Goal: Task Accomplishment & Management: Manage account settings

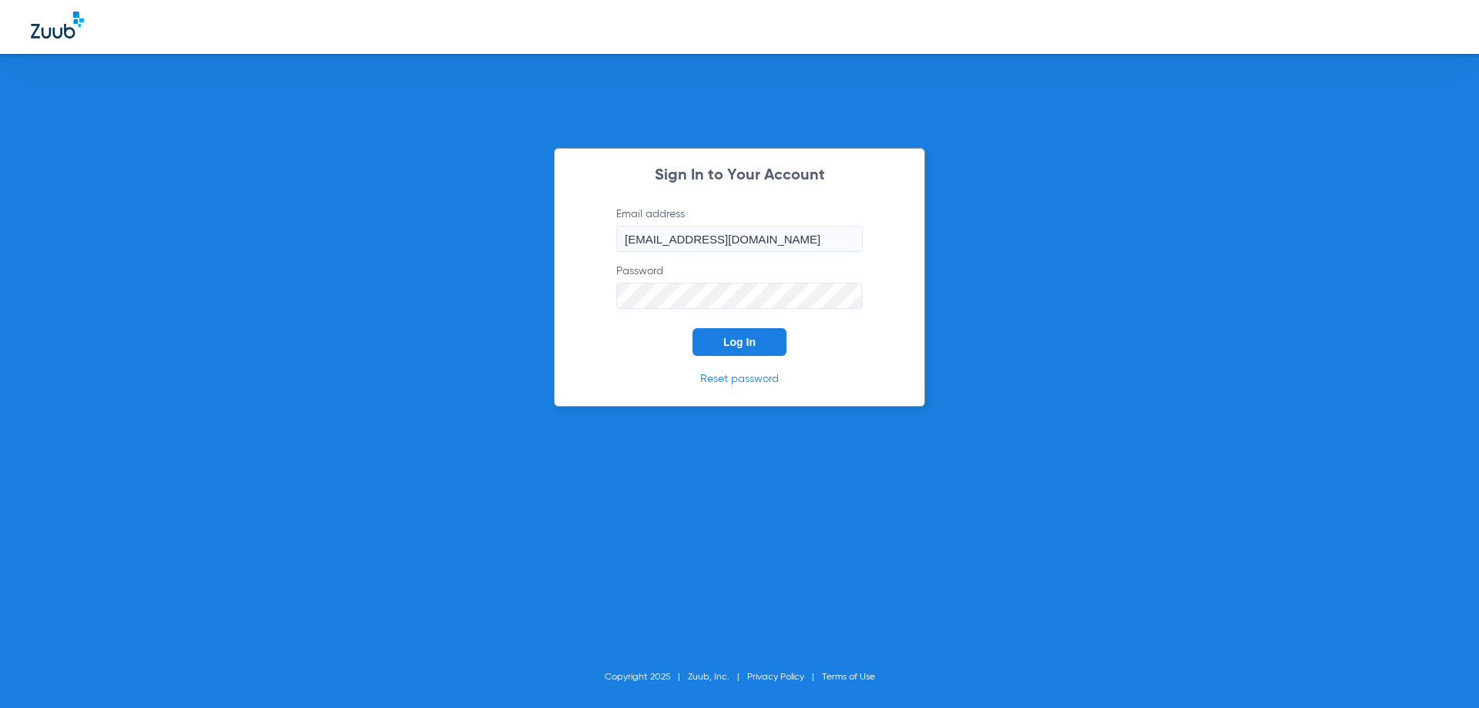
click at [728, 355] on button "Log In" at bounding box center [740, 342] width 94 height 28
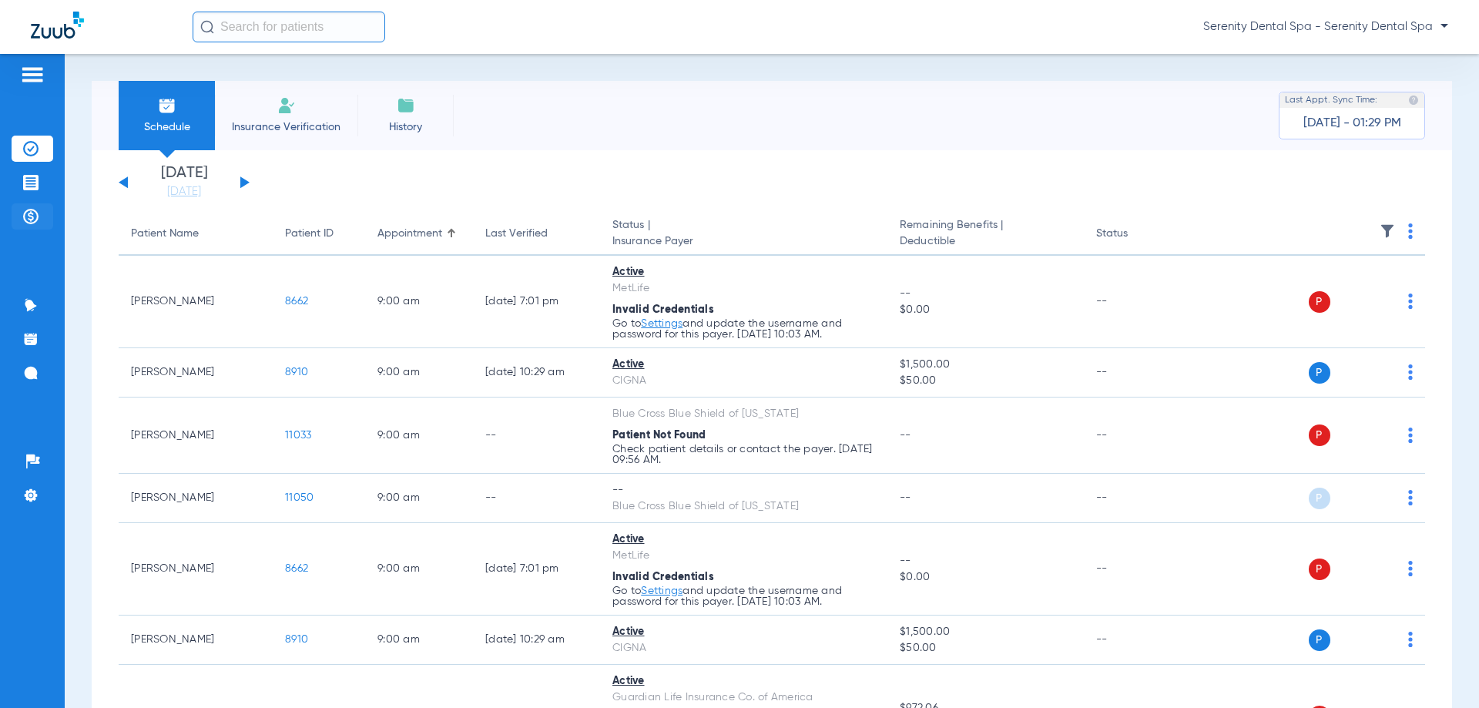
click at [26, 216] on img at bounding box center [30, 216] width 15 height 15
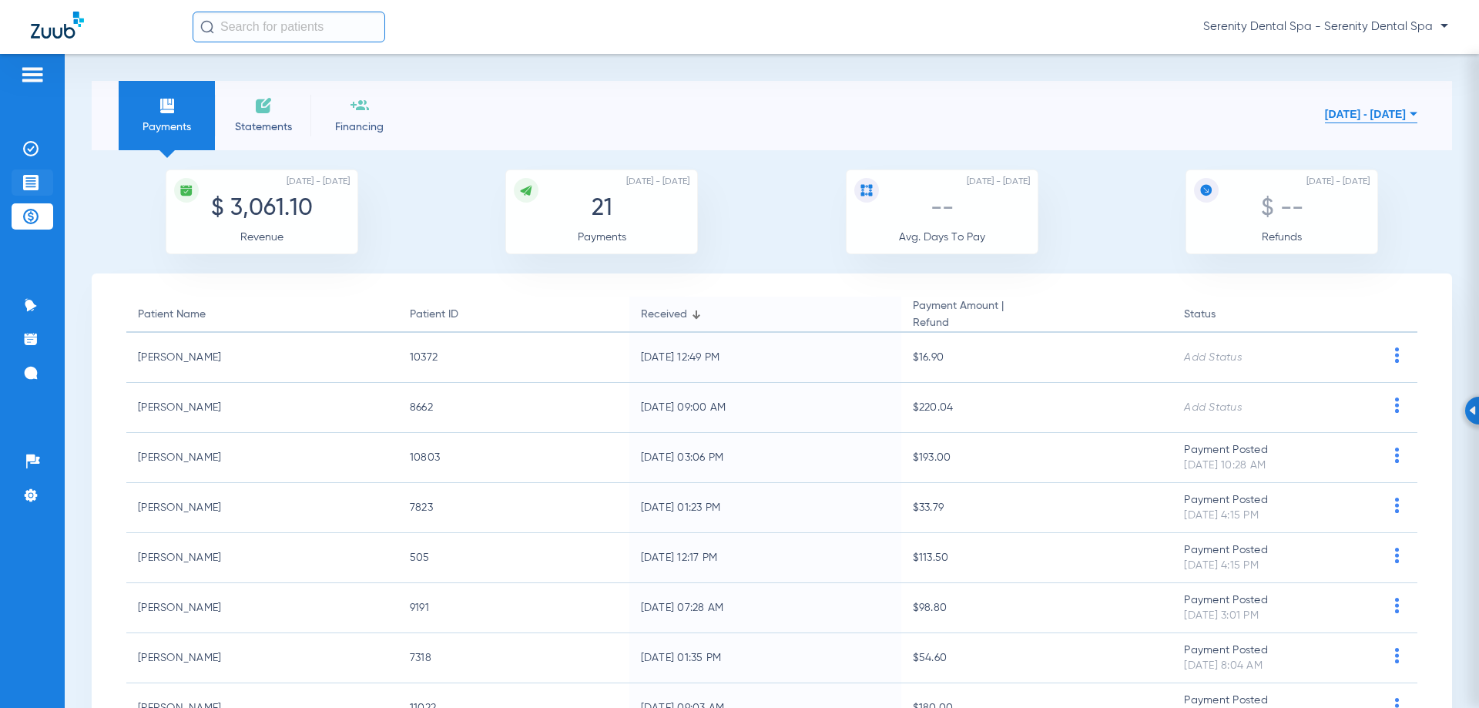
click at [49, 193] on li "Treatment Acceptance" at bounding box center [33, 183] width 42 height 26
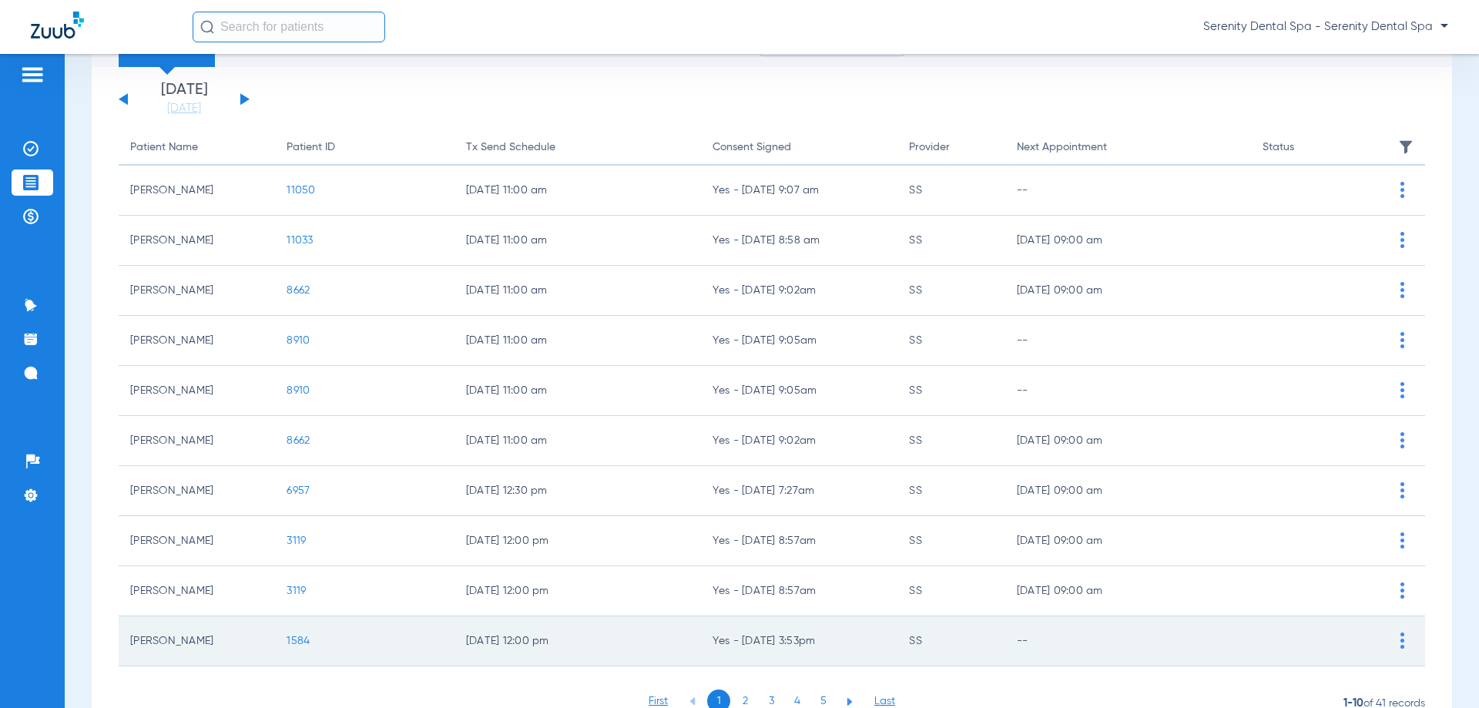
scroll to position [154, 0]
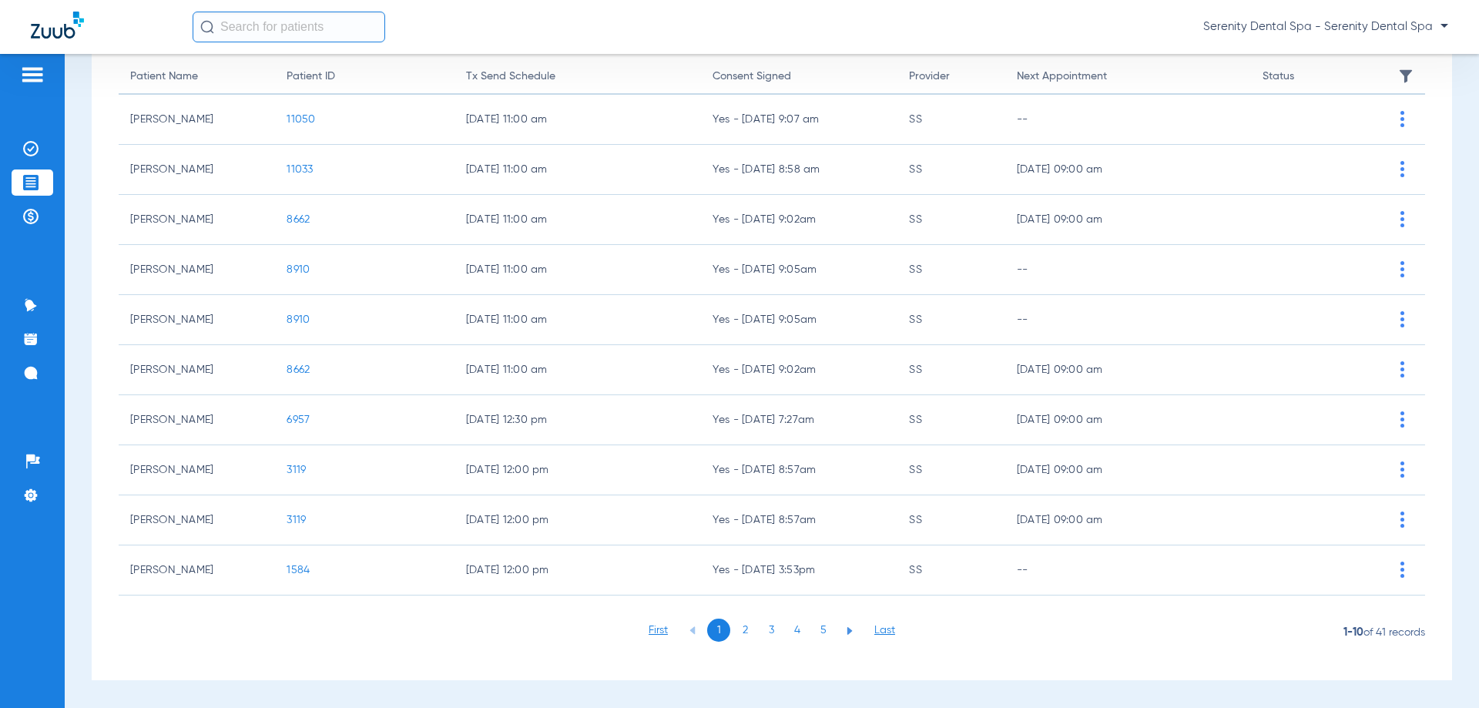
click at [776, 632] on li "3" at bounding box center [771, 630] width 23 height 23
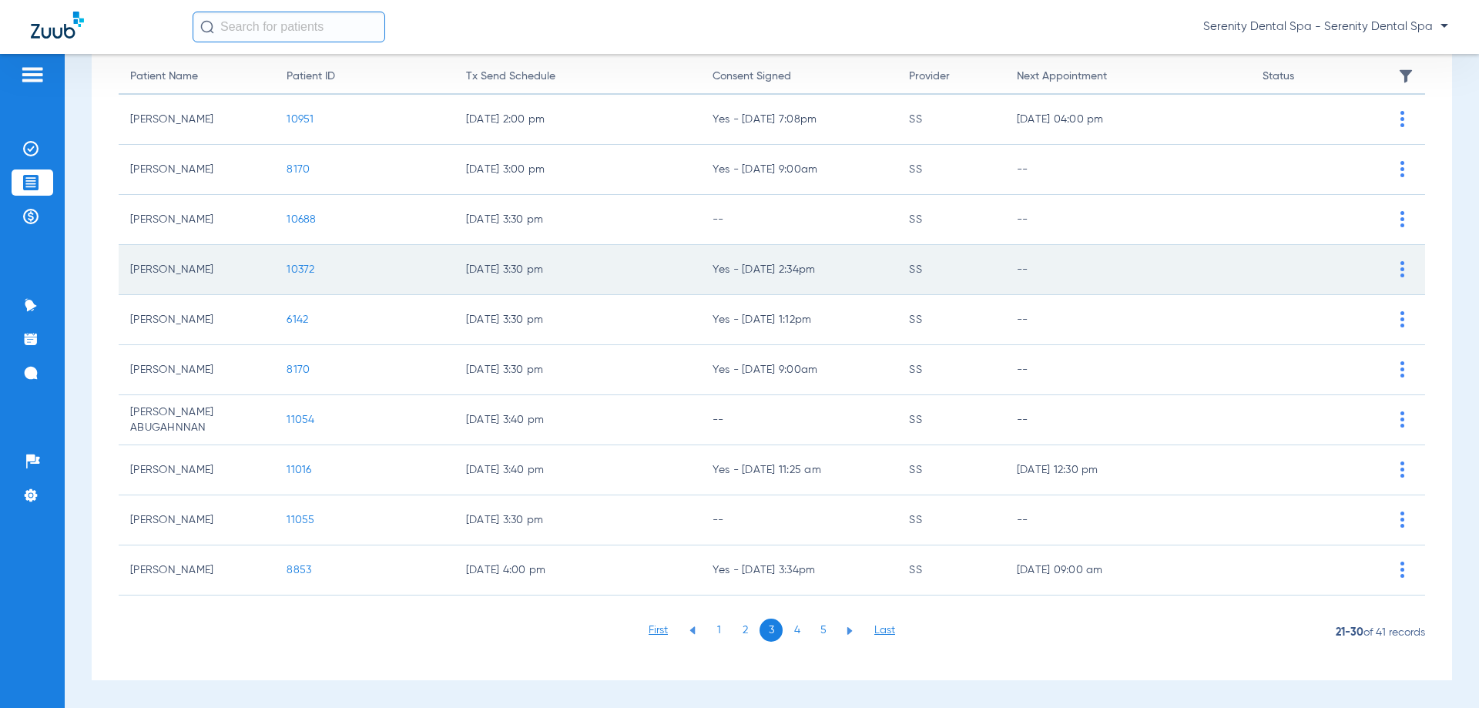
click at [304, 274] on span "10372" at bounding box center [301, 269] width 28 height 11
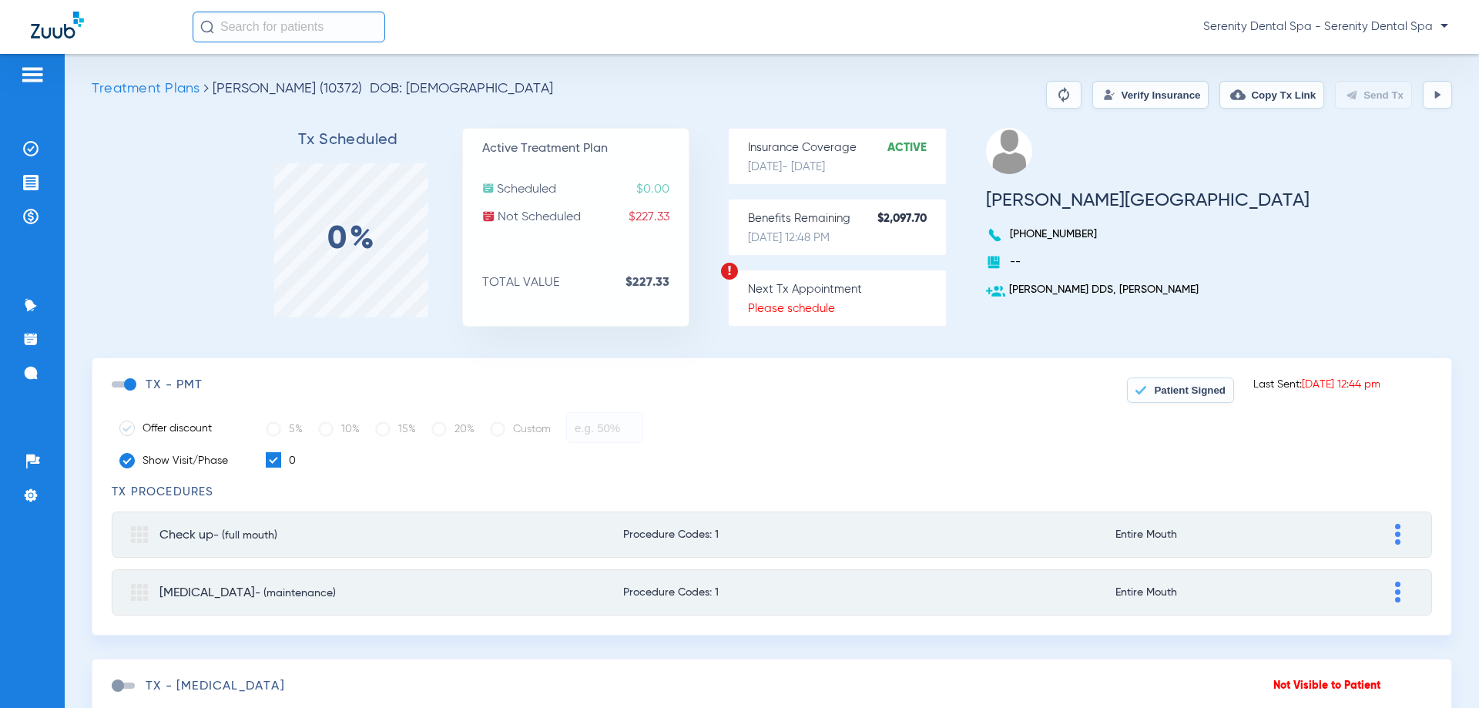
drag, startPoint x: 27, startPoint y: 192, endPoint x: 75, endPoint y: 217, distance: 53.8
click at [27, 194] on li "Treatment Acceptance" at bounding box center [33, 183] width 42 height 26
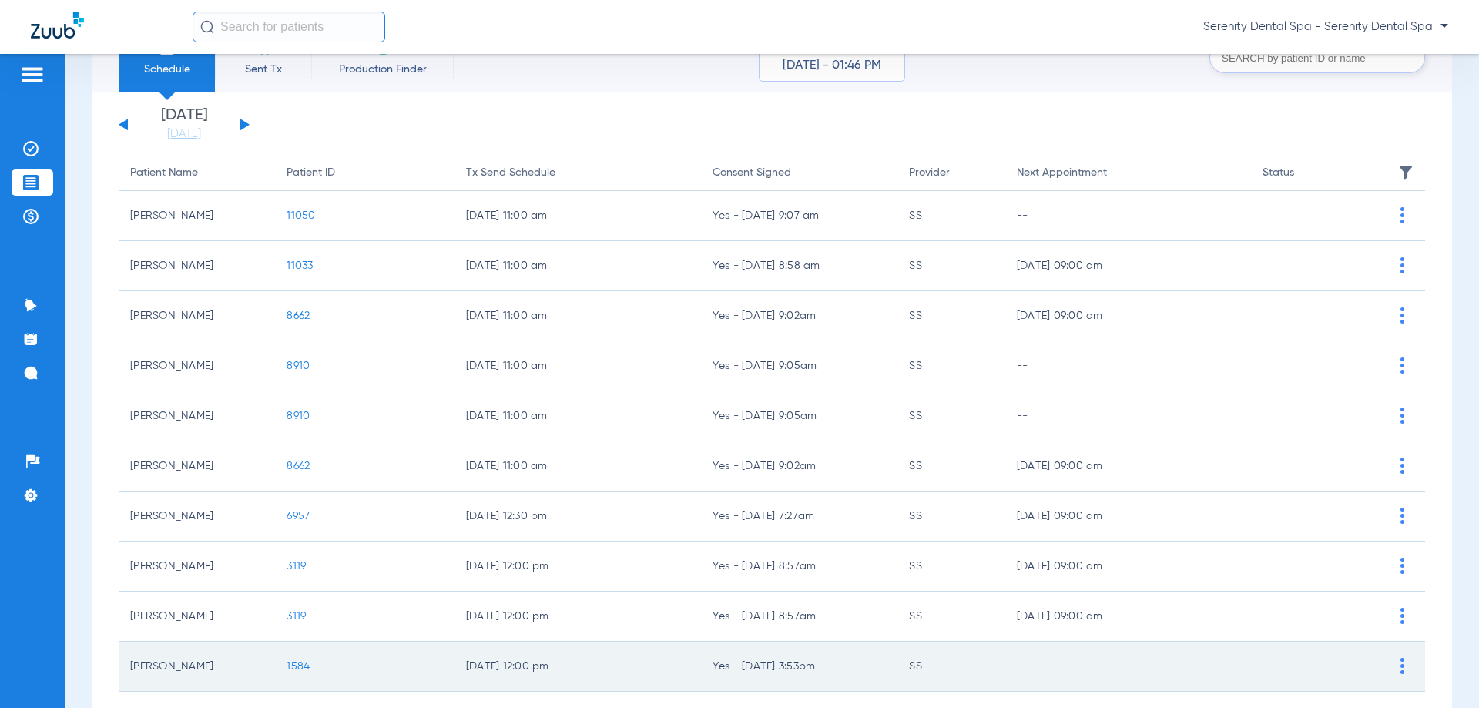
scroll to position [154, 0]
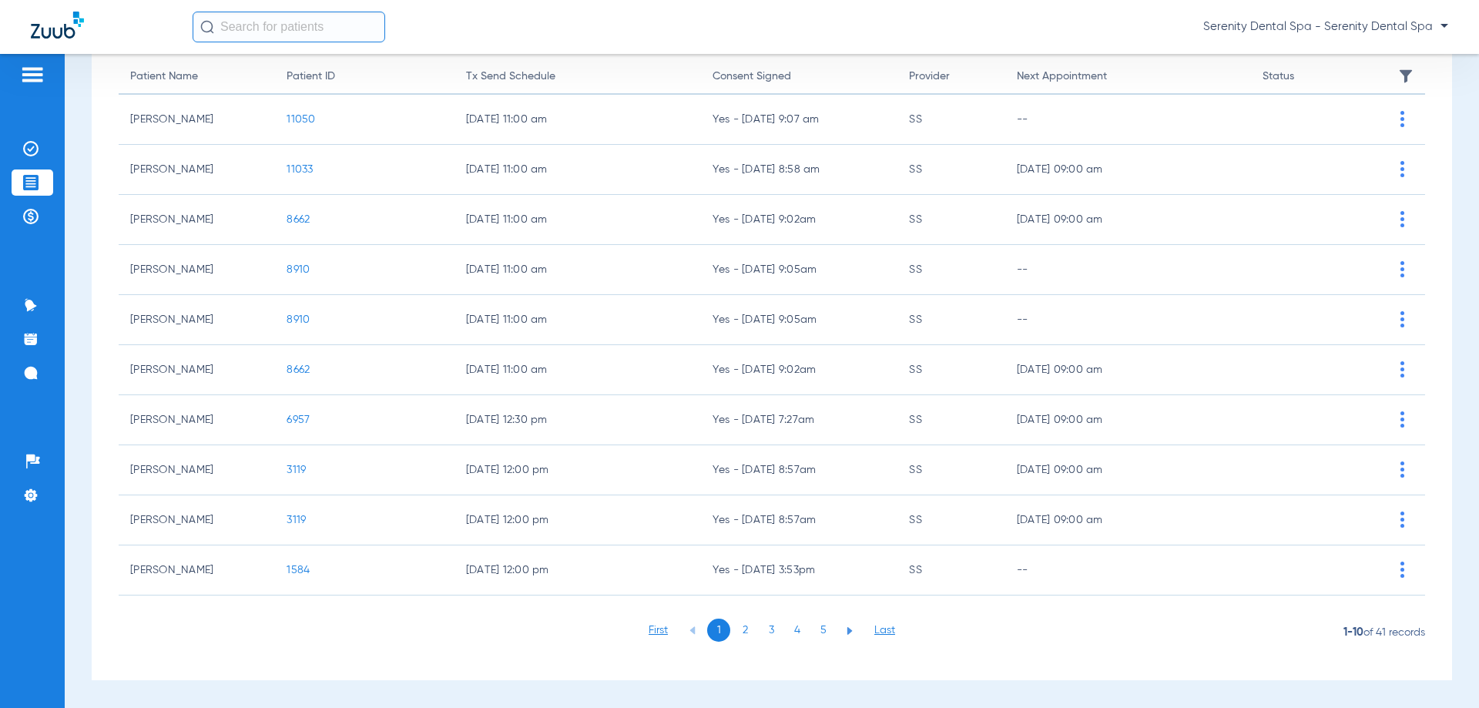
click at [788, 627] on li "4" at bounding box center [797, 630] width 23 height 23
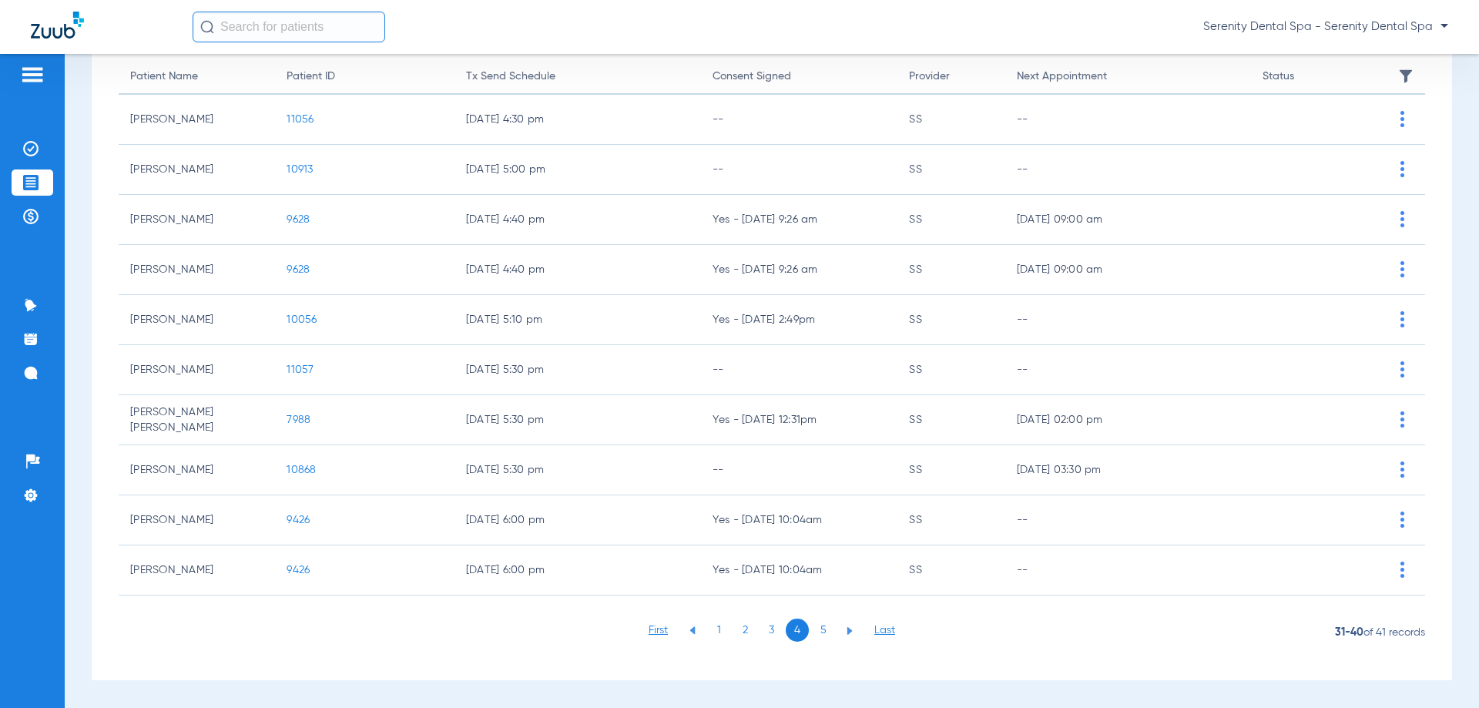
click at [768, 629] on li "3" at bounding box center [771, 630] width 23 height 23
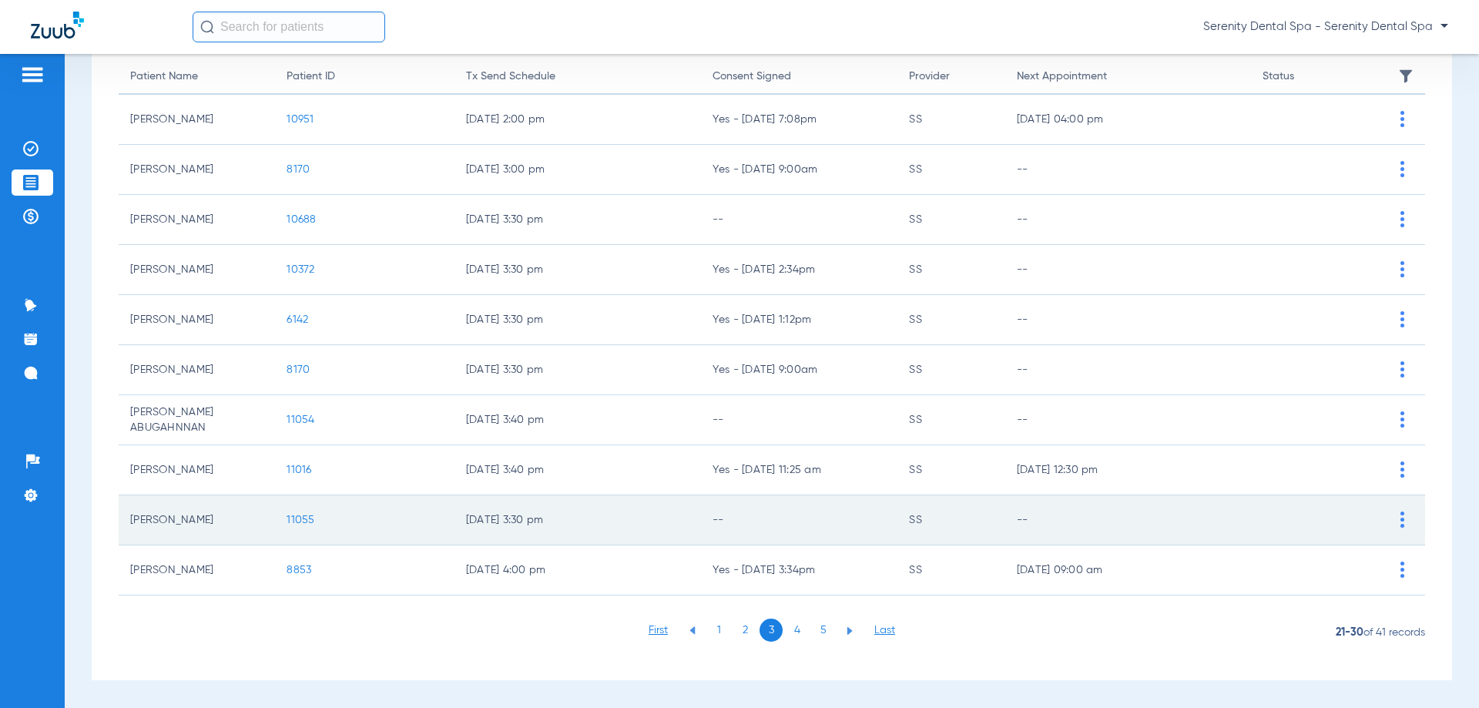
click at [304, 516] on span "11055" at bounding box center [301, 520] width 28 height 11
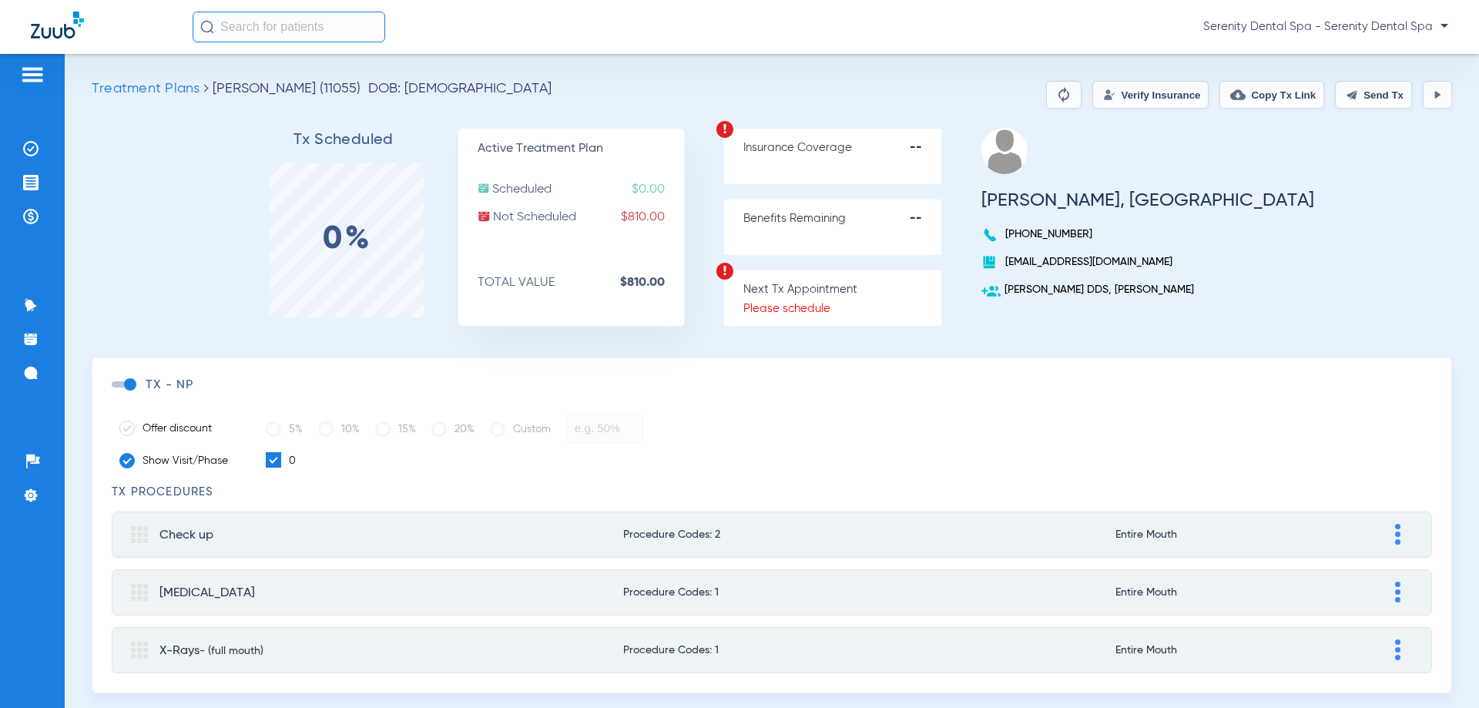
click at [1427, 88] on button at bounding box center [1437, 95] width 29 height 28
click at [1360, 92] on button "Send Tx" at bounding box center [1373, 95] width 77 height 28
drag, startPoint x: 44, startPoint y: 217, endPoint x: 32, endPoint y: 243, distance: 29.0
click at [44, 218] on li "Payments & A/R" at bounding box center [33, 216] width 42 height 26
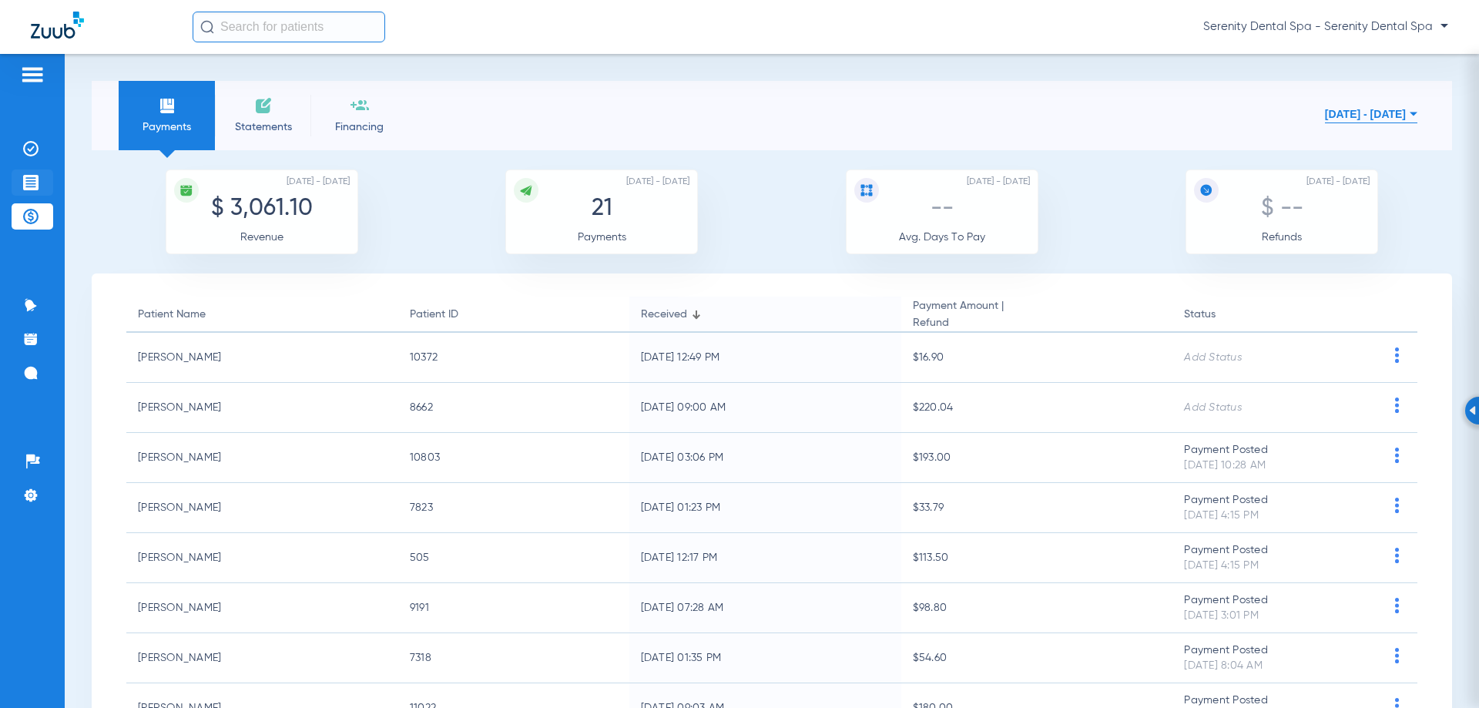
click at [25, 183] on img at bounding box center [30, 182] width 15 height 15
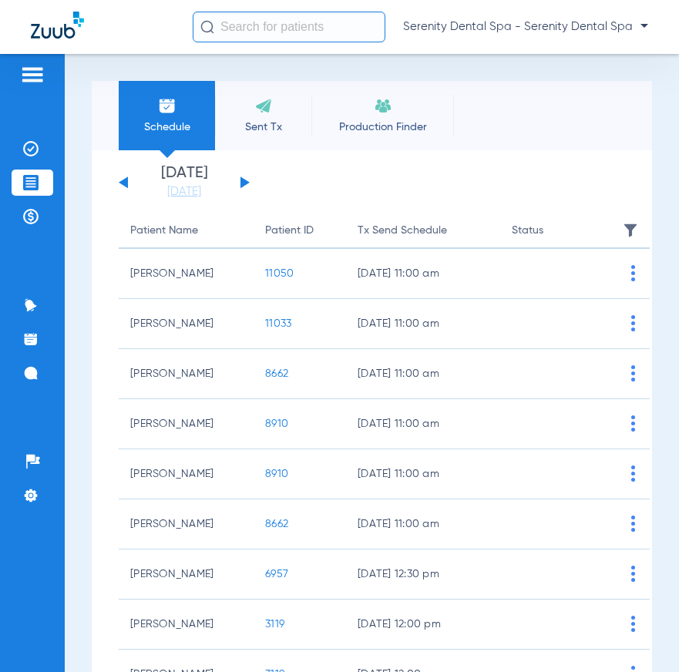
click at [284, 35] on input "text" at bounding box center [289, 27] width 193 height 31
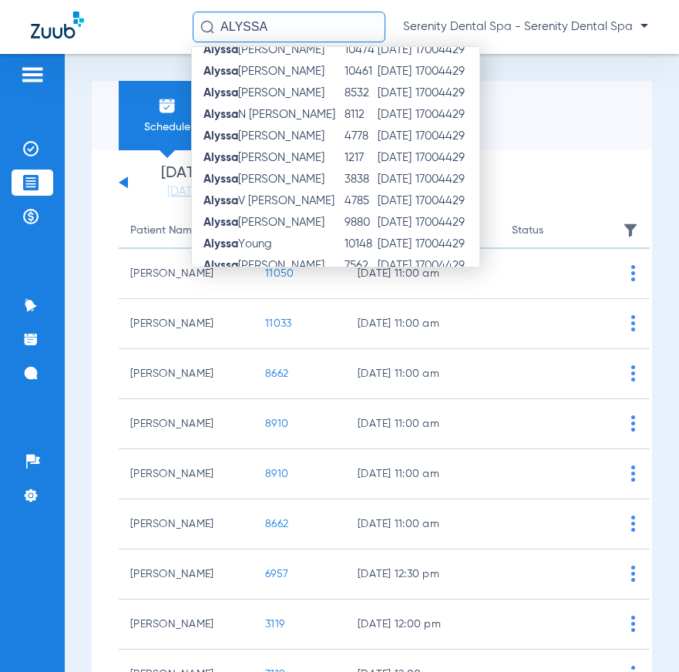
scroll to position [223, 0]
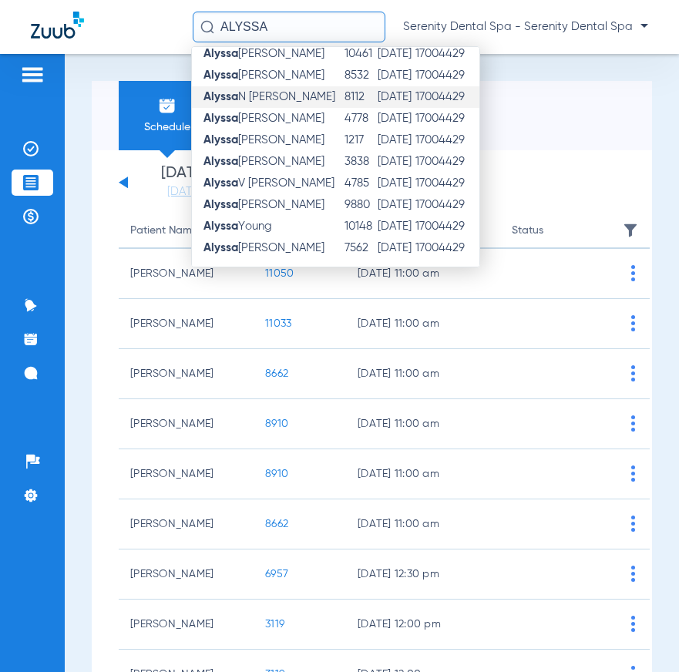
type input "ALYSSA"
click at [296, 99] on span "Alyssa N Heminger" at bounding box center [269, 97] width 132 height 12
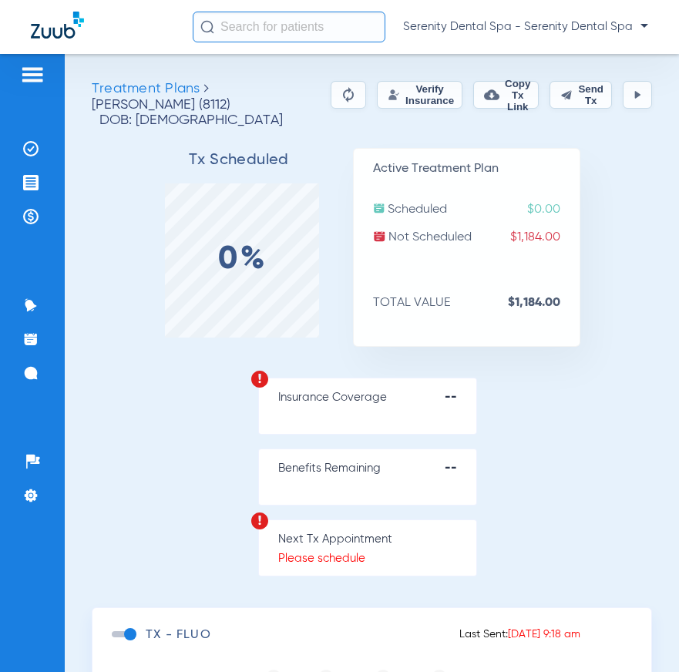
click at [413, 108] on button "Verify Insurance" at bounding box center [420, 95] width 86 height 28
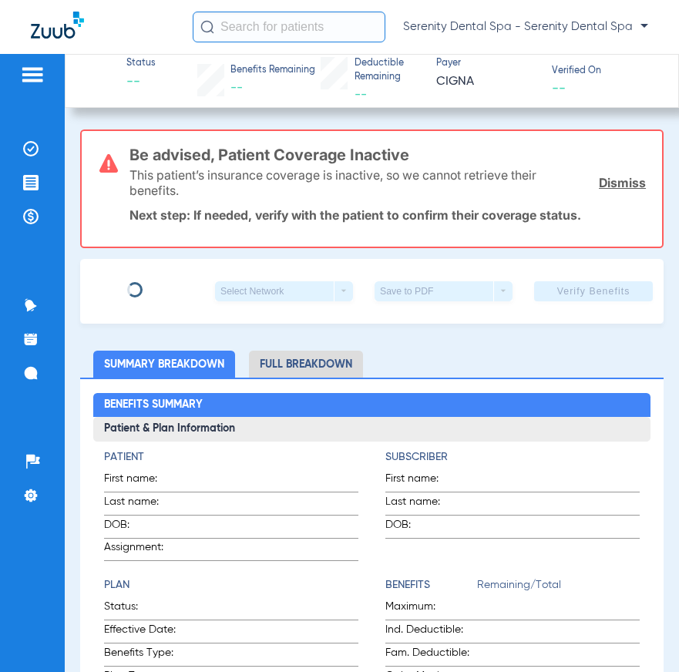
type input "Alyssa"
type input "Heminger"
type input "10/16/1997"
type input "310197797"
type input "3332236"
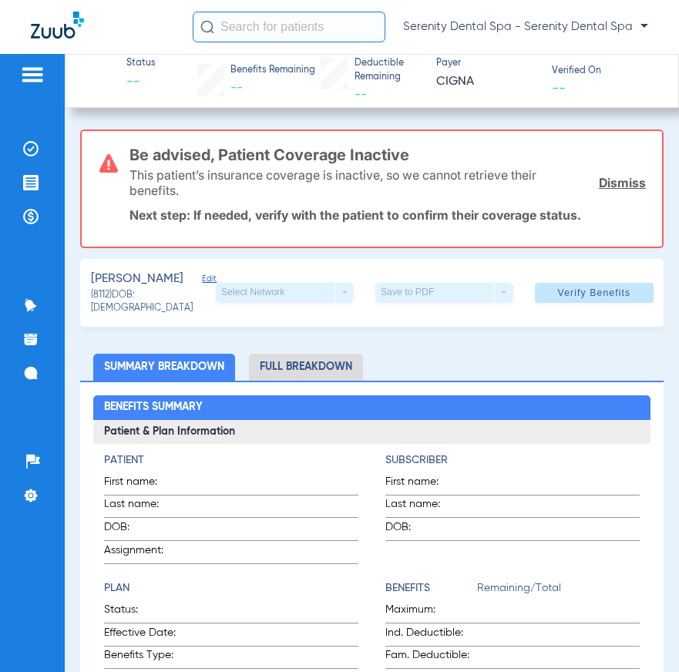
click at [202, 277] on span "Edit" at bounding box center [209, 281] width 14 height 15
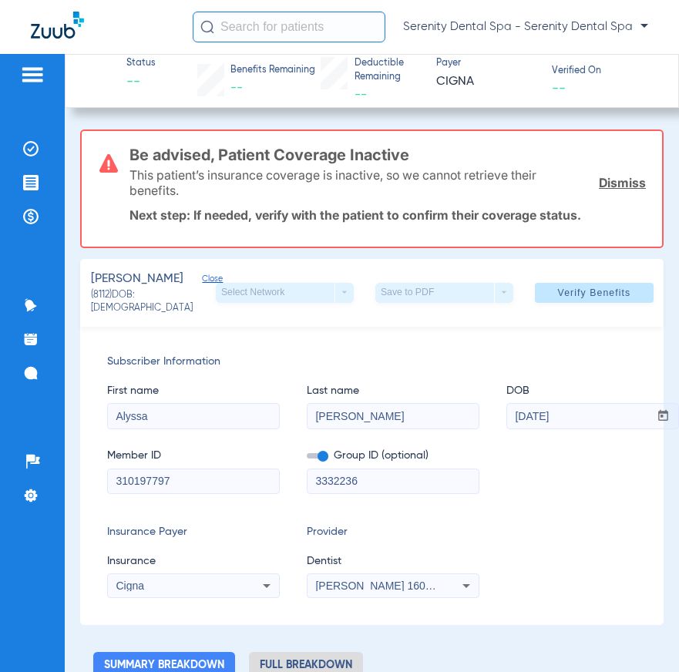
click at [324, 458] on span at bounding box center [318, 455] width 22 height 5
click at [307, 458] on input "checkbox" at bounding box center [307, 458] width 0 height 0
drag, startPoint x: 400, startPoint y: 489, endPoint x: -513, endPoint y: 408, distance: 916.7
click at [0, 408] on html "Serenity Dental Spa - Serenity Dental Spa Patients Insurance Verification Treat…" at bounding box center [339, 336] width 679 height 672
click at [133, 592] on span "Cigna" at bounding box center [130, 585] width 29 height 12
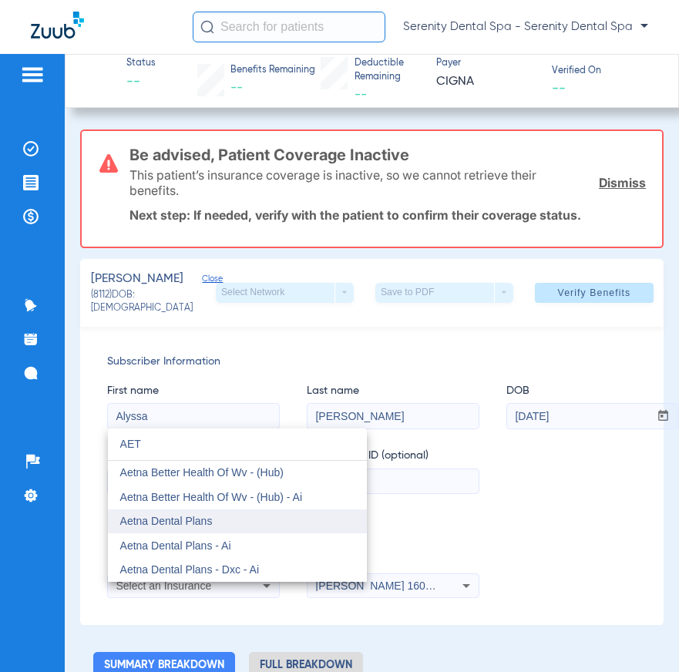
type input "AET"
click at [153, 531] on mat-option "Aetna Dental Plans" at bounding box center [237, 521] width 259 height 25
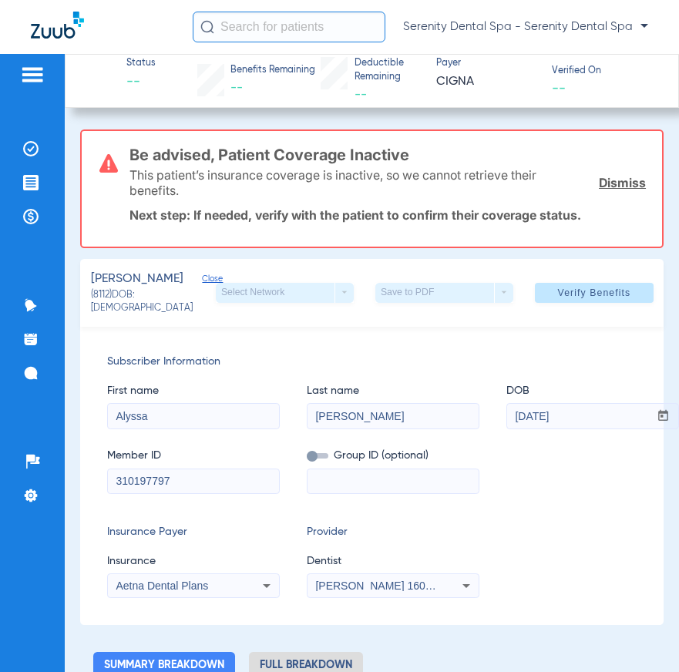
drag, startPoint x: 186, startPoint y: 480, endPoint x: -106, endPoint y: 499, distance: 293.4
click at [0, 499] on html "Serenity Dental Spa - Serenity Dental Spa Patients Insurance Verification Treat…" at bounding box center [339, 336] width 679 height 672
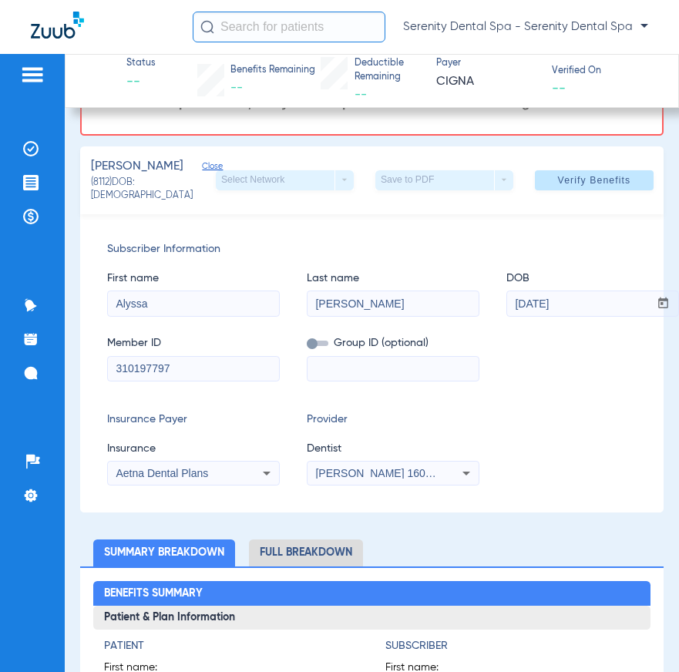
scroll to position [154, 0]
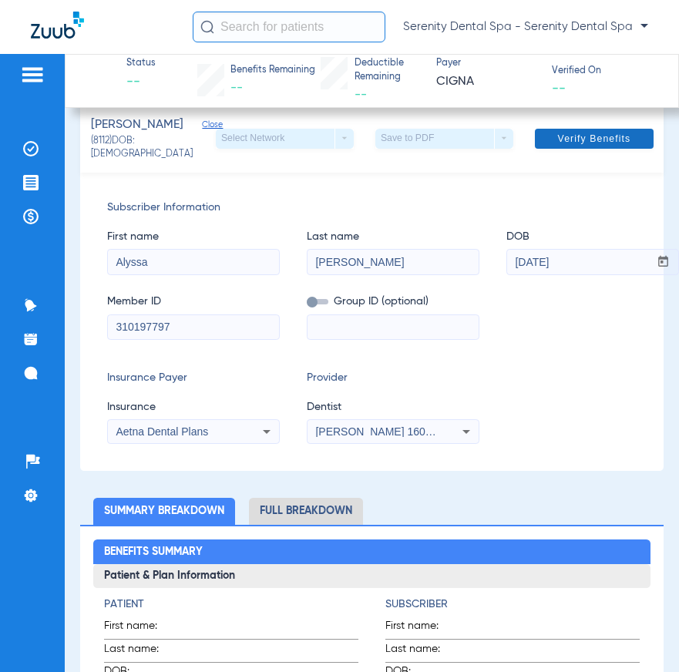
click at [587, 139] on span "Verify Benefits" at bounding box center [594, 139] width 73 height 12
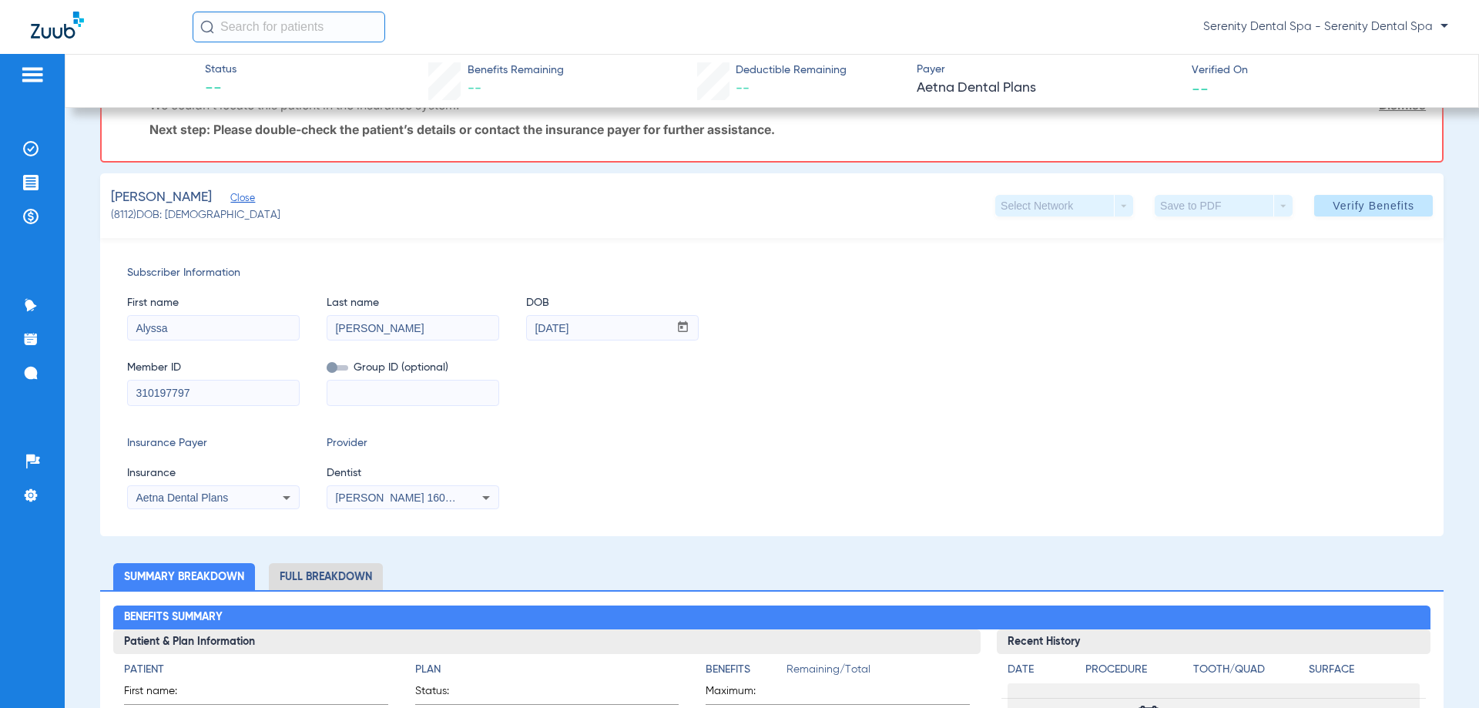
scroll to position [0, 0]
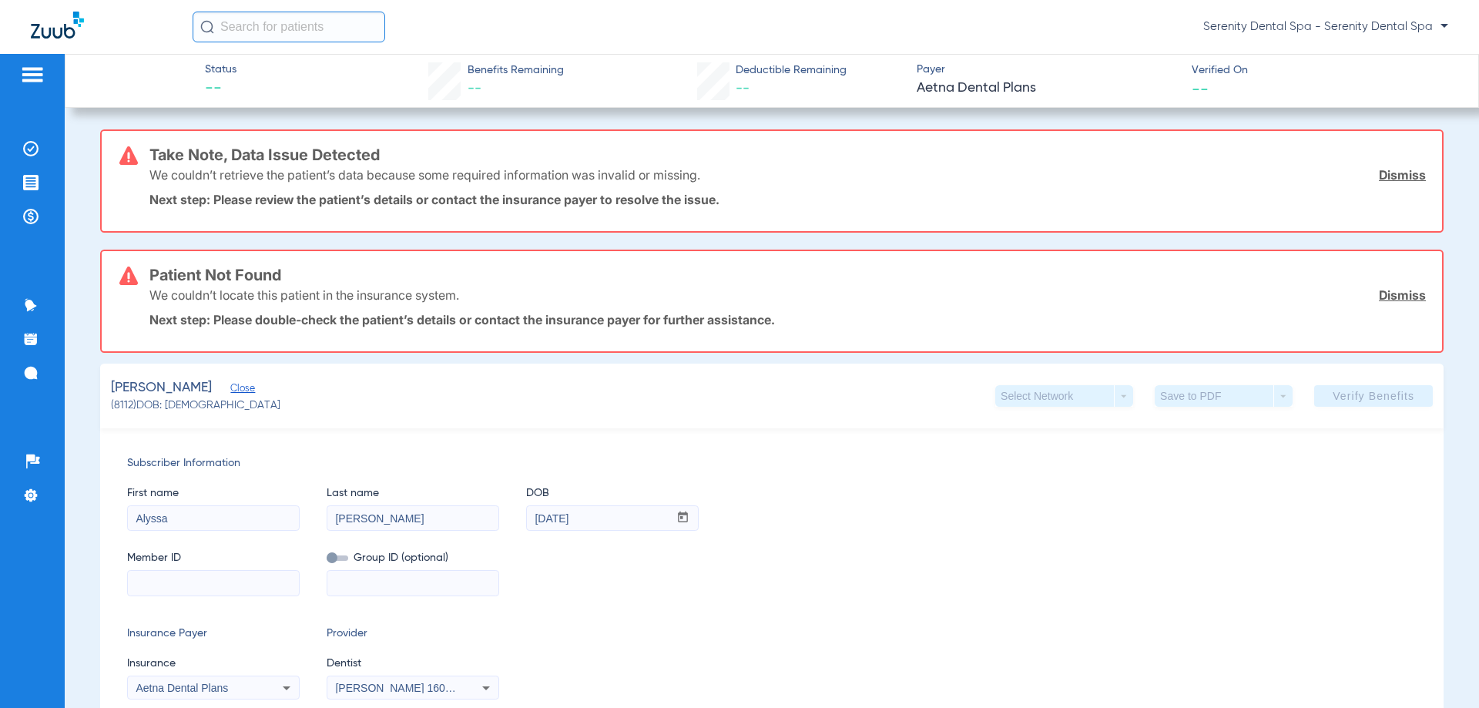
paste input "W288119272"
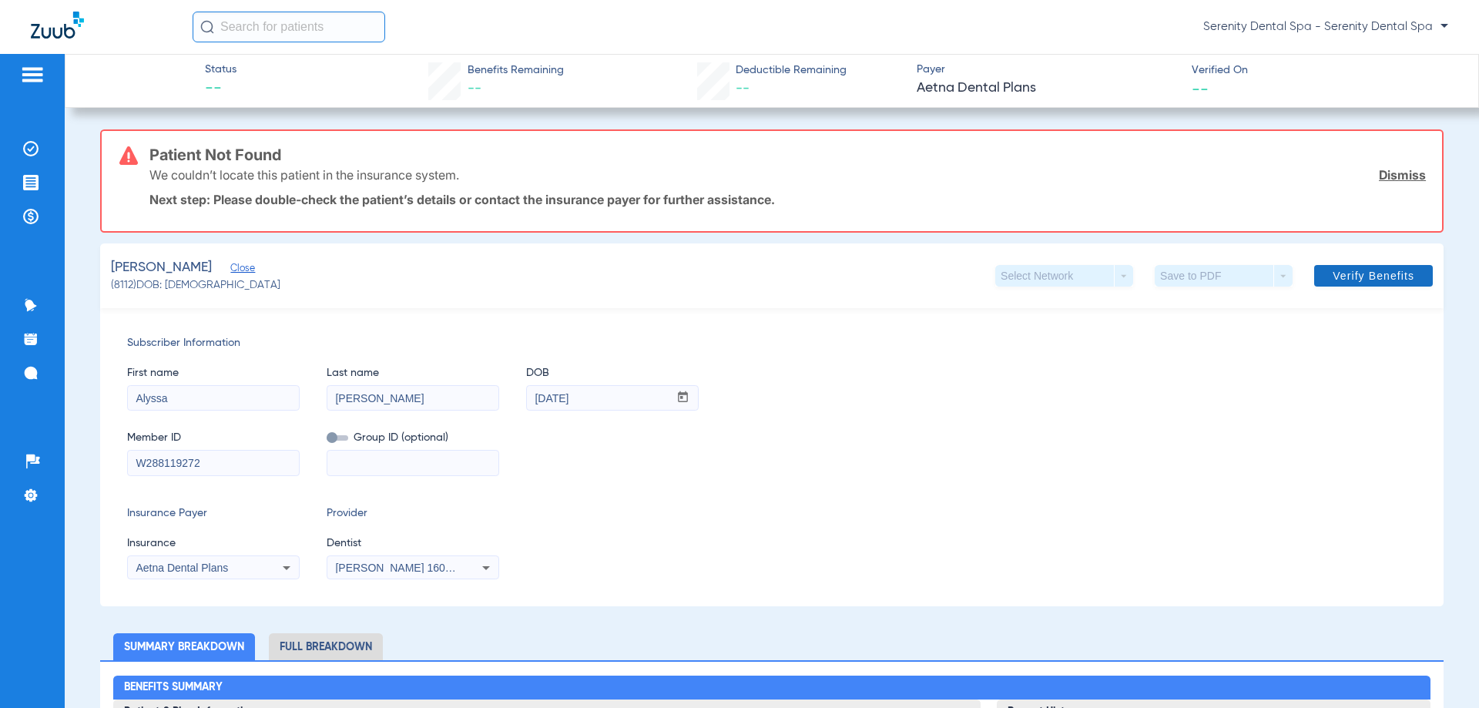
type input "W288119272"
click at [1359, 277] on span "Verify Benefits" at bounding box center [1374, 276] width 82 height 12
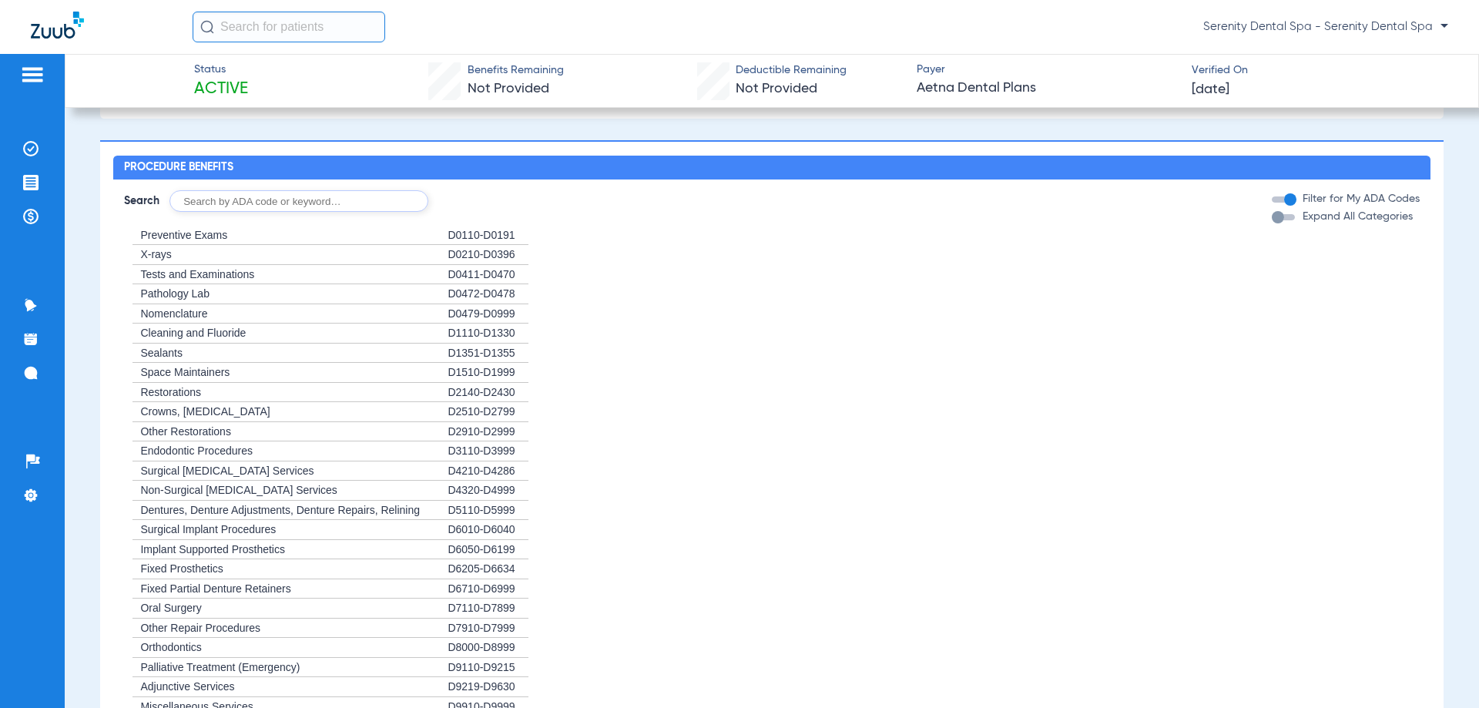
scroll to position [1079, 0]
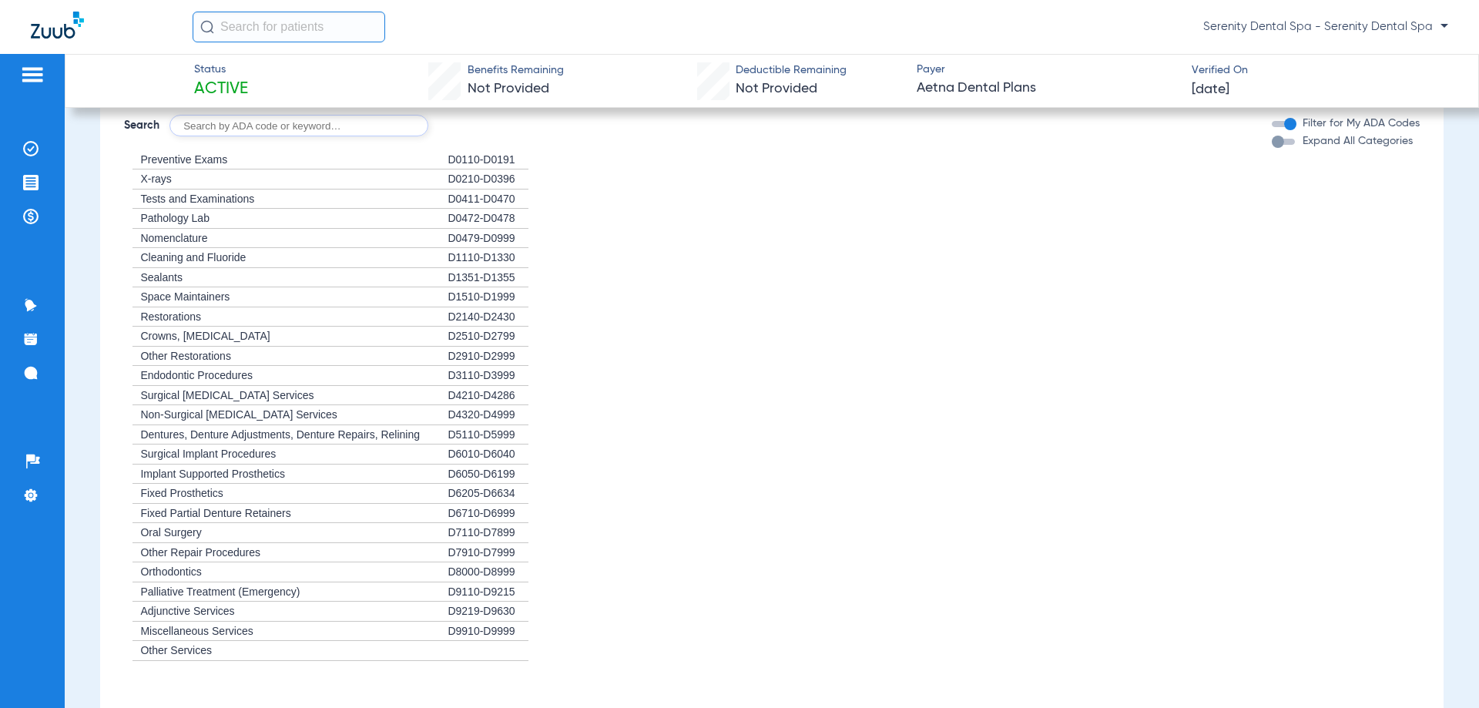
click at [322, 133] on input "text" at bounding box center [299, 126] width 259 height 22
type input "D0120"
click button "Search" at bounding box center [485, 126] width 61 height 22
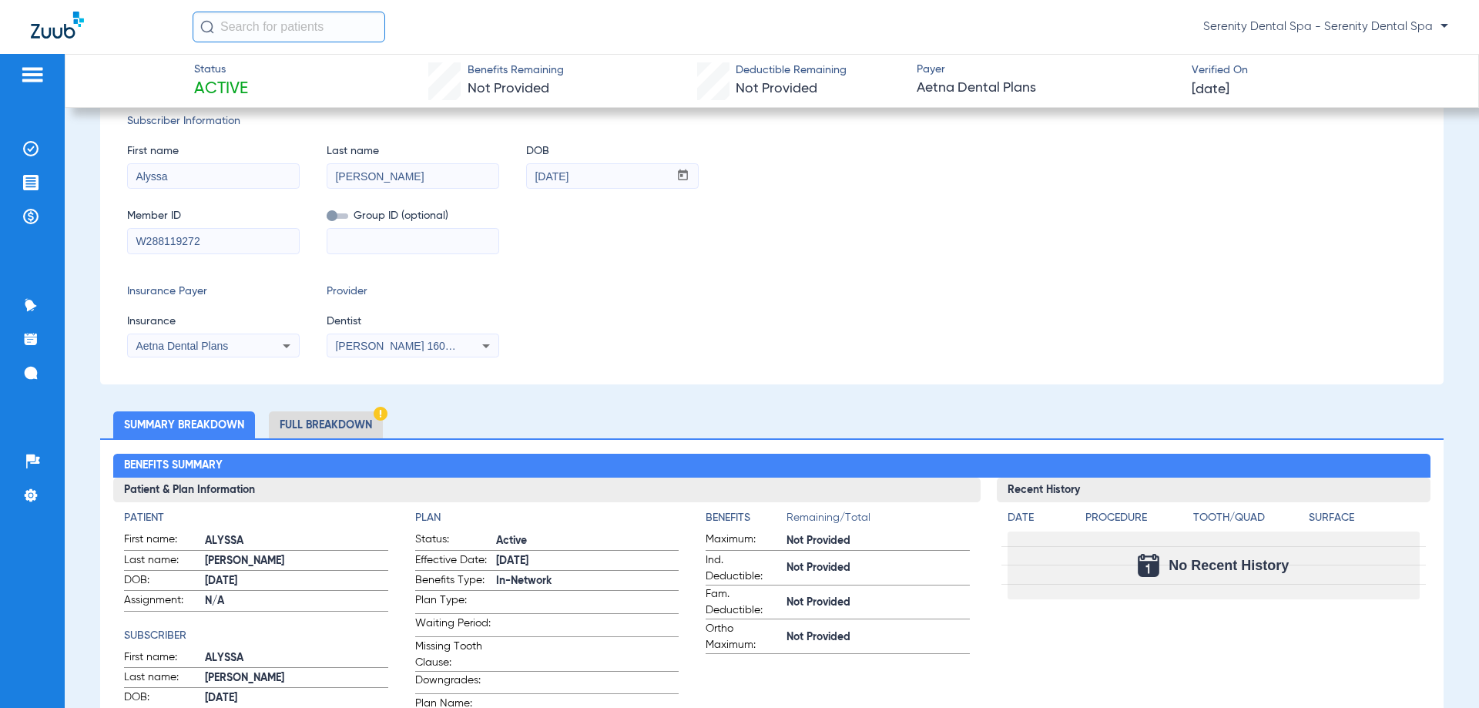
scroll to position [135, 0]
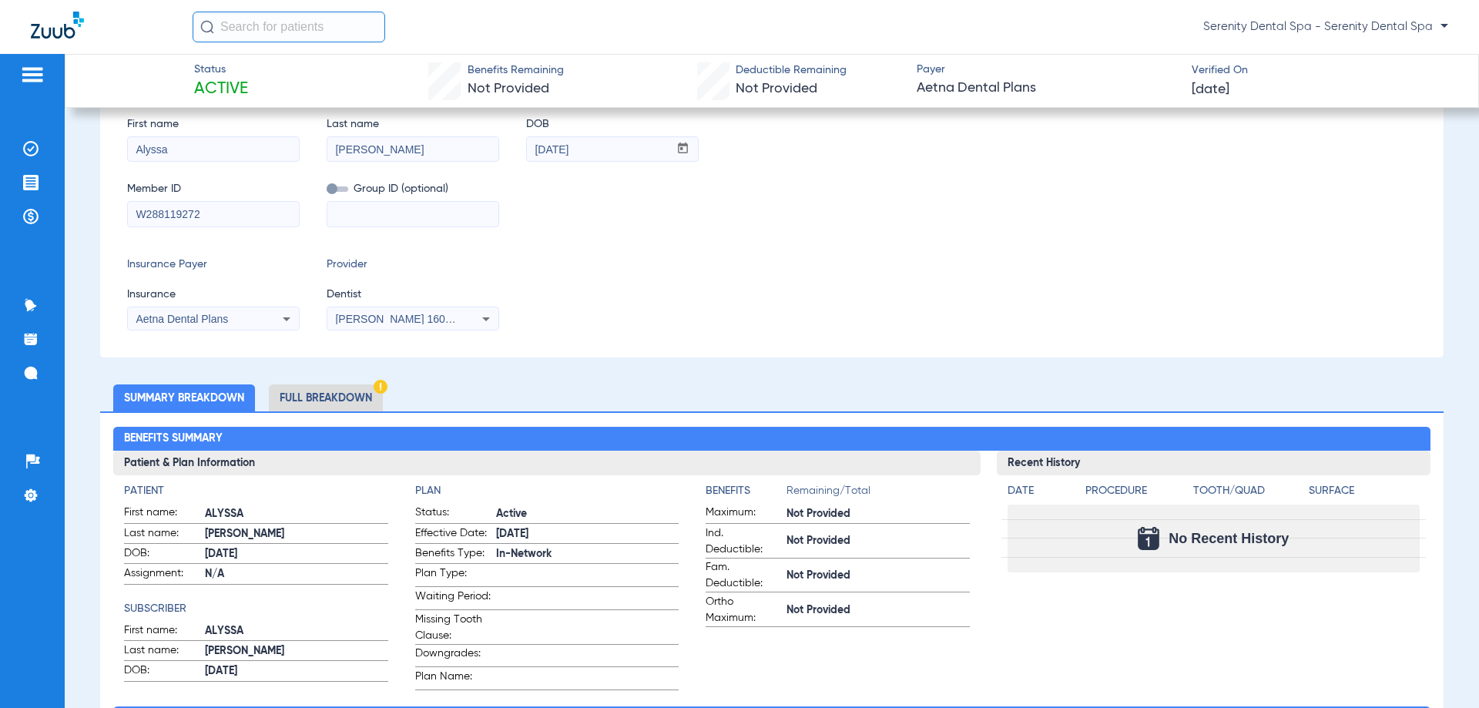
click at [317, 395] on li "Full Breakdown" at bounding box center [326, 397] width 114 height 27
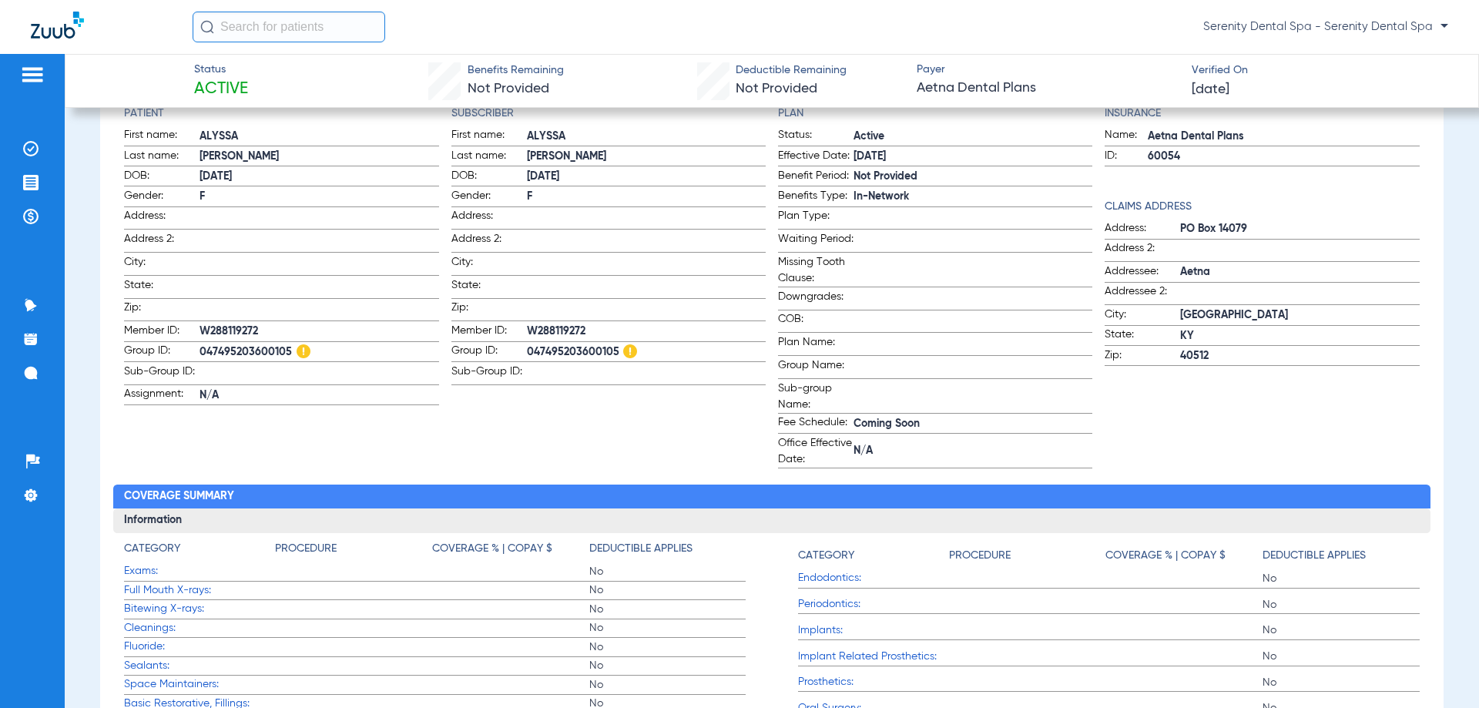
scroll to position [511, 0]
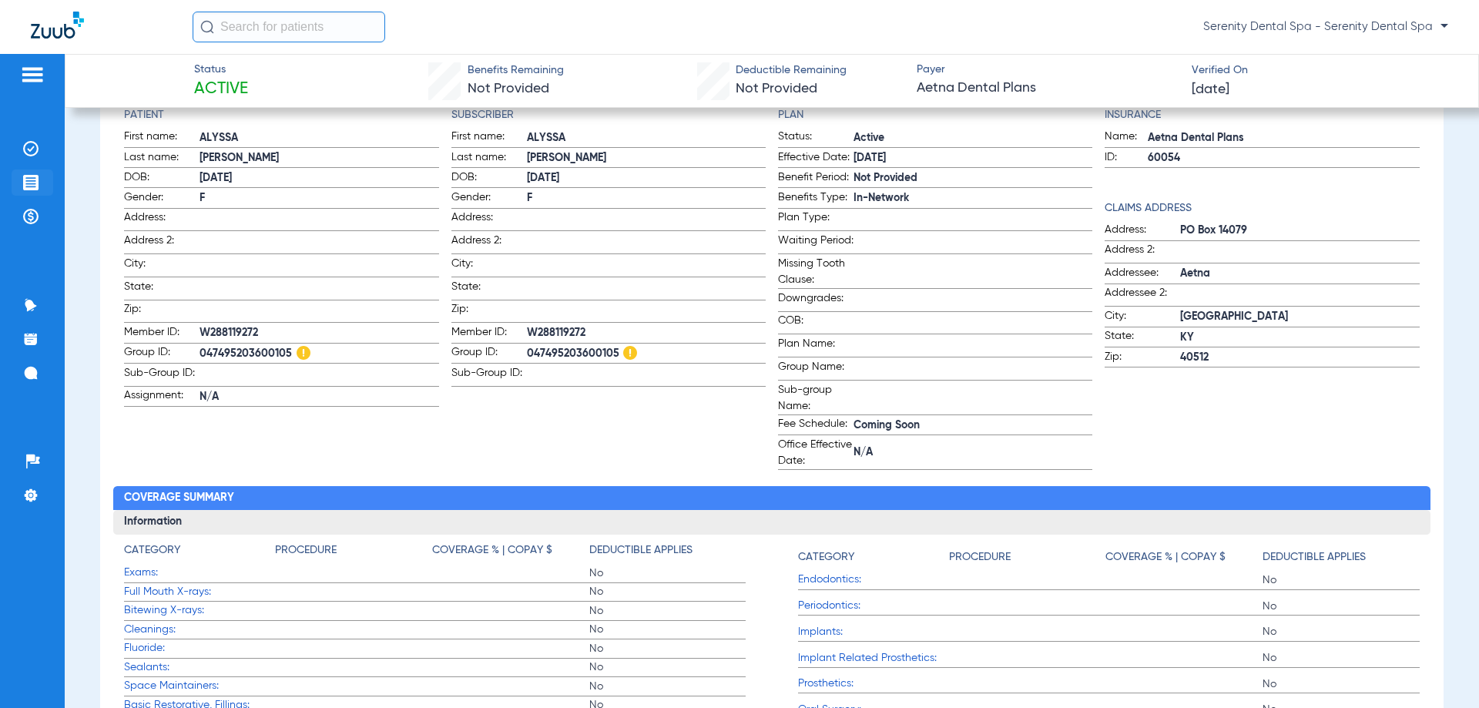
click at [18, 185] on li "Treatment Acceptance" at bounding box center [33, 183] width 42 height 26
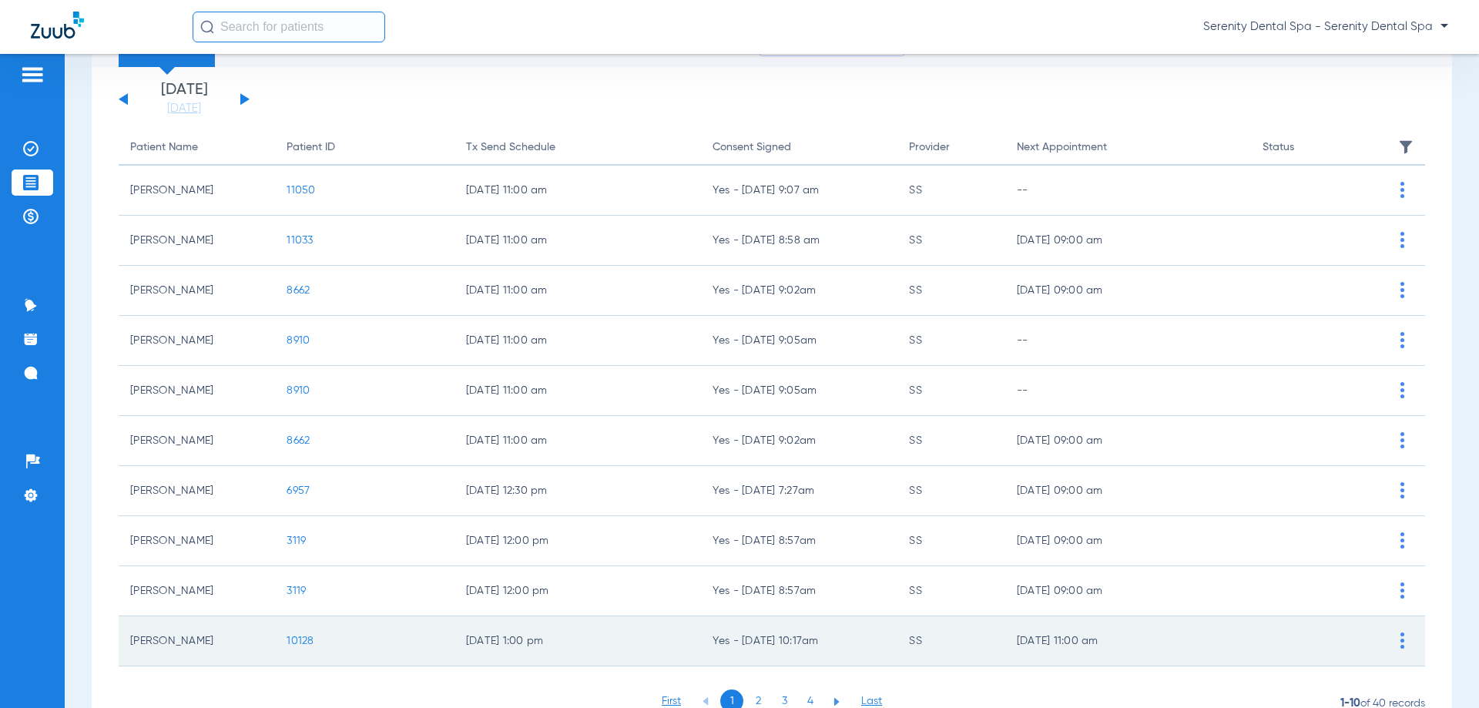
scroll to position [154, 0]
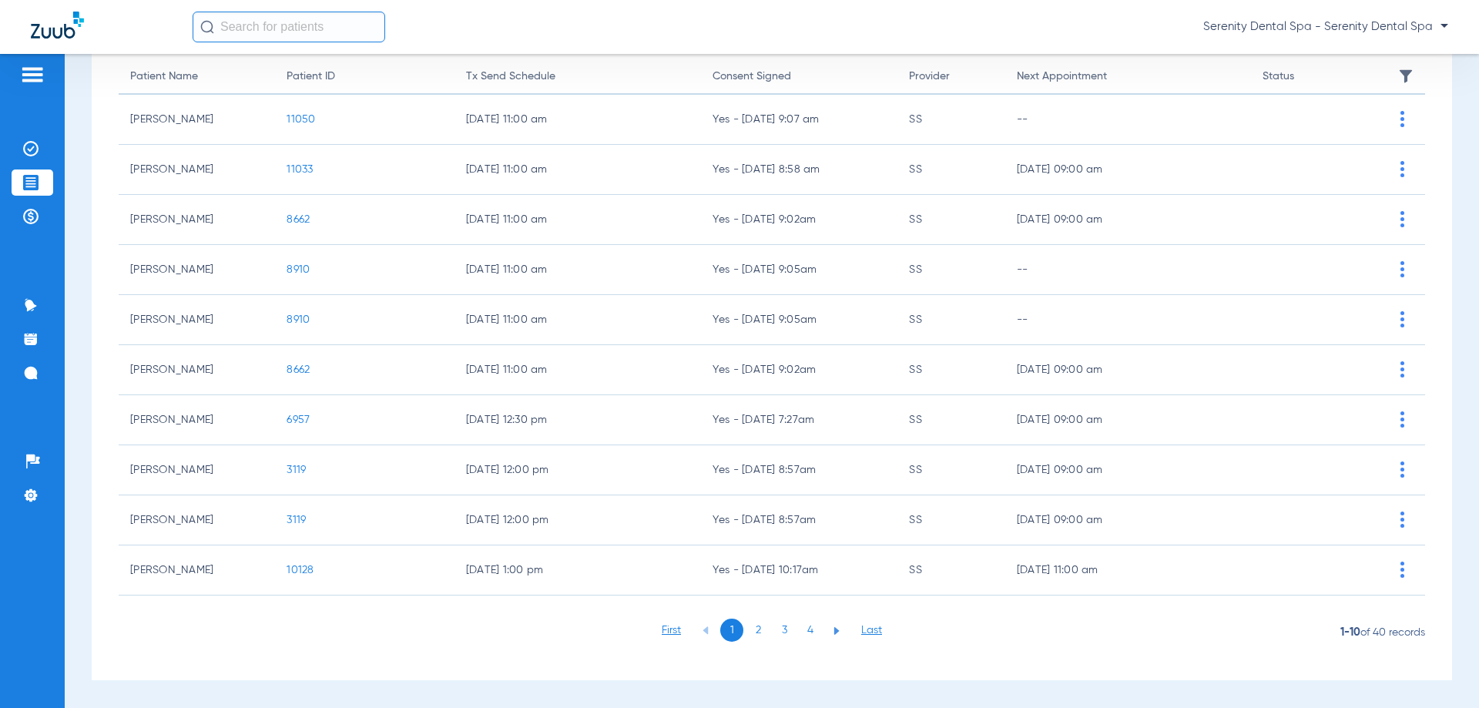
click at [783, 626] on li "3" at bounding box center [784, 630] width 23 height 23
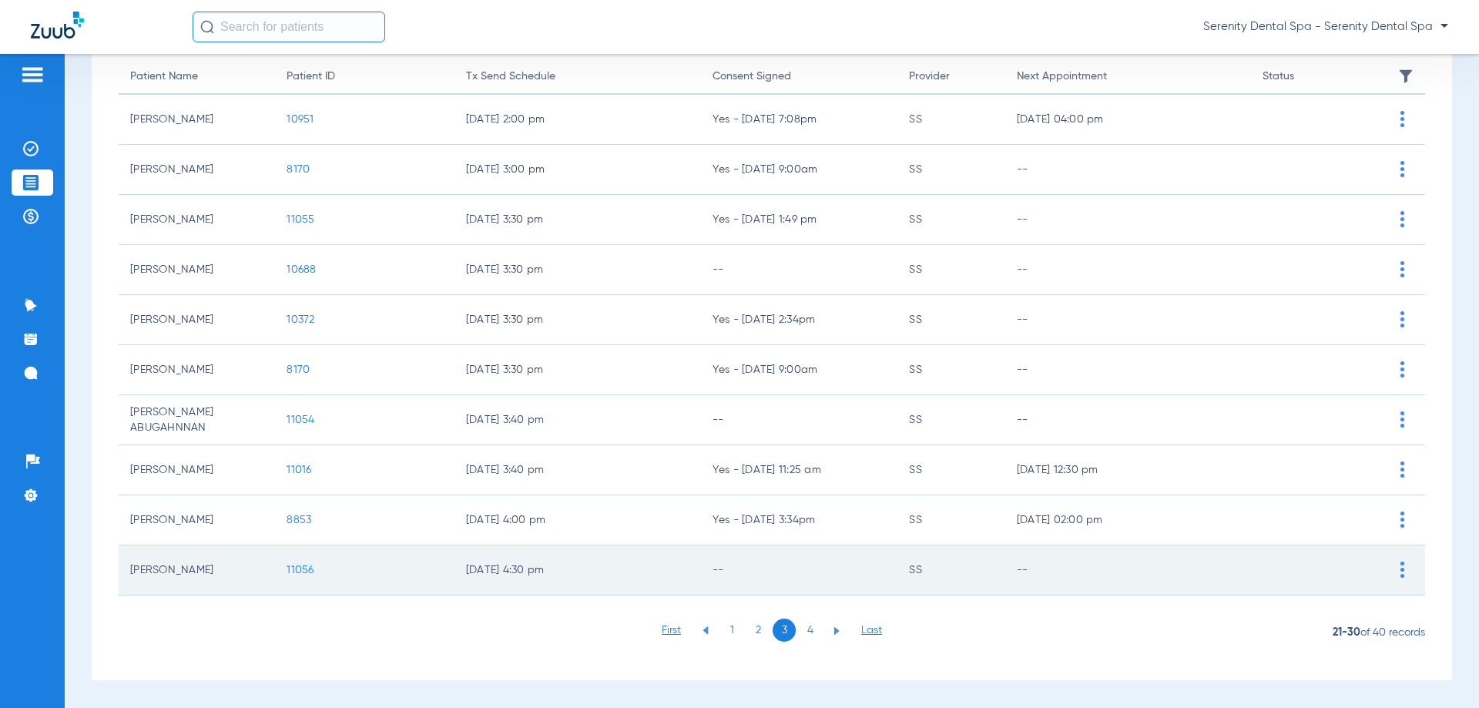
click at [300, 565] on span "11056" at bounding box center [300, 570] width 27 height 11
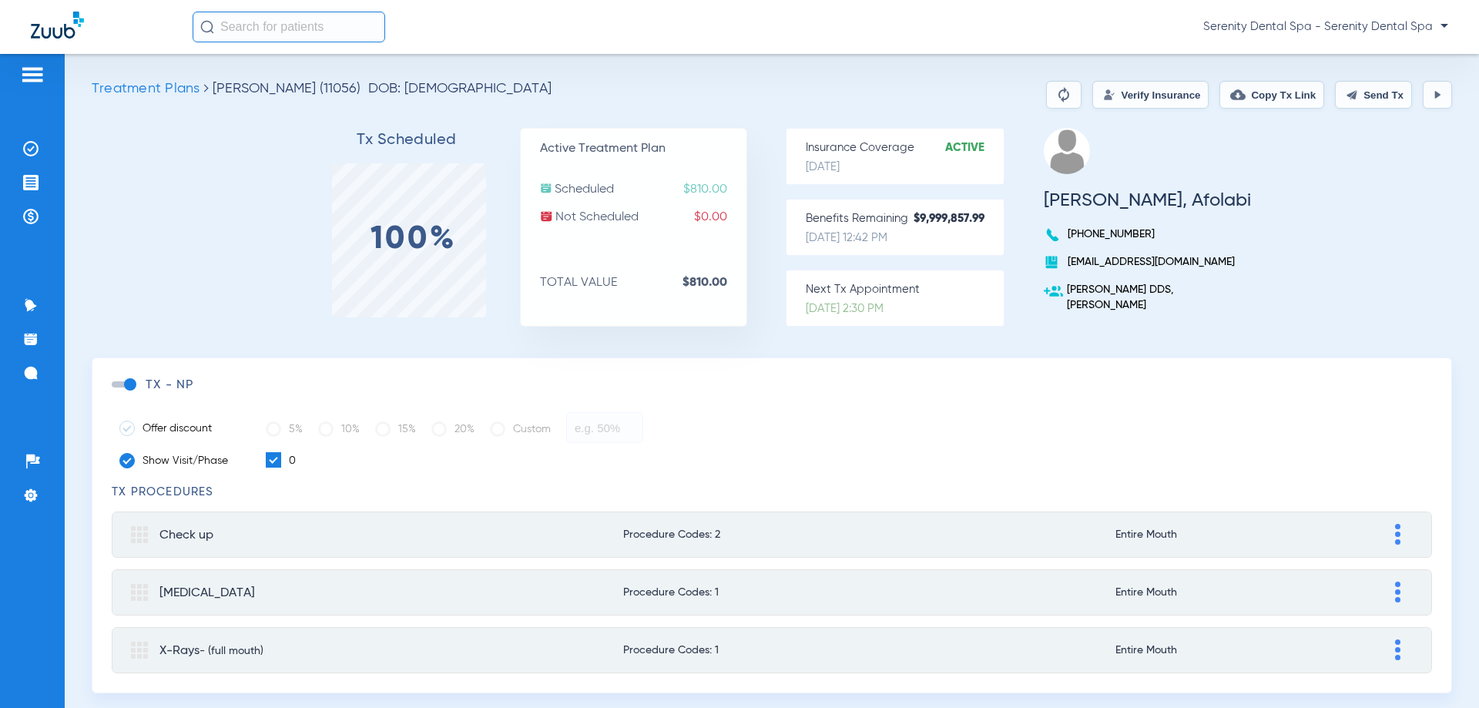
click at [1349, 104] on button "Send Tx" at bounding box center [1373, 95] width 77 height 28
click at [1266, 98] on button "Copy Tx Link" at bounding box center [1272, 95] width 105 height 28
click at [27, 188] on img at bounding box center [30, 182] width 15 height 15
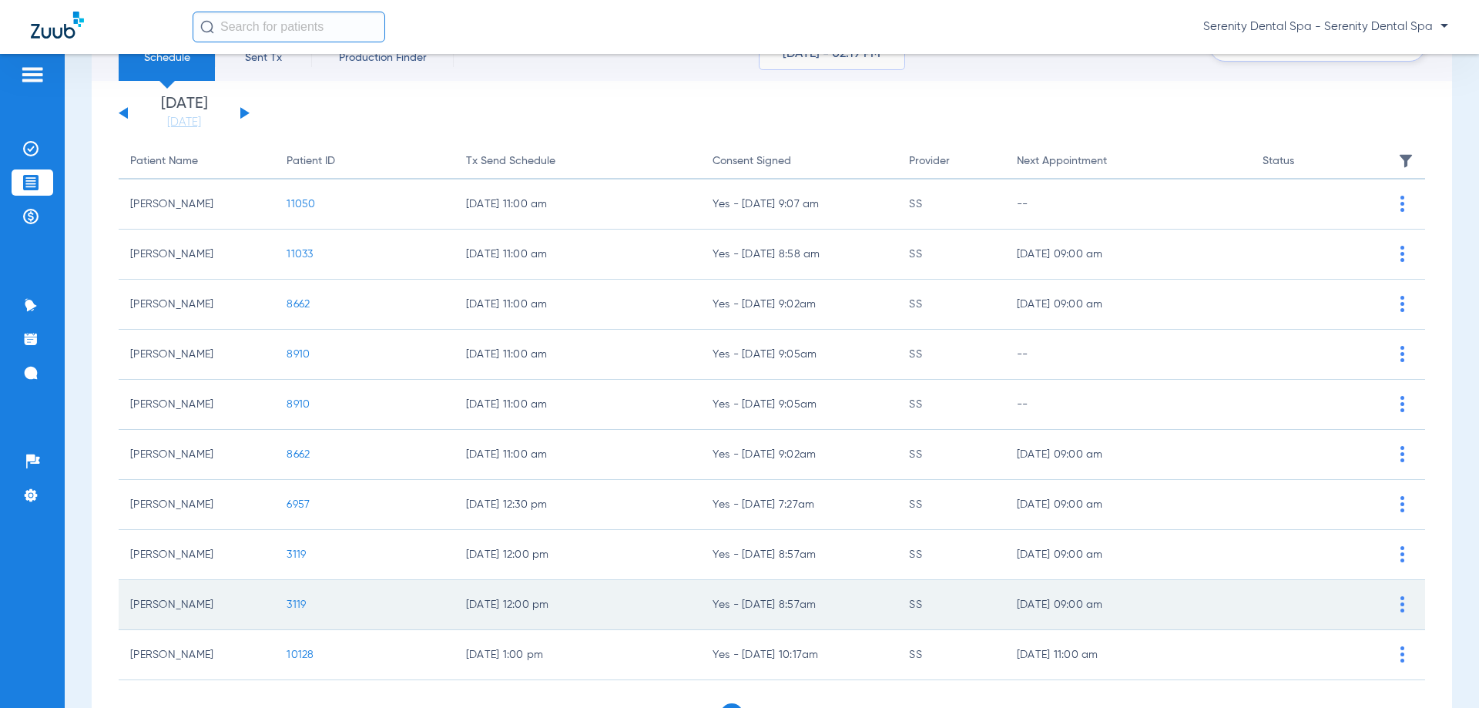
scroll to position [154, 0]
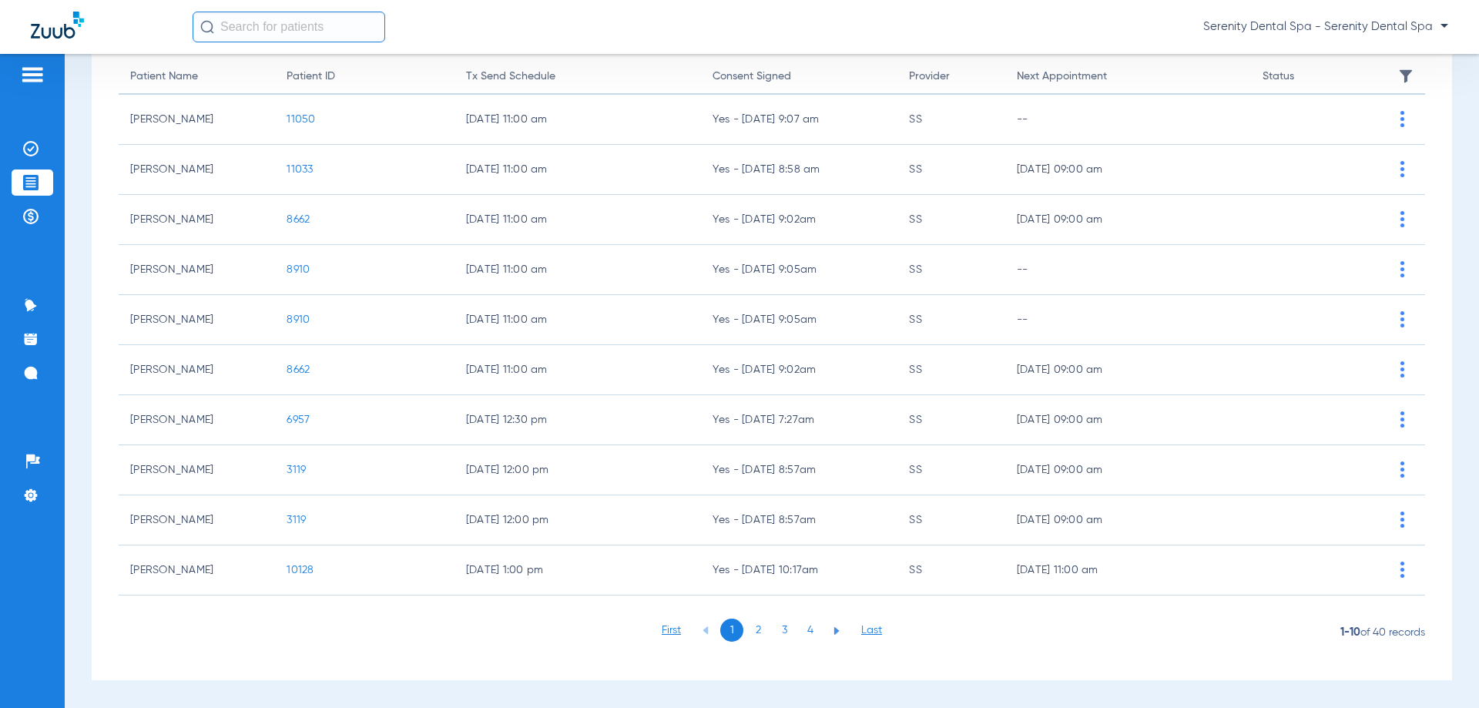
click at [781, 634] on li "3" at bounding box center [784, 630] width 23 height 23
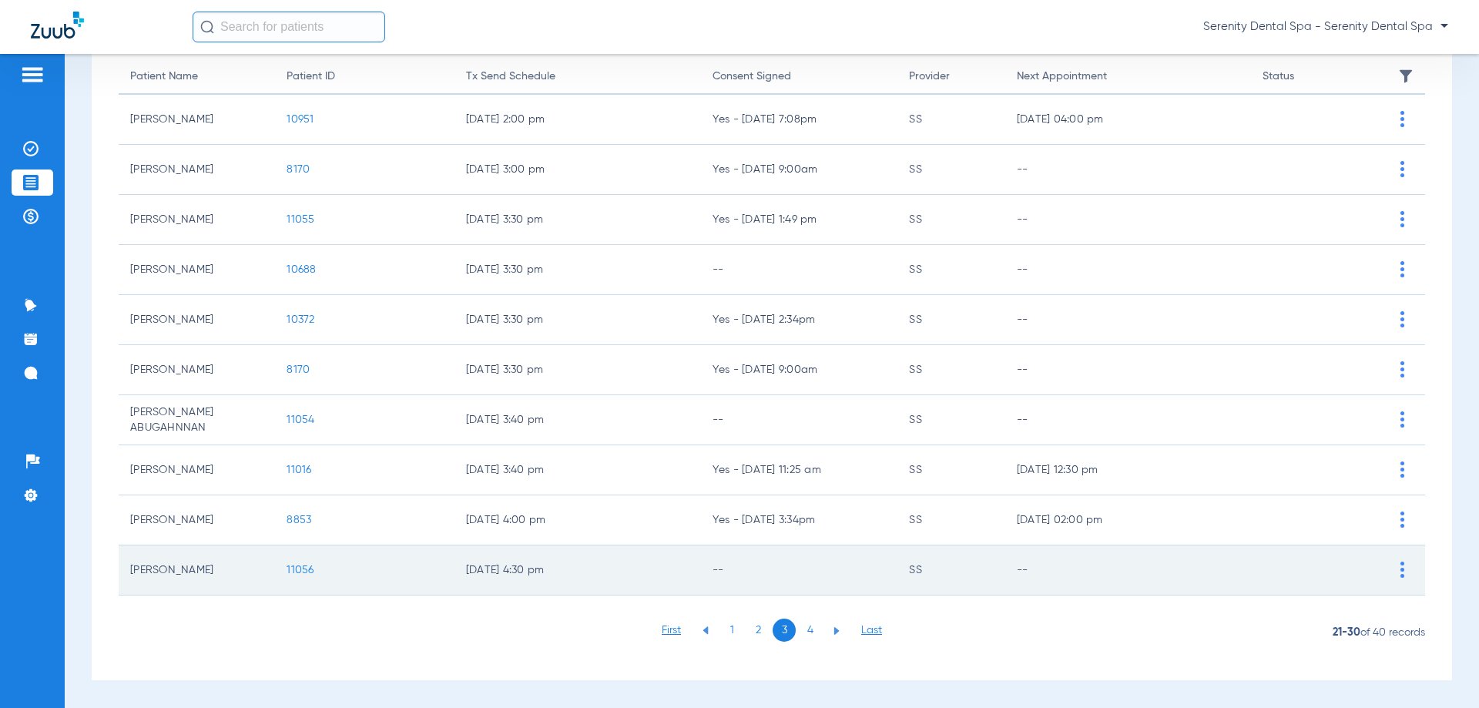
click at [297, 569] on span "11056" at bounding box center [300, 570] width 27 height 11
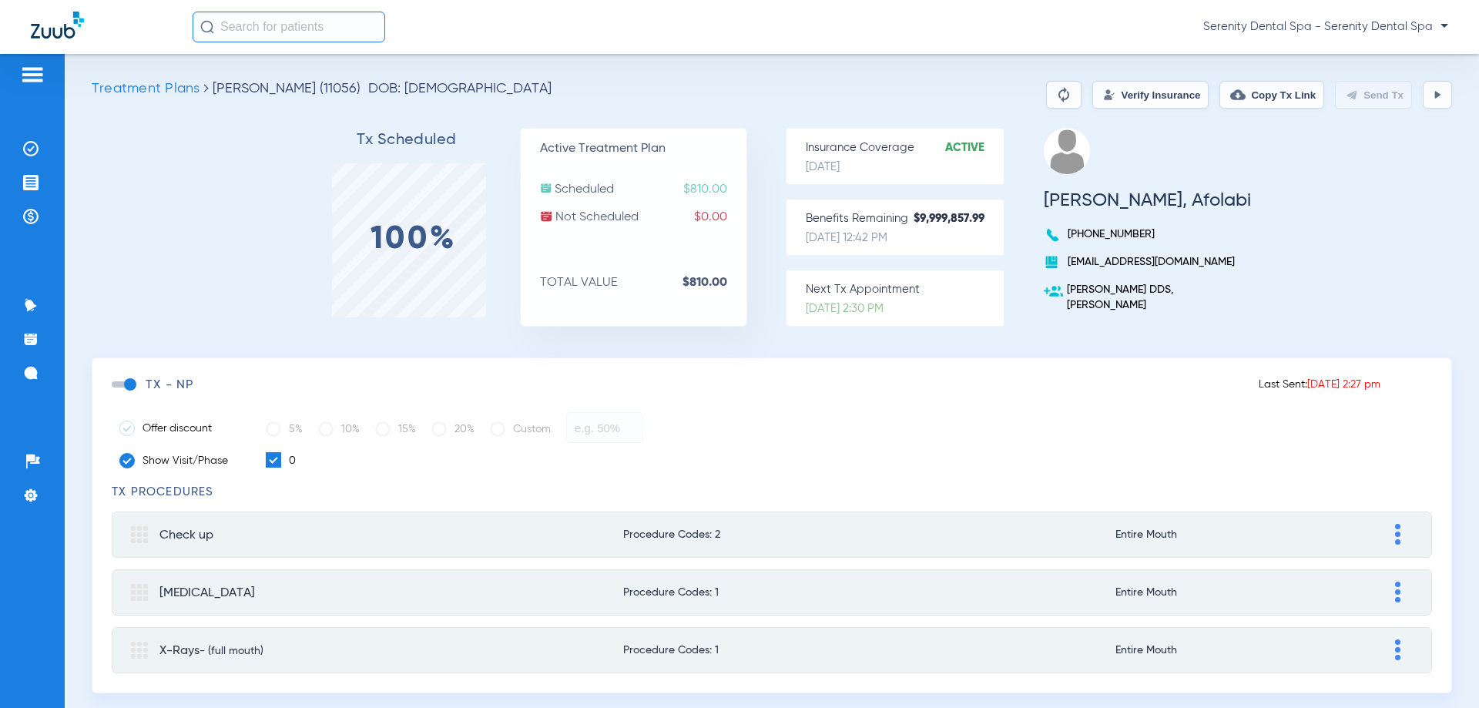
click at [1261, 105] on button "Copy Tx Link" at bounding box center [1272, 95] width 105 height 28
click at [1266, 100] on button "Copy Tx Link" at bounding box center [1272, 95] width 105 height 28
drag, startPoint x: 22, startPoint y: 369, endPoint x: 48, endPoint y: 418, distance: 55.2
click at [24, 370] on li "Messages 3" at bounding box center [33, 373] width 42 height 26
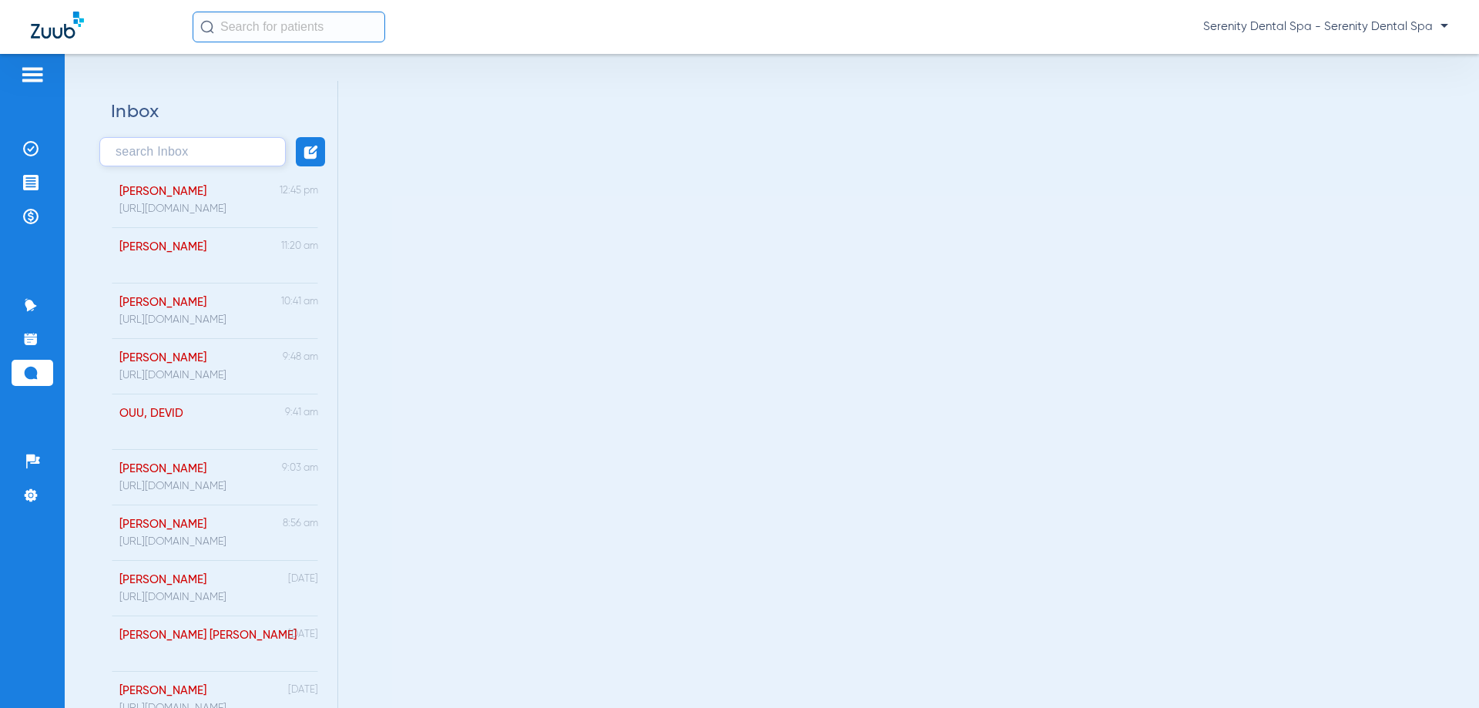
click at [297, 152] on button at bounding box center [310, 151] width 29 height 29
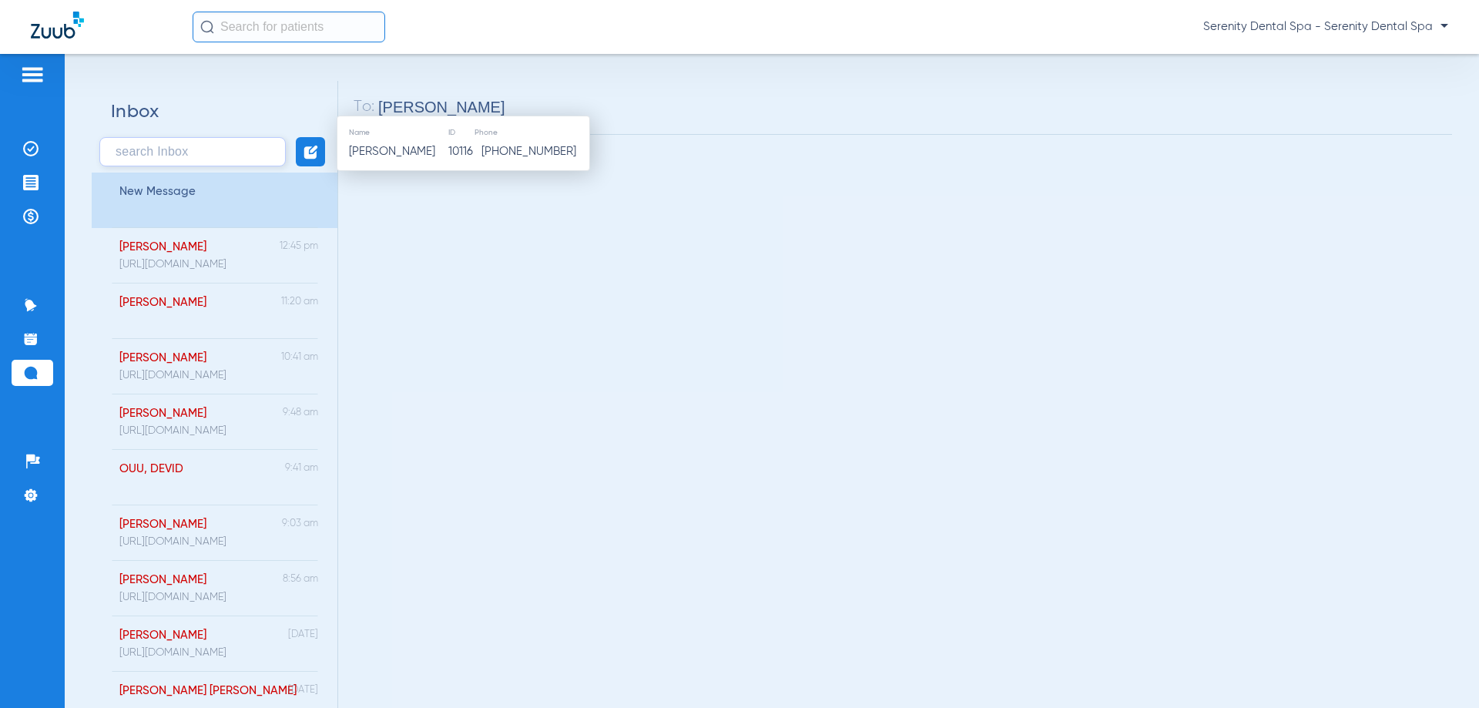
drag, startPoint x: 429, startPoint y: 106, endPoint x: 421, endPoint y: 104, distance: 8.6
click at [435, 109] on input "FABIAN" at bounding box center [907, 108] width 1059 height 18
drag, startPoint x: 421, startPoint y: 104, endPoint x: 259, endPoint y: 150, distance: 168.3
type input "FABIO"
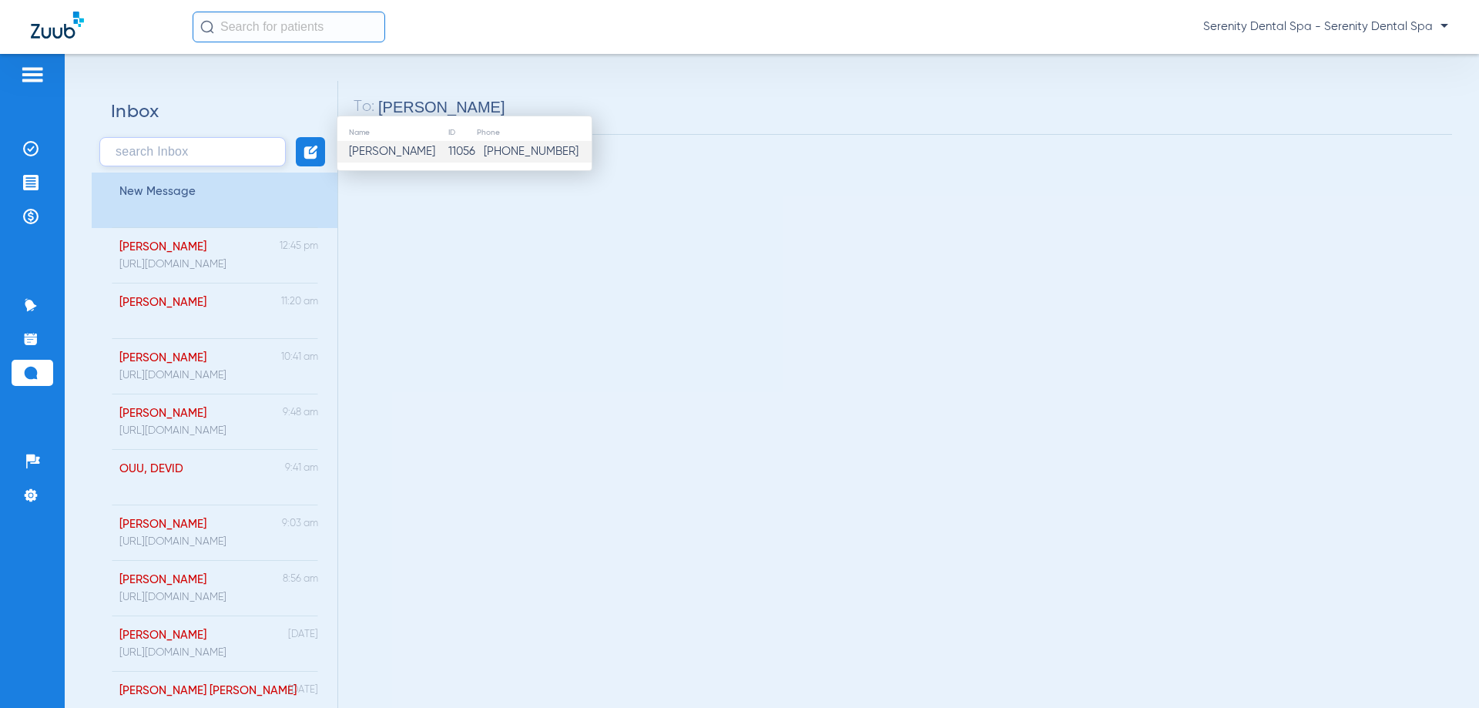
click at [448, 154] on td "11056" at bounding box center [462, 152] width 29 height 22
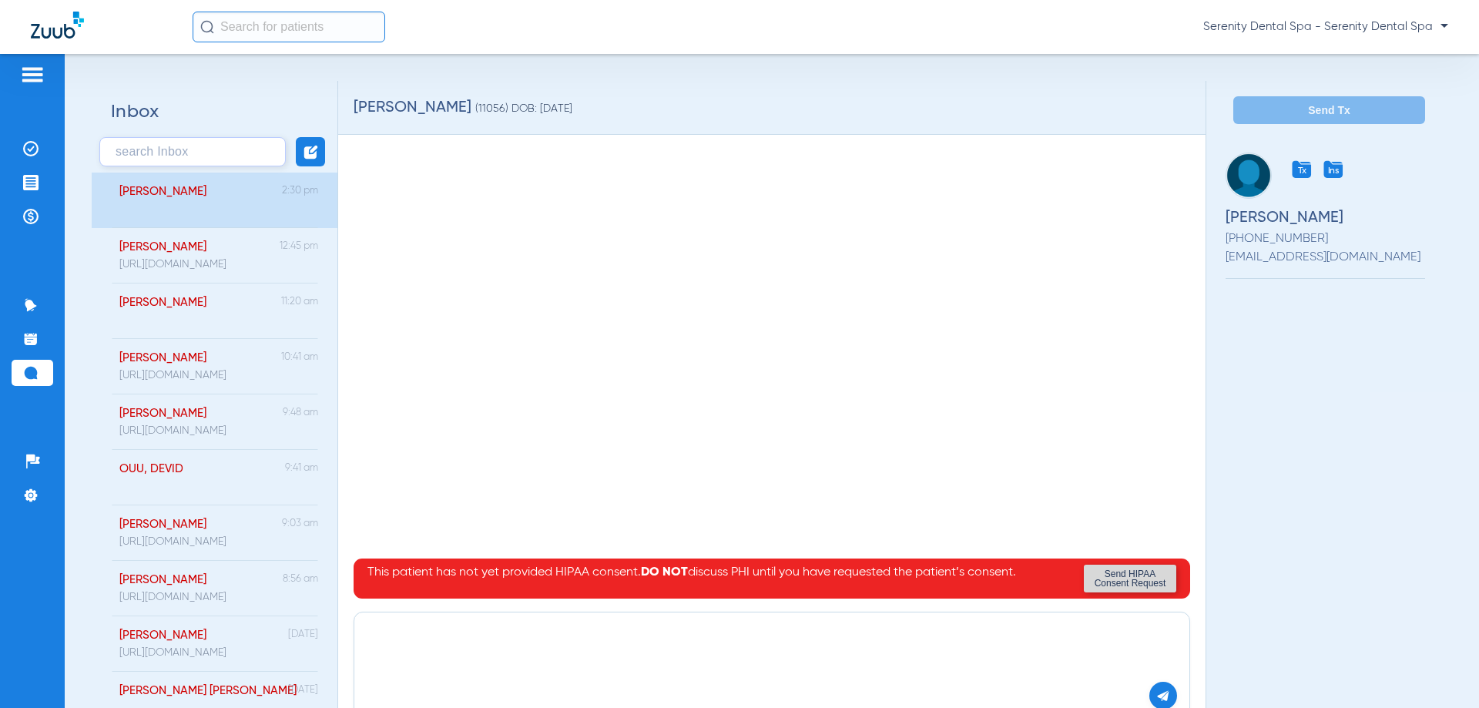
paste textarea "[URL][DOMAIN_NAME]"
type textarea "[URL][DOMAIN_NAME]"
click at [1157, 691] on img at bounding box center [1164, 696] width 14 height 14
drag, startPoint x: 579, startPoint y: 650, endPoint x: 922, endPoint y: 446, distance: 399.4
click at [922, 446] on div "https://patient.zuub.com/patient/gEhjw4WxQEqE8WorXFm4/office/17004429/practice/…" at bounding box center [772, 354] width 837 height 393
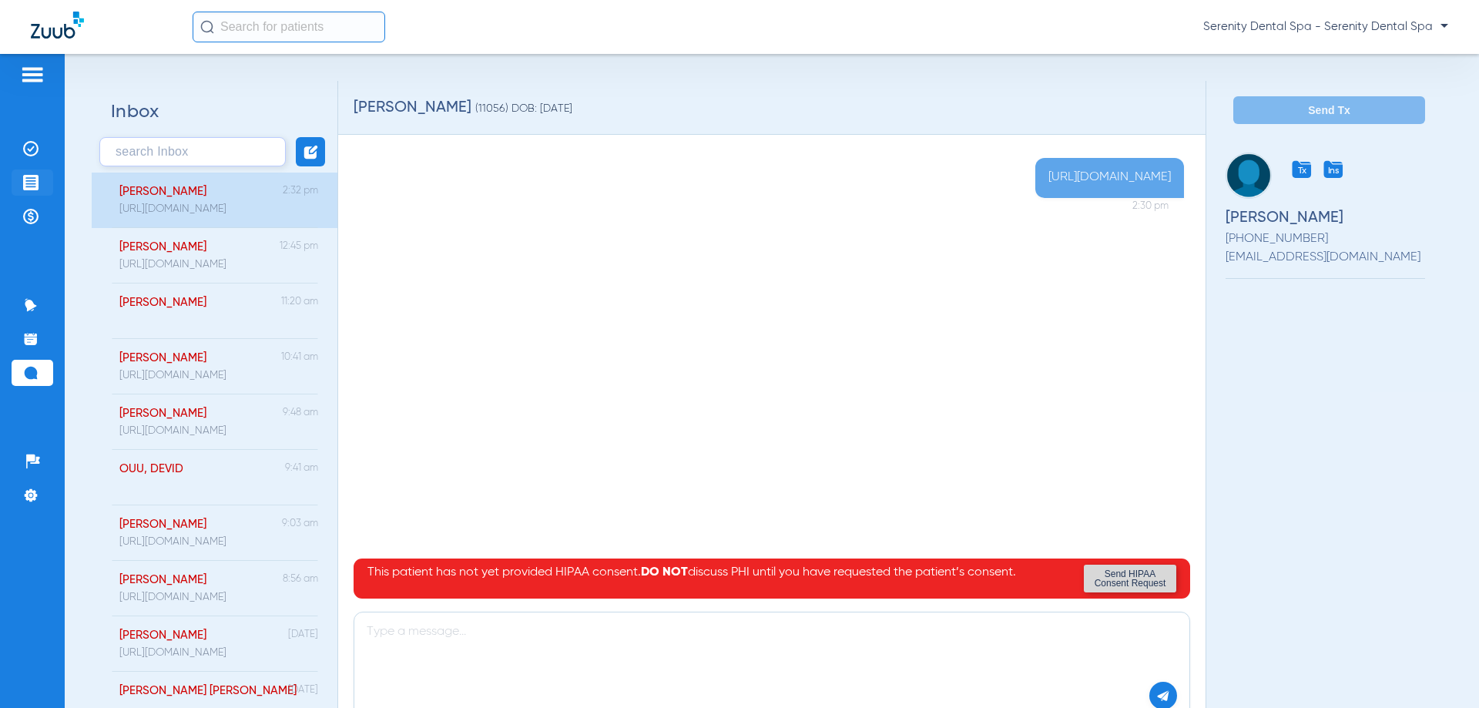
click at [32, 174] on li "Treatment Acceptance" at bounding box center [33, 183] width 42 height 26
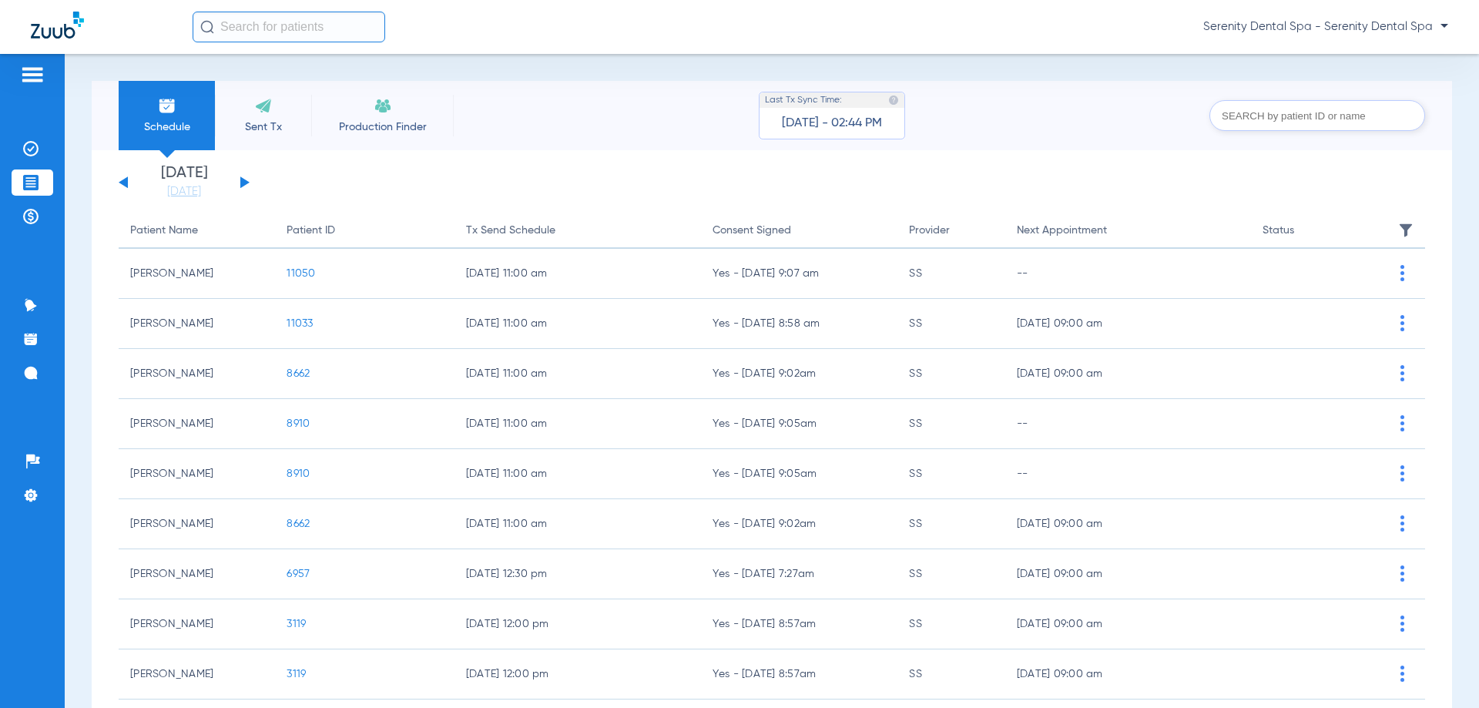
scroll to position [154, 0]
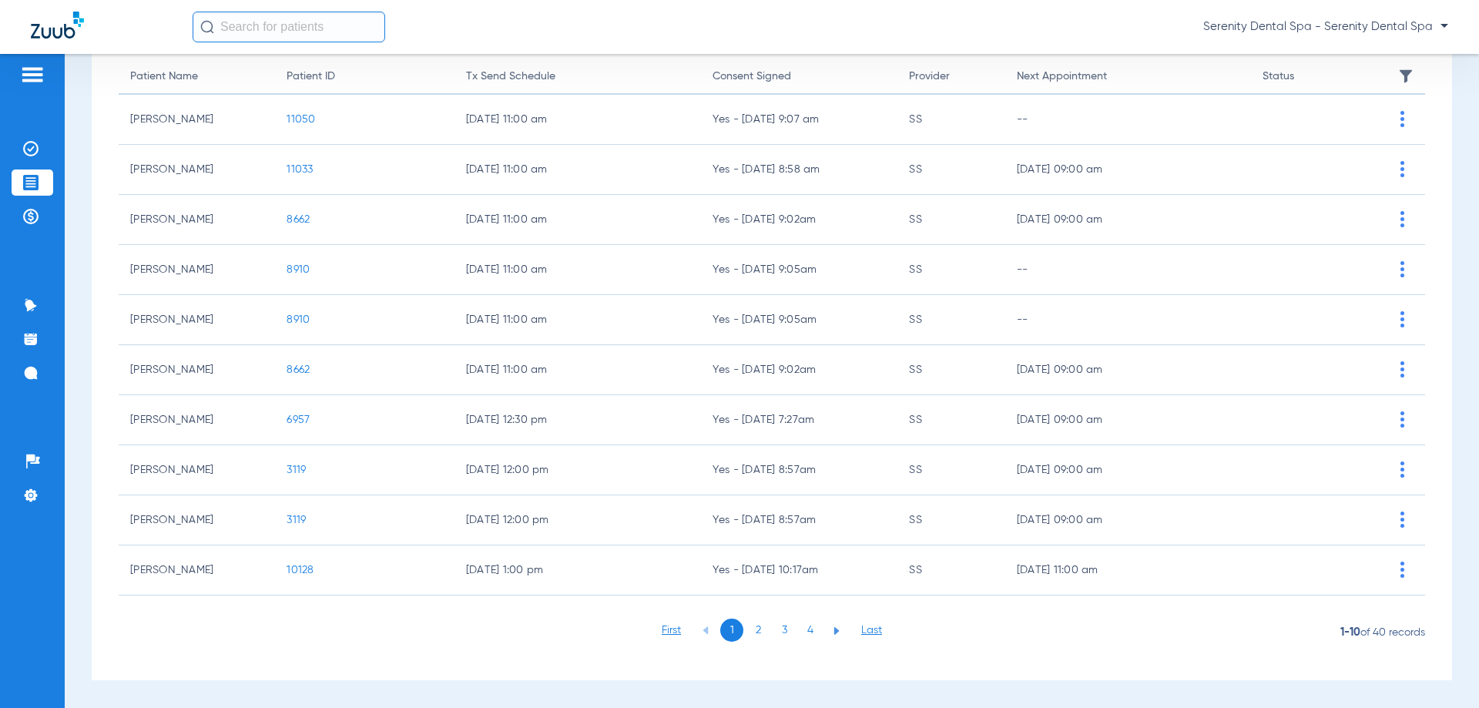
click at [775, 632] on li "3" at bounding box center [784, 630] width 23 height 23
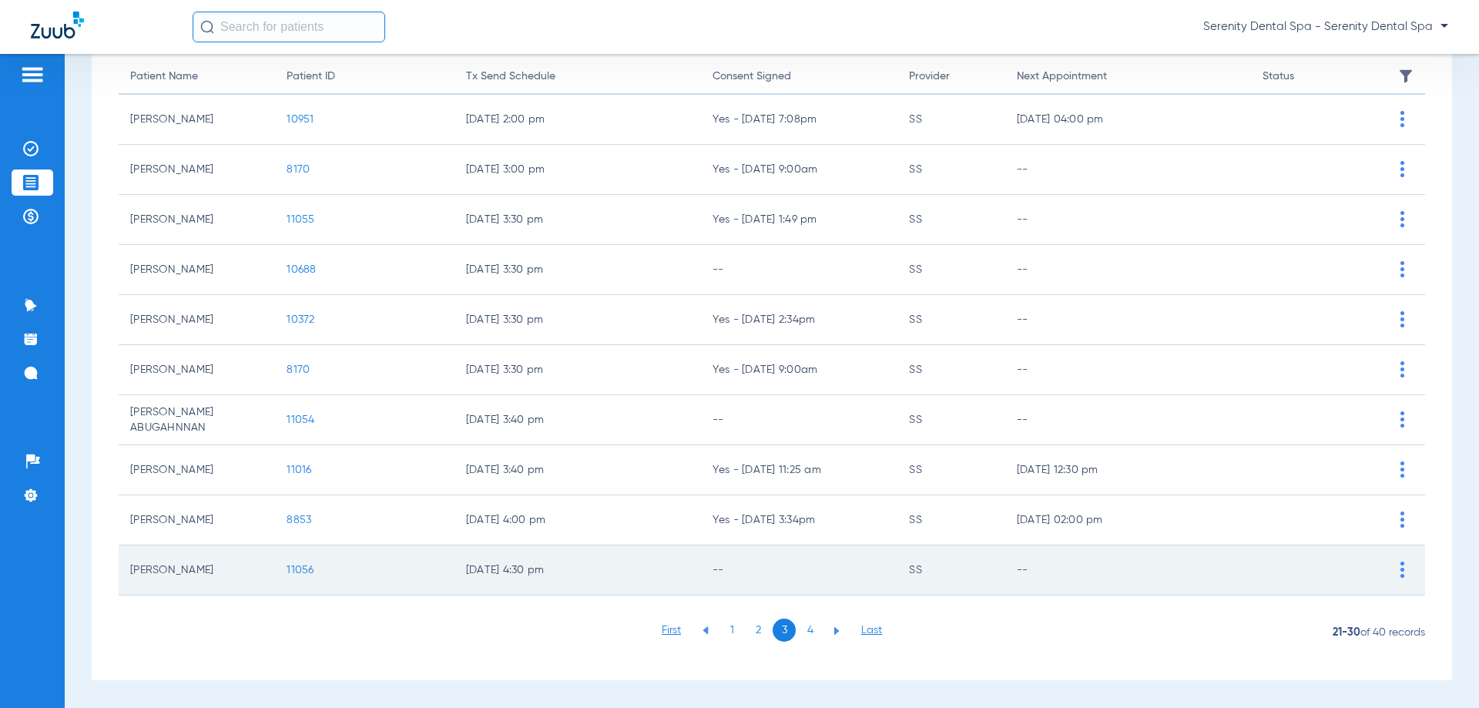
click at [307, 573] on span "11056" at bounding box center [300, 570] width 27 height 11
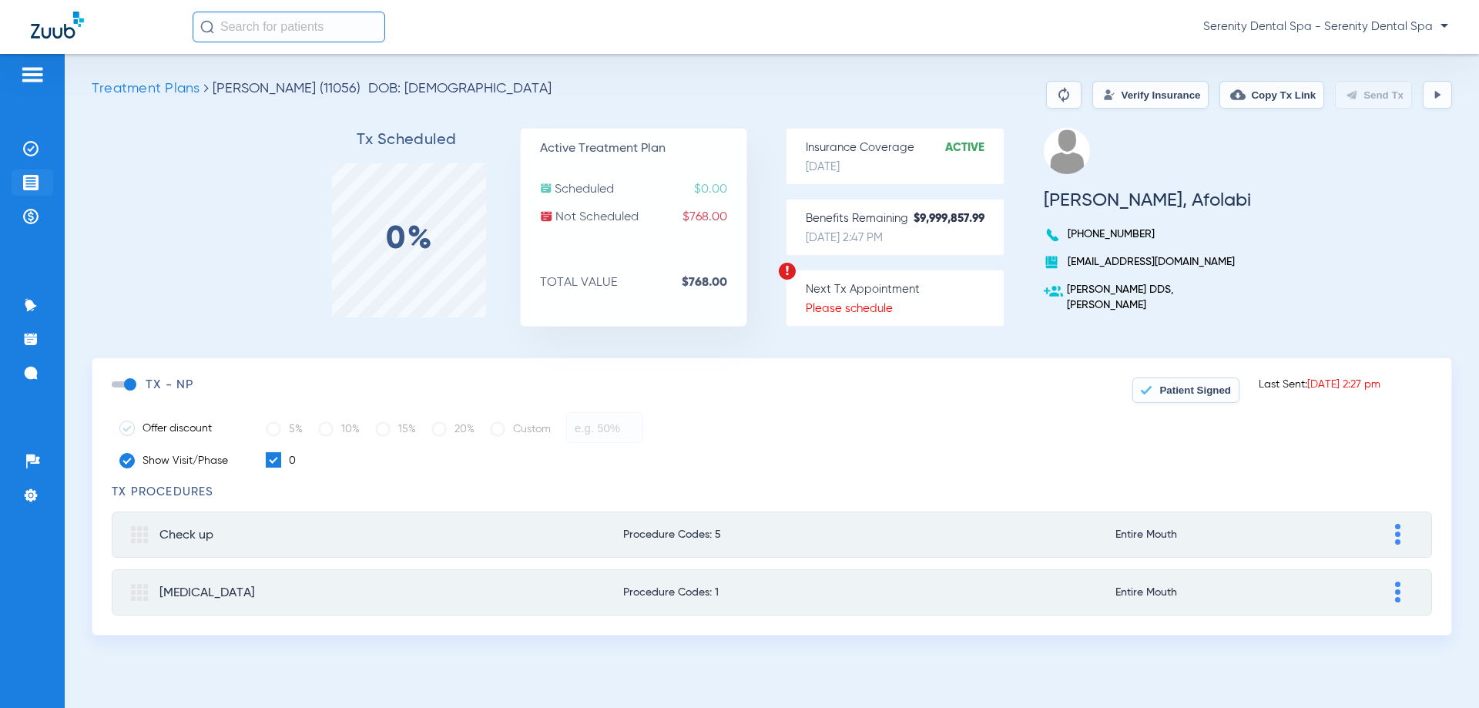
click at [35, 183] on img at bounding box center [30, 182] width 15 height 15
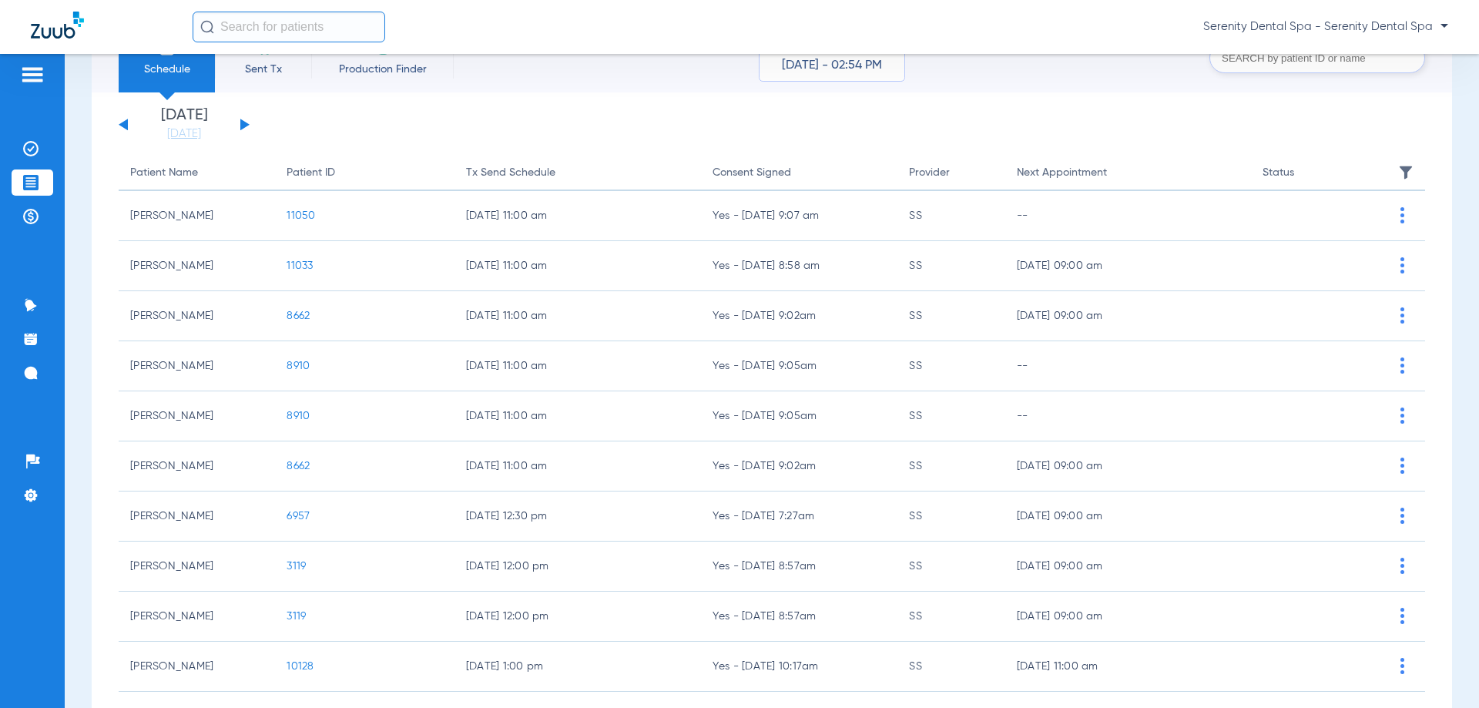
scroll to position [154, 0]
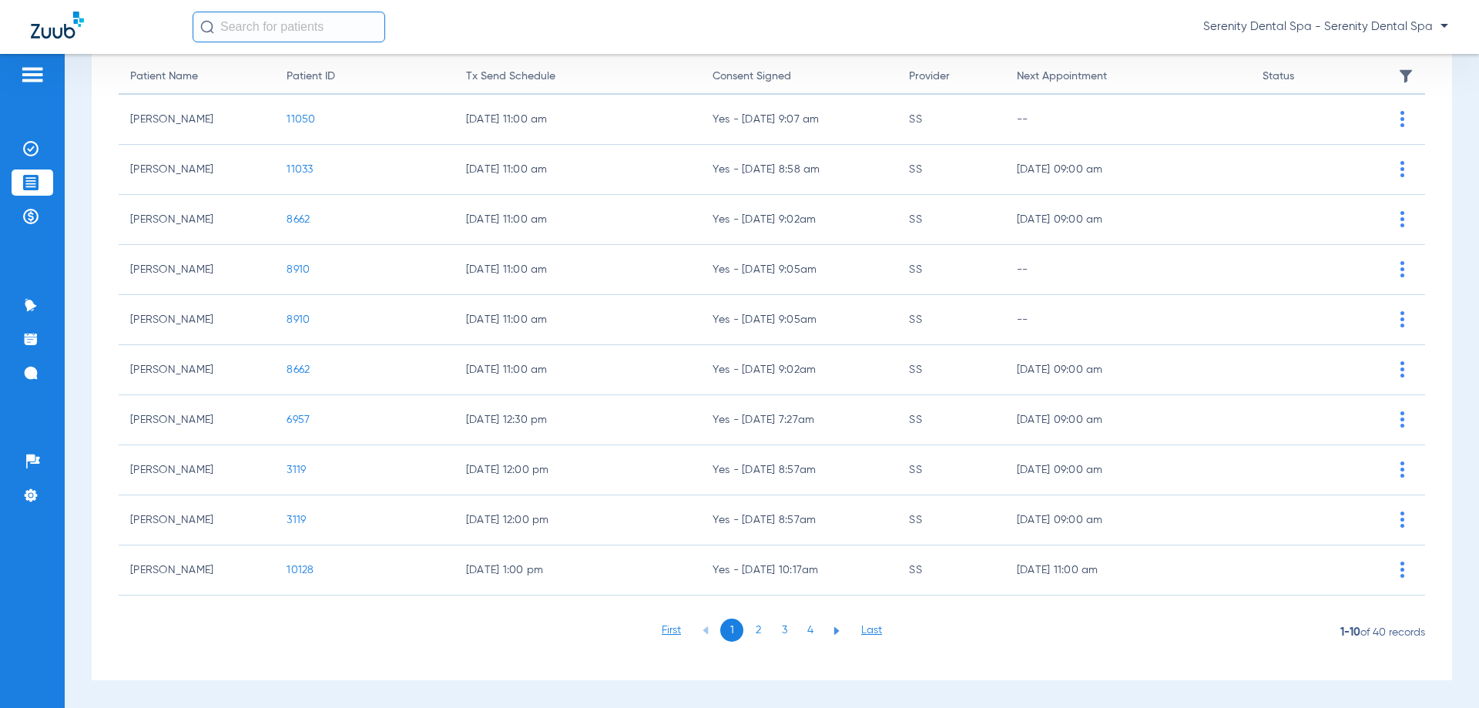
click at [774, 632] on li "3" at bounding box center [784, 630] width 23 height 23
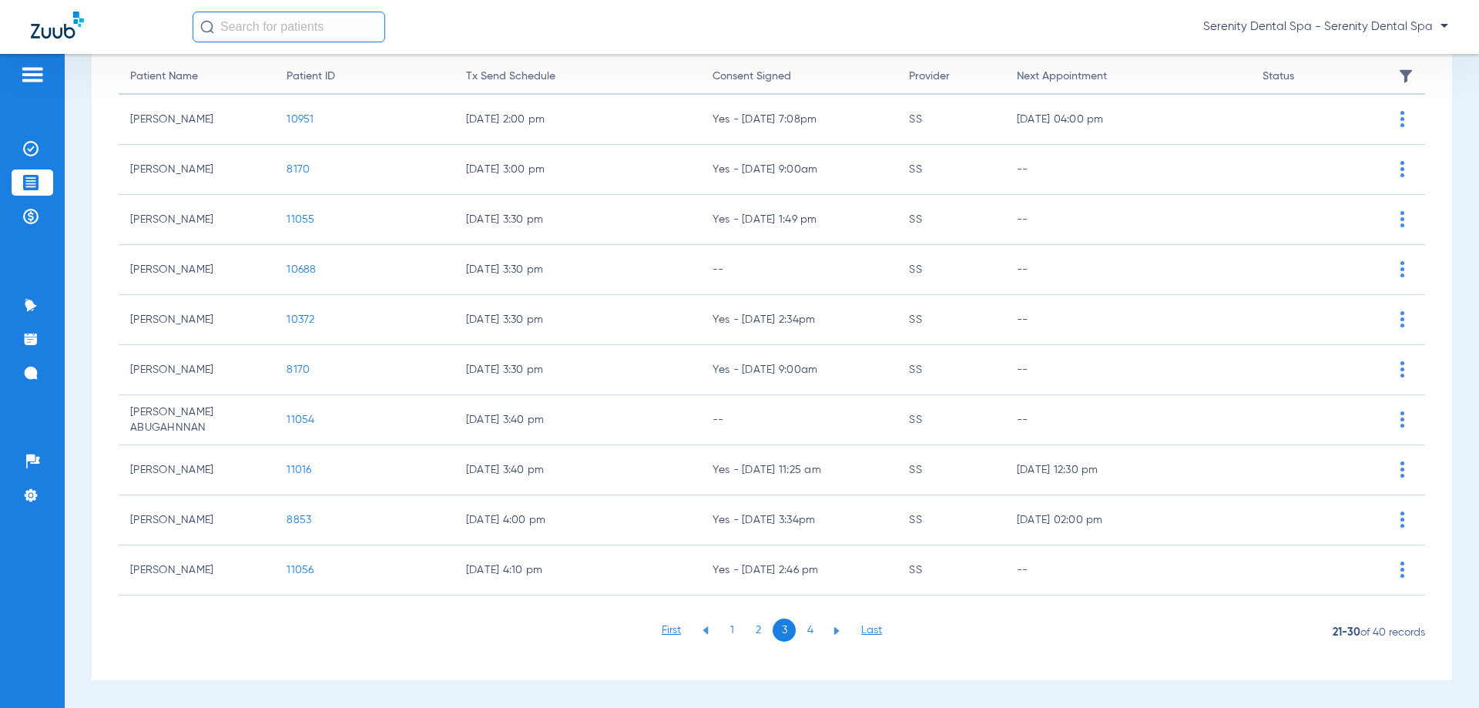
click at [802, 631] on li "4" at bounding box center [810, 630] width 23 height 23
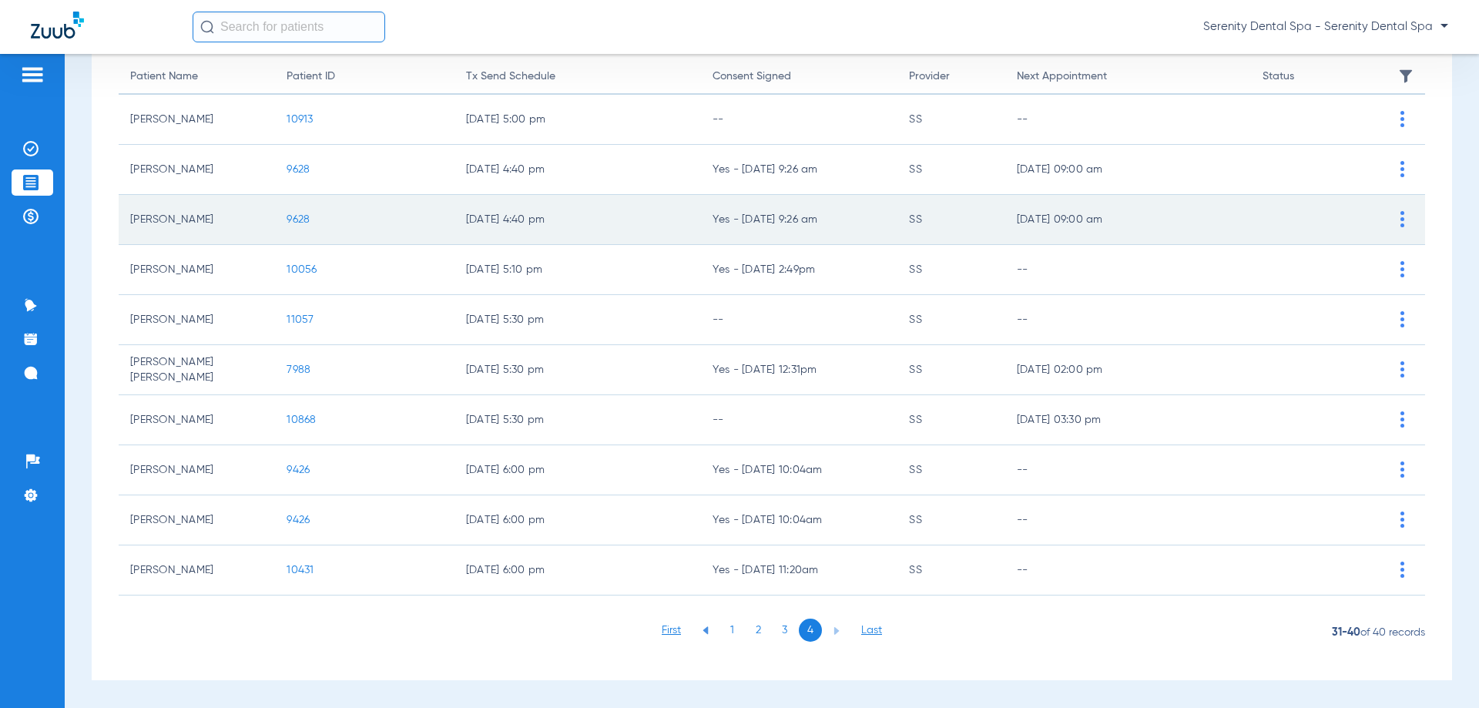
click at [292, 217] on span "9628" at bounding box center [298, 219] width 23 height 11
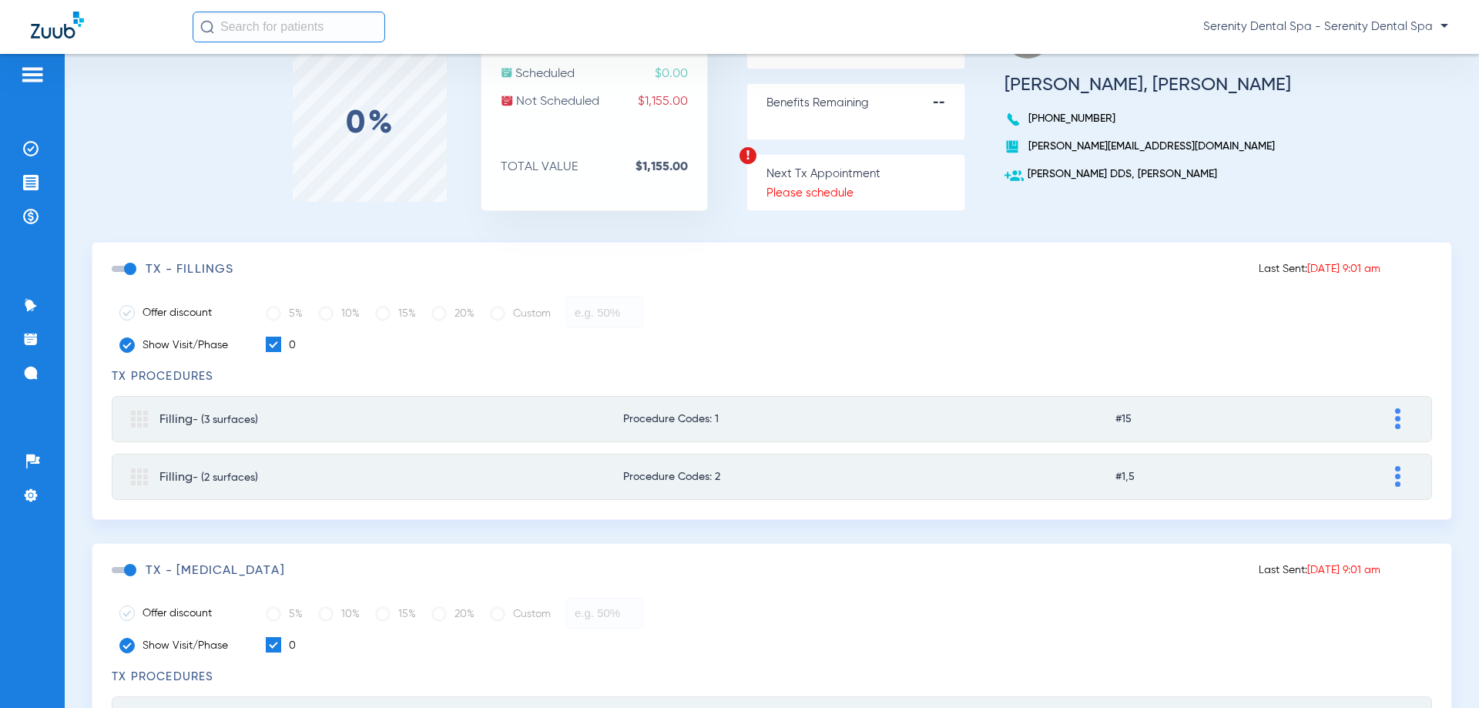
scroll to position [231, 0]
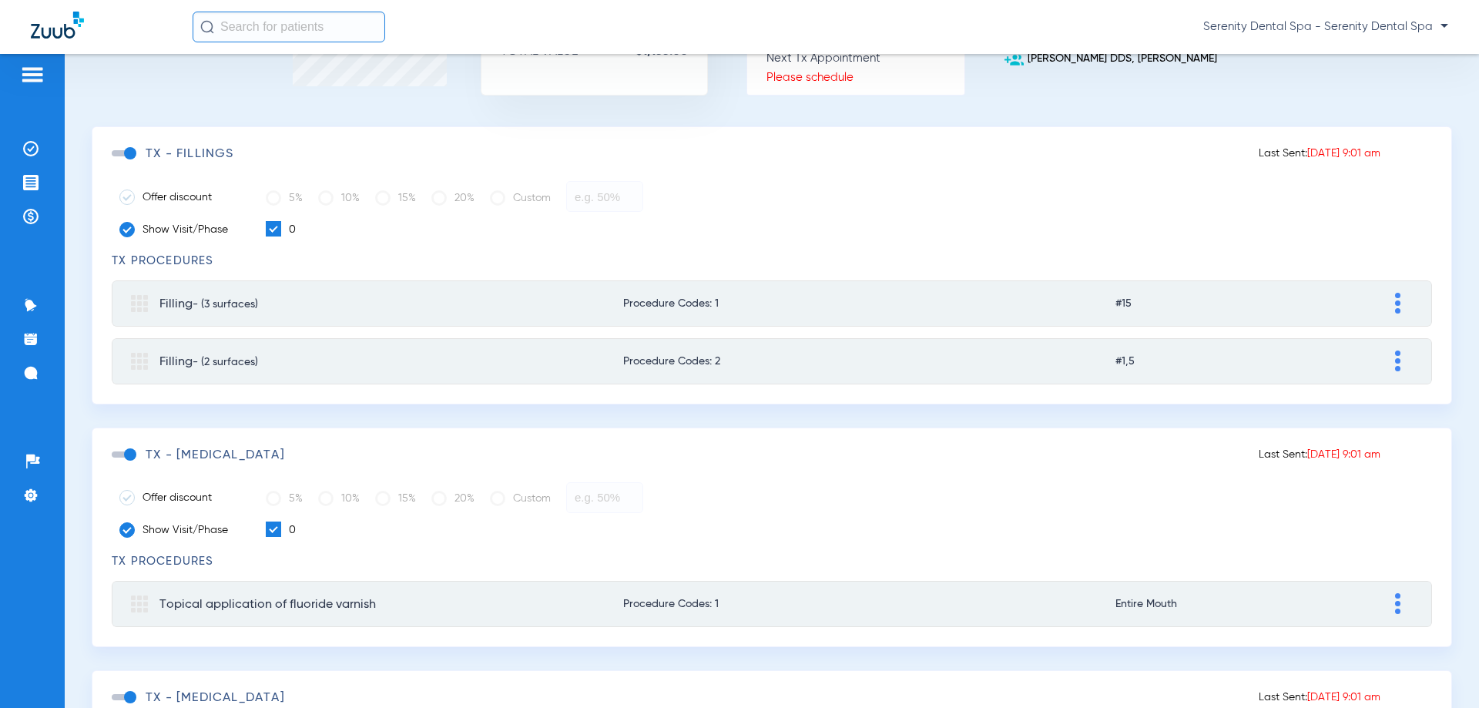
click at [130, 455] on span at bounding box center [123, 455] width 23 height 6
click at [115, 462] on input "checkbox" at bounding box center [115, 462] width 0 height 0
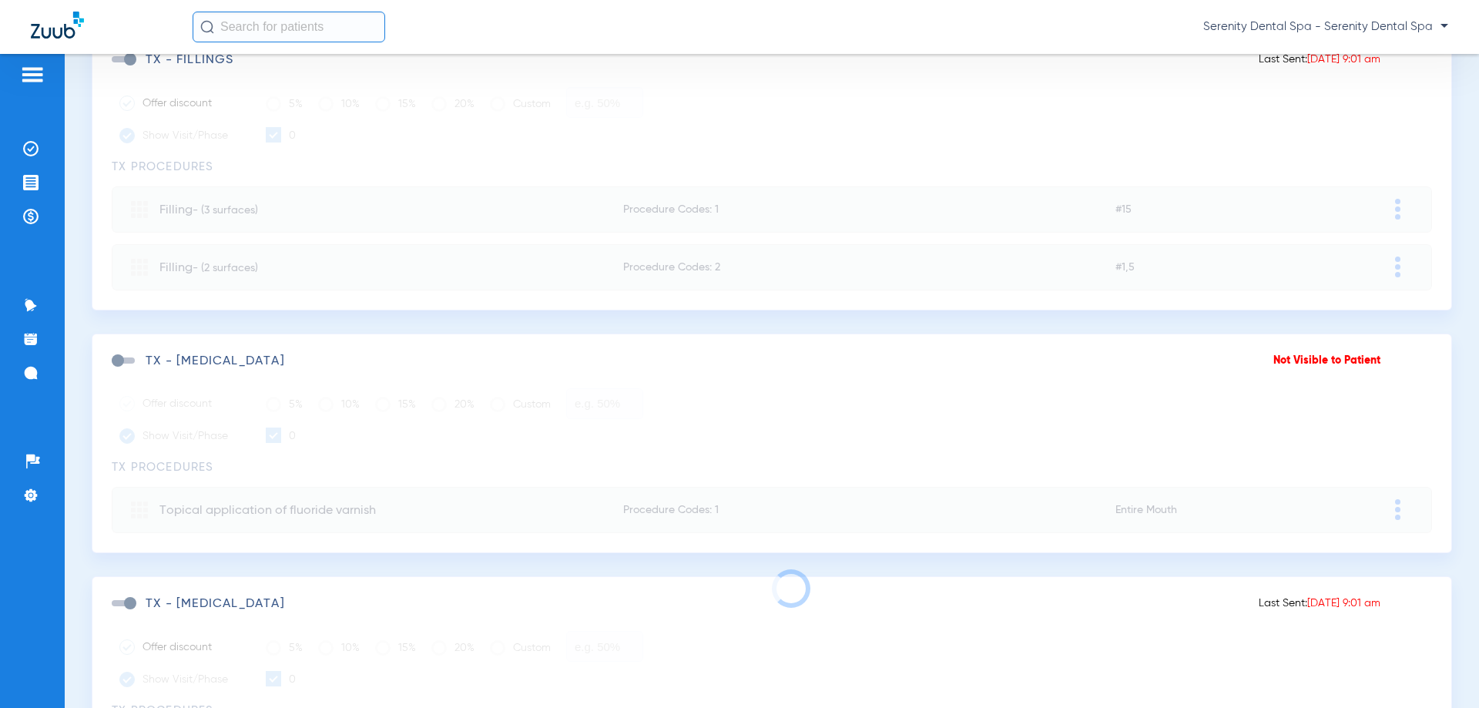
scroll to position [462, 0]
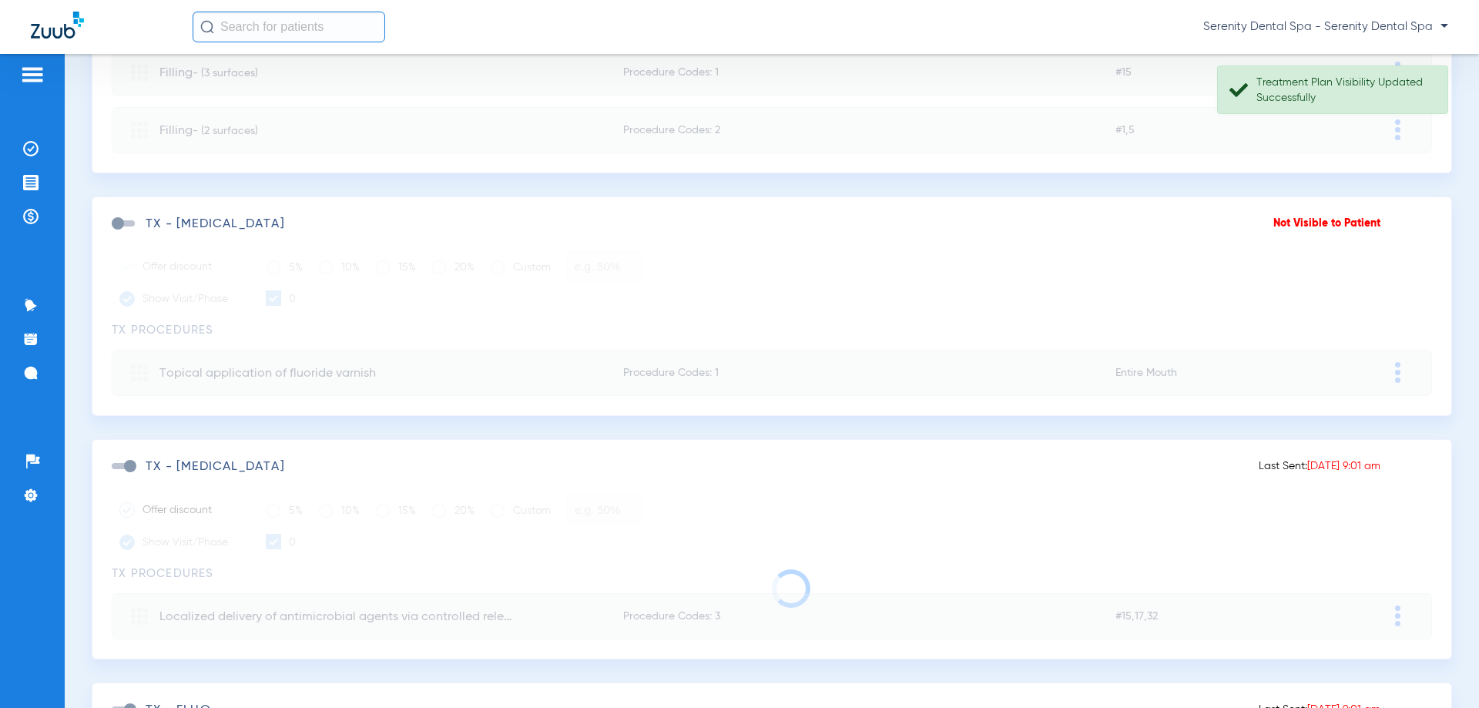
click at [129, 471] on div "TX - ARESTIN" at bounding box center [685, 466] width 1147 height 15
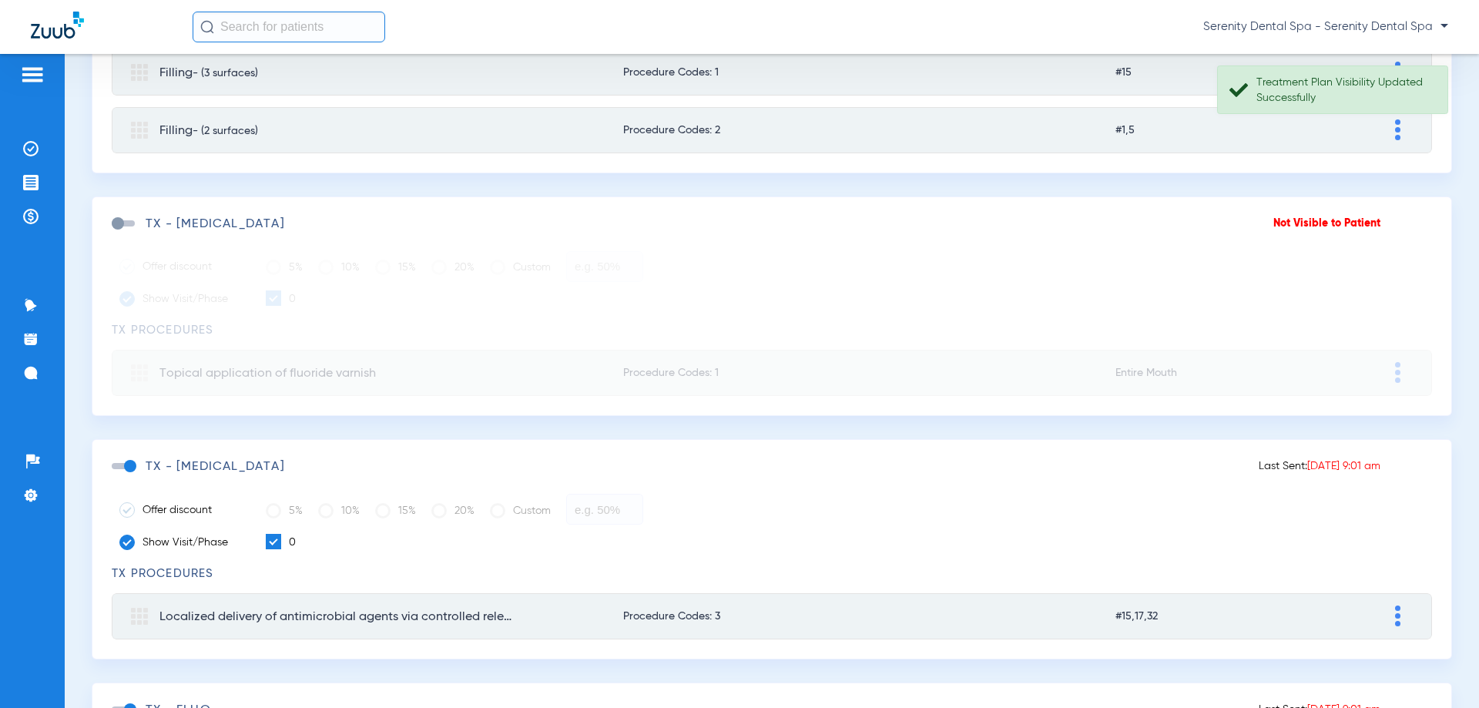
click at [129, 466] on span at bounding box center [123, 466] width 23 height 6
click at [115, 474] on input "checkbox" at bounding box center [115, 474] width 0 height 0
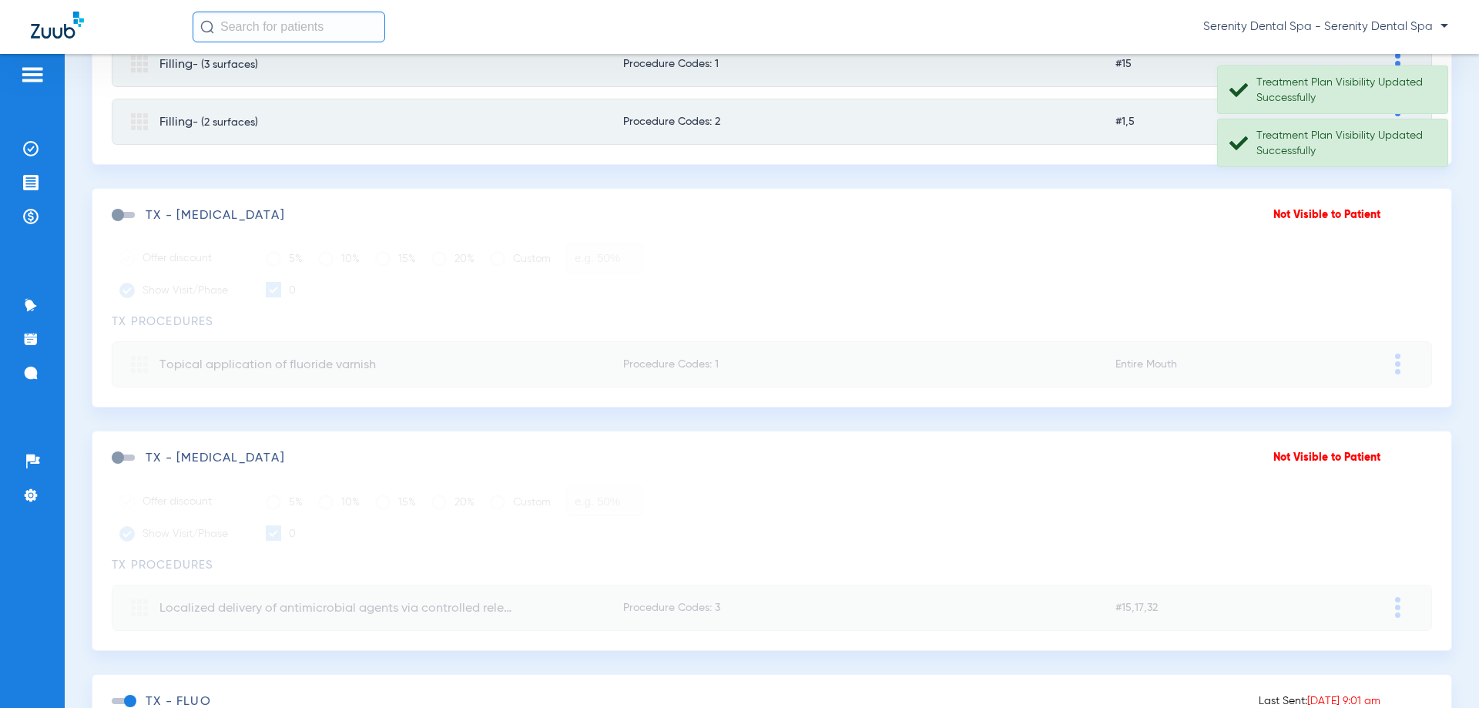
scroll to position [704, 0]
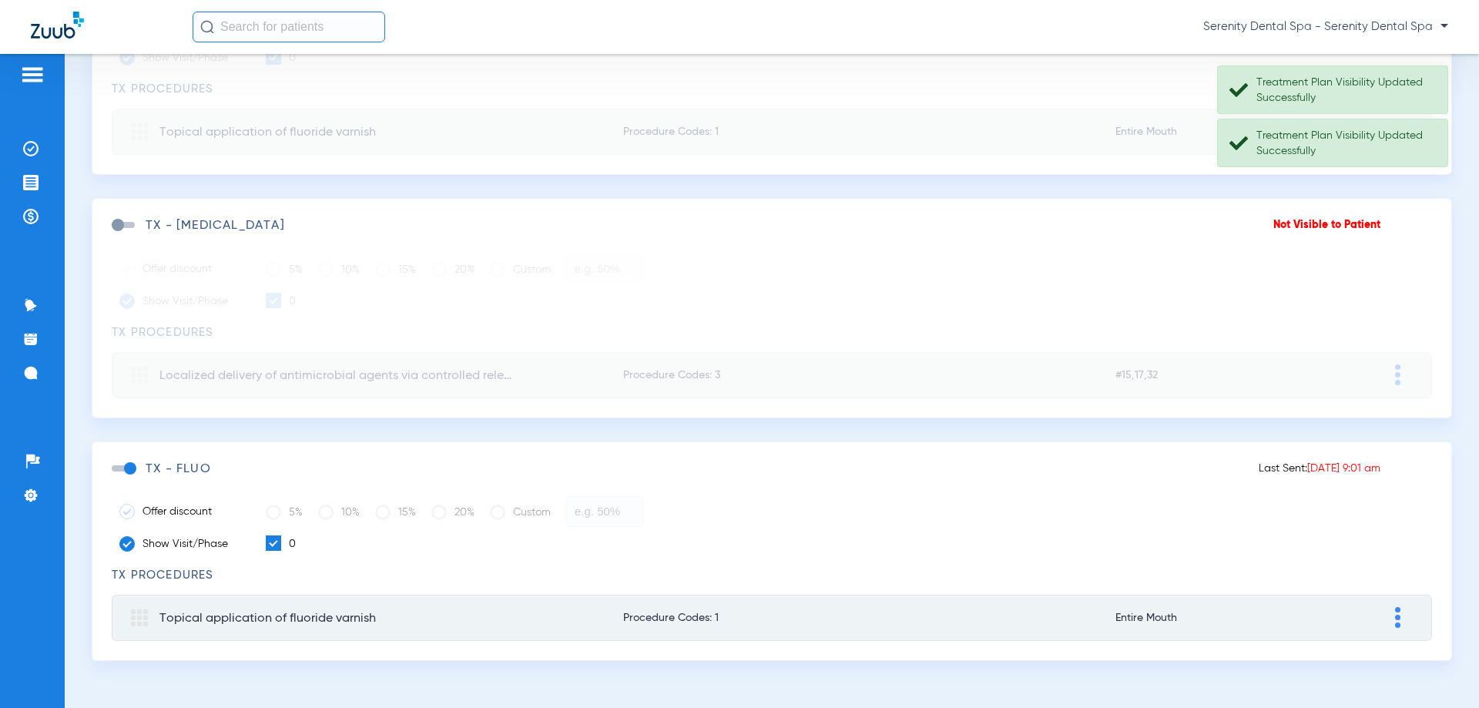
click at [126, 465] on span at bounding box center [123, 468] width 23 height 6
click at [115, 476] on input "checkbox" at bounding box center [115, 476] width 0 height 0
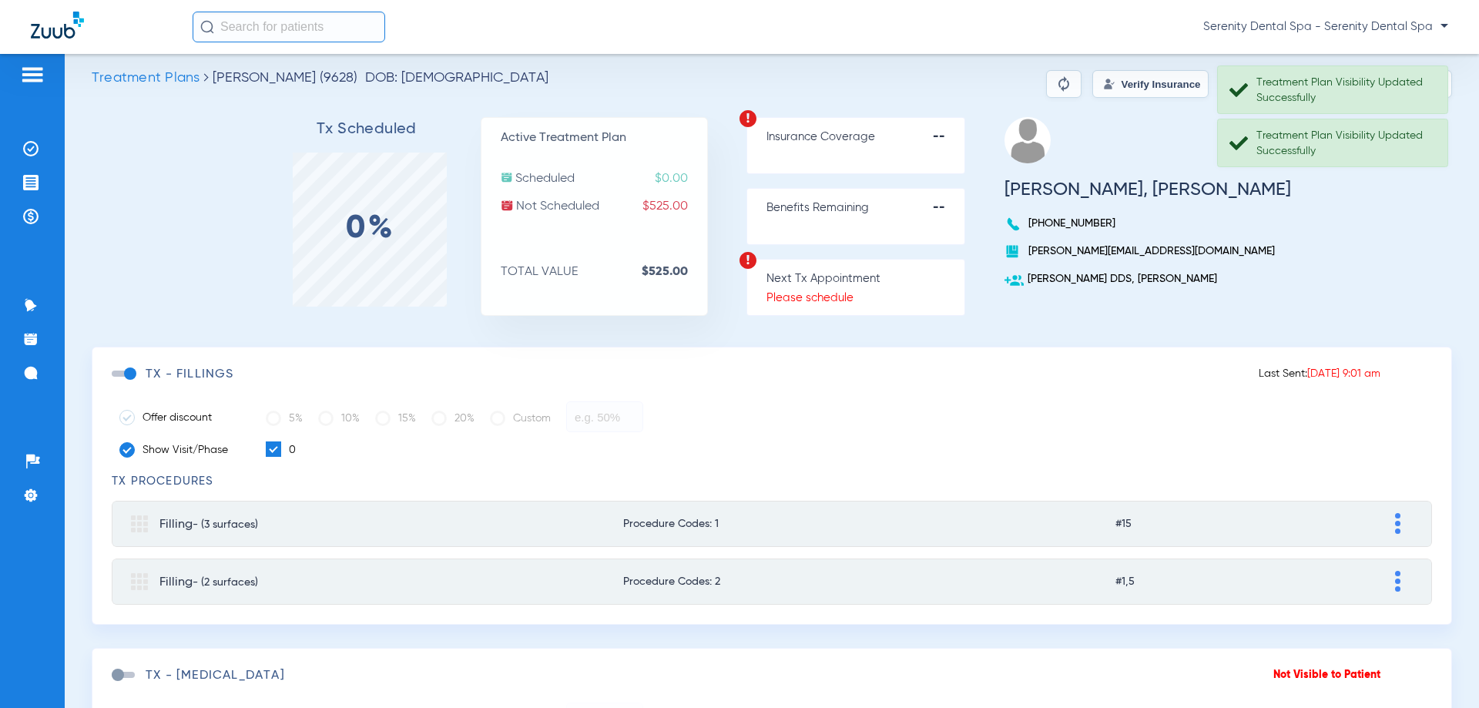
scroll to position [0, 0]
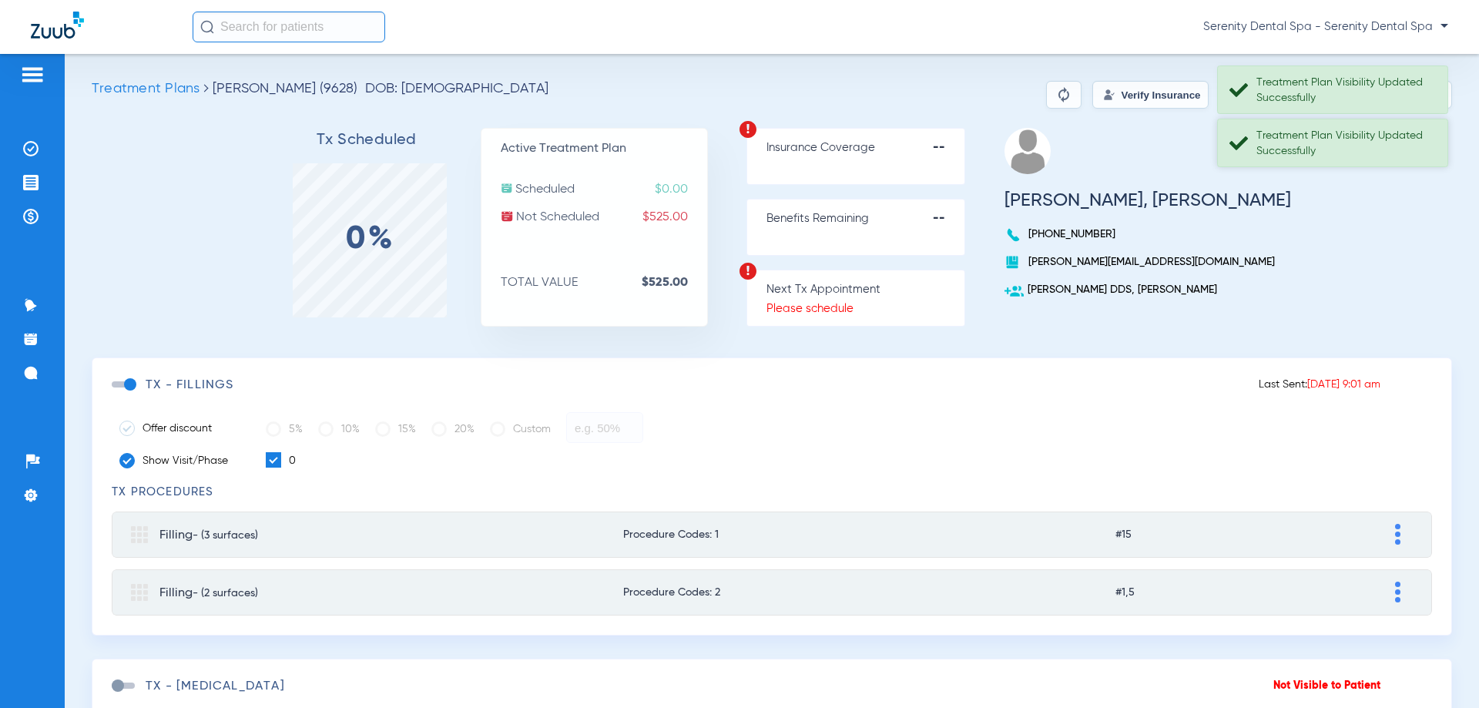
click at [1421, 147] on div "Treatment Plan Visibility Updated Successfully" at bounding box center [1346, 143] width 178 height 31
click at [1398, 89] on div "Treatment Plan Visibility Updated Successfully" at bounding box center [1346, 90] width 178 height 31
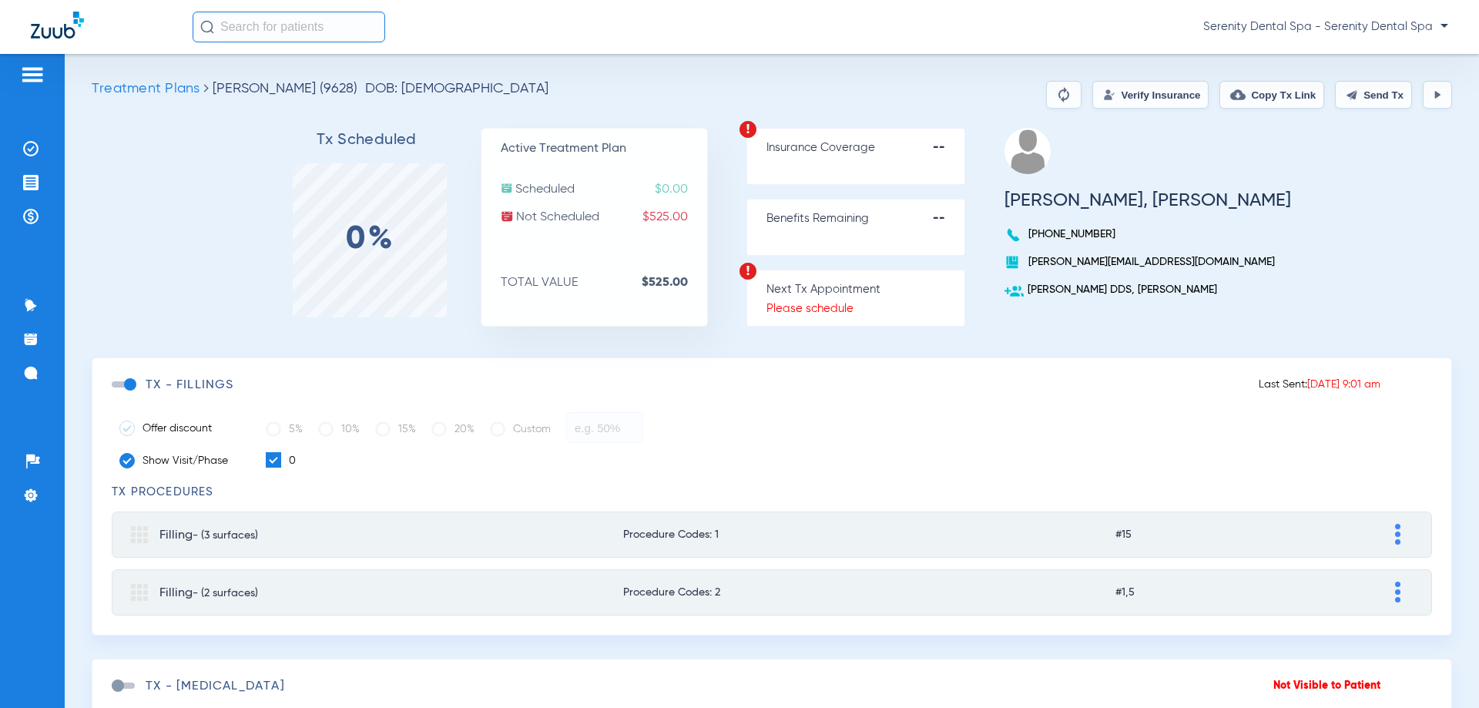
click at [1356, 97] on button "Send Tx" at bounding box center [1373, 95] width 77 height 28
click at [46, 183] on li "Treatment Acceptance" at bounding box center [33, 183] width 42 height 26
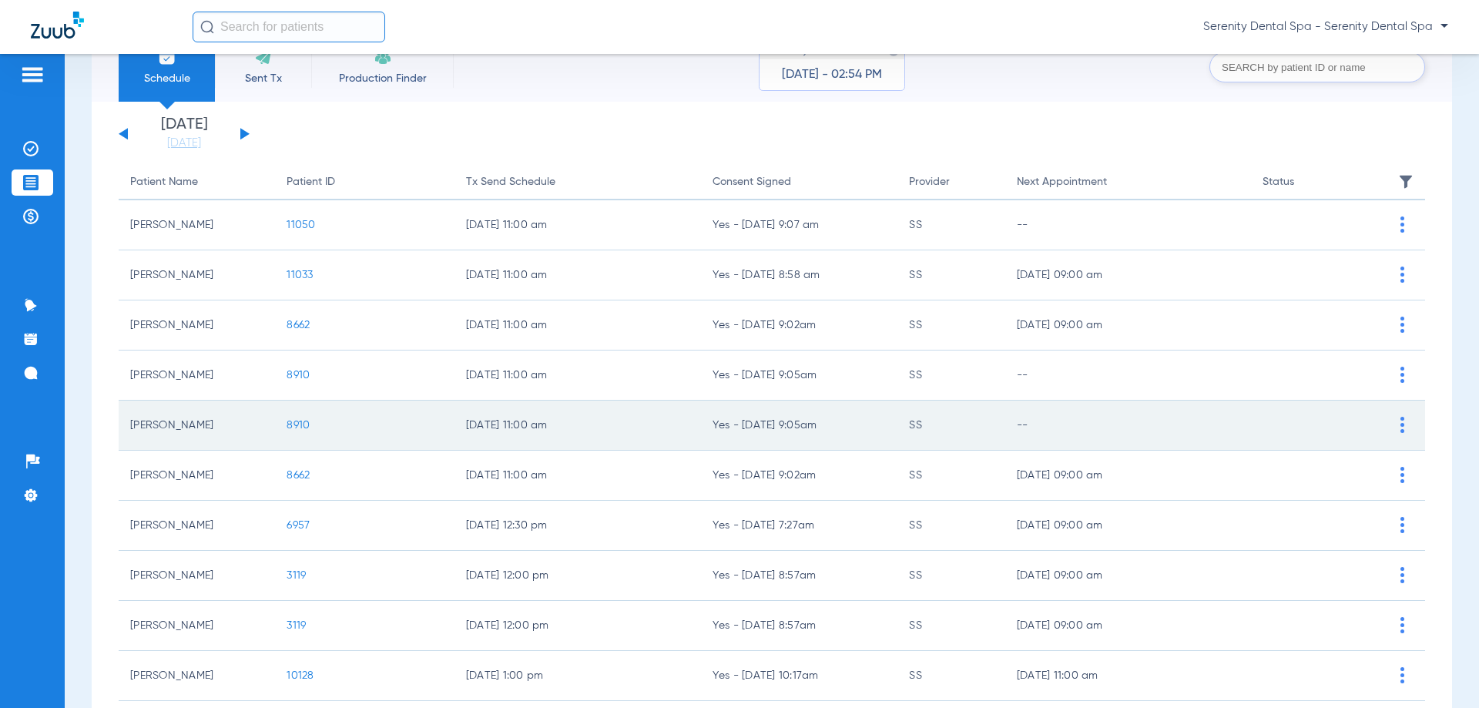
scroll to position [154, 0]
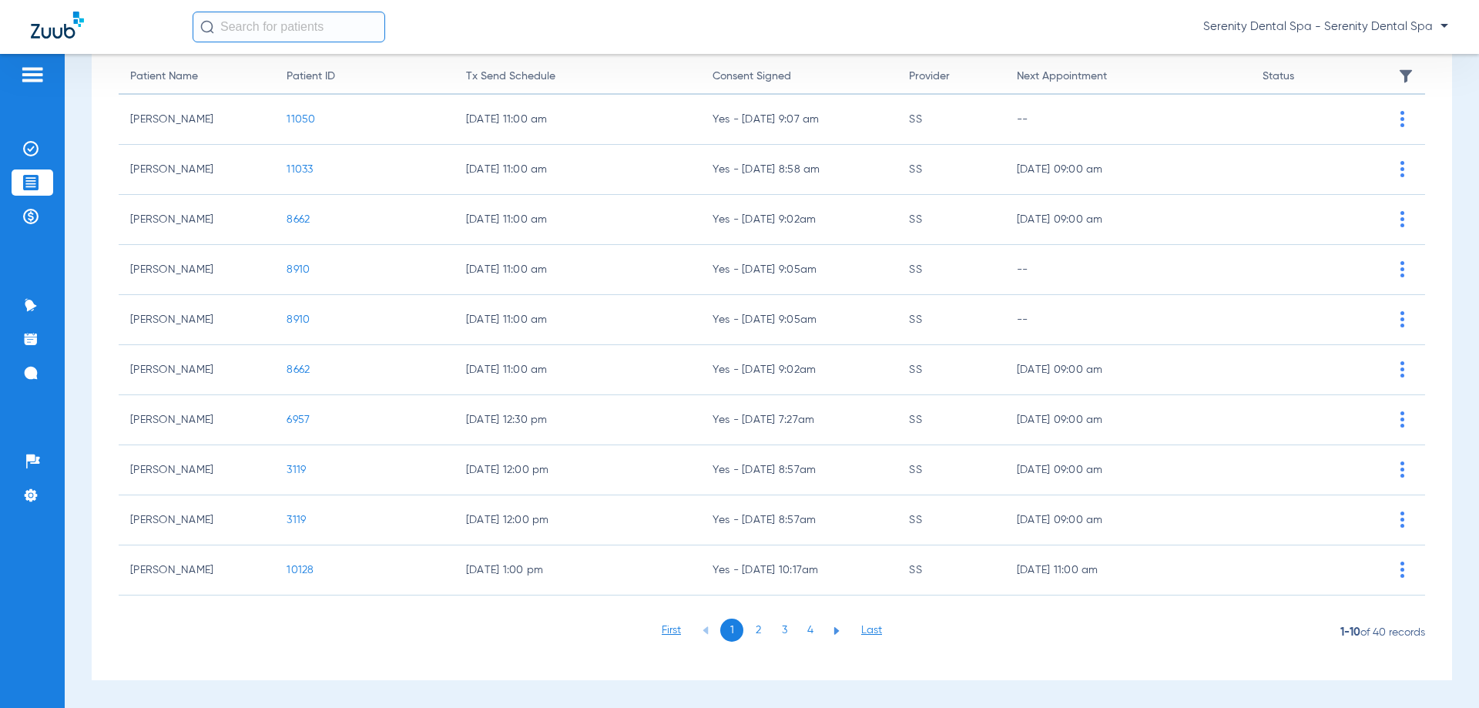
click at [754, 623] on li "2" at bounding box center [758, 630] width 23 height 23
click at [775, 623] on li "3" at bounding box center [784, 630] width 23 height 23
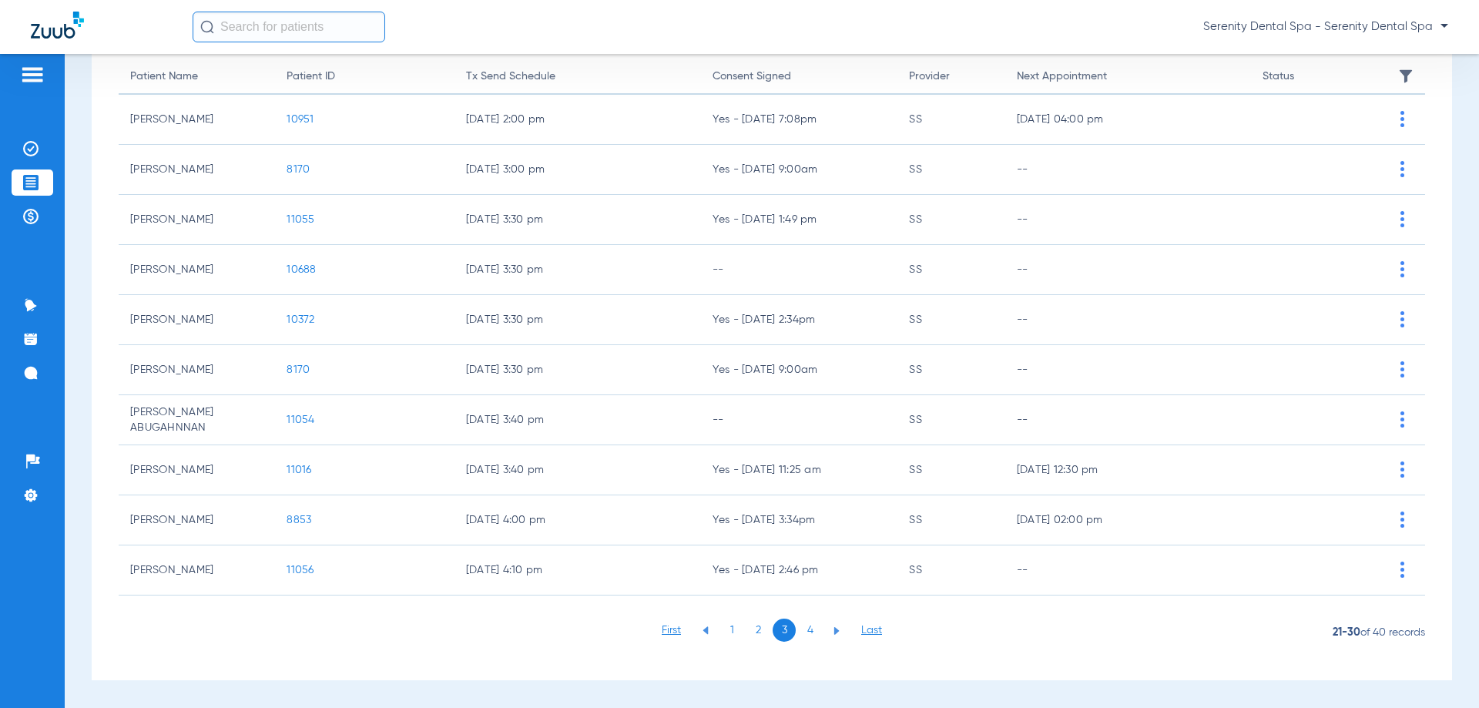
click at [801, 632] on li "4" at bounding box center [810, 630] width 23 height 23
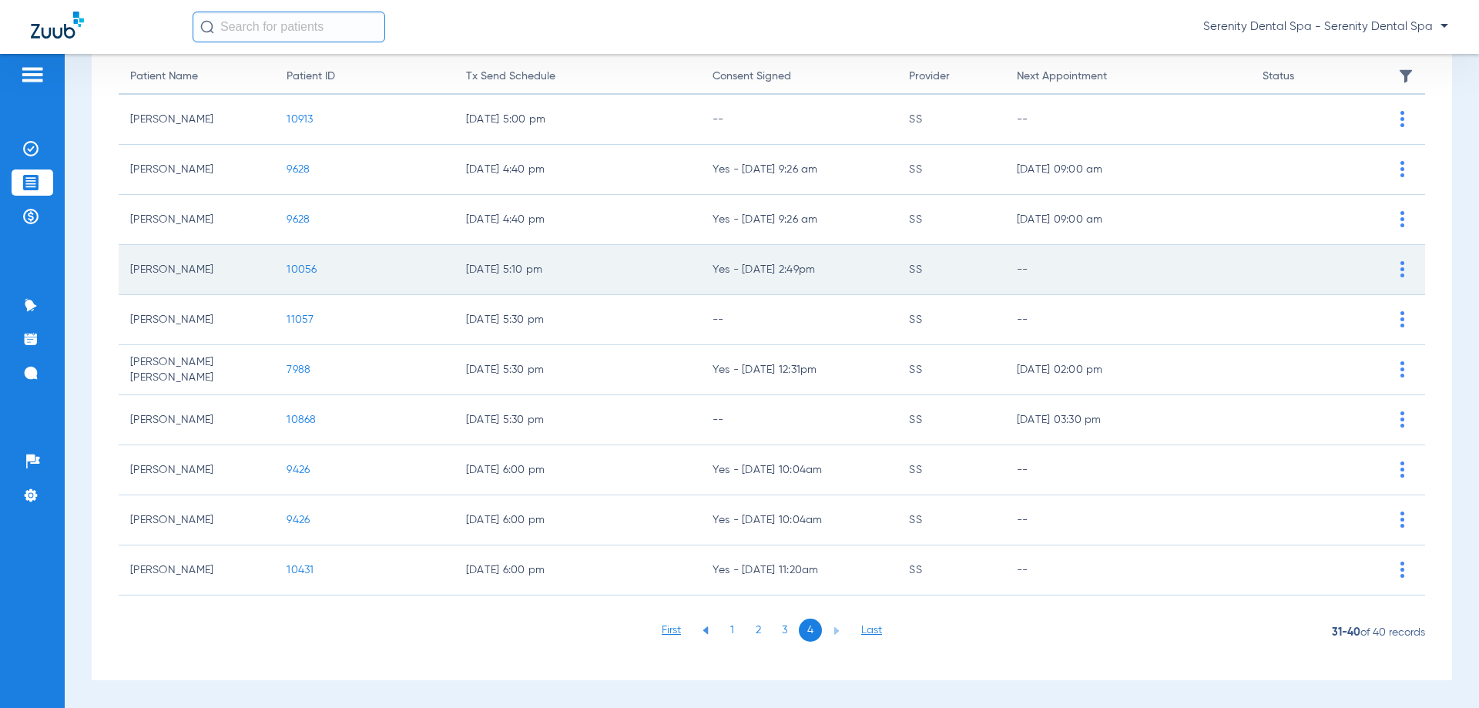
click at [295, 269] on span "10056" at bounding box center [302, 269] width 30 height 11
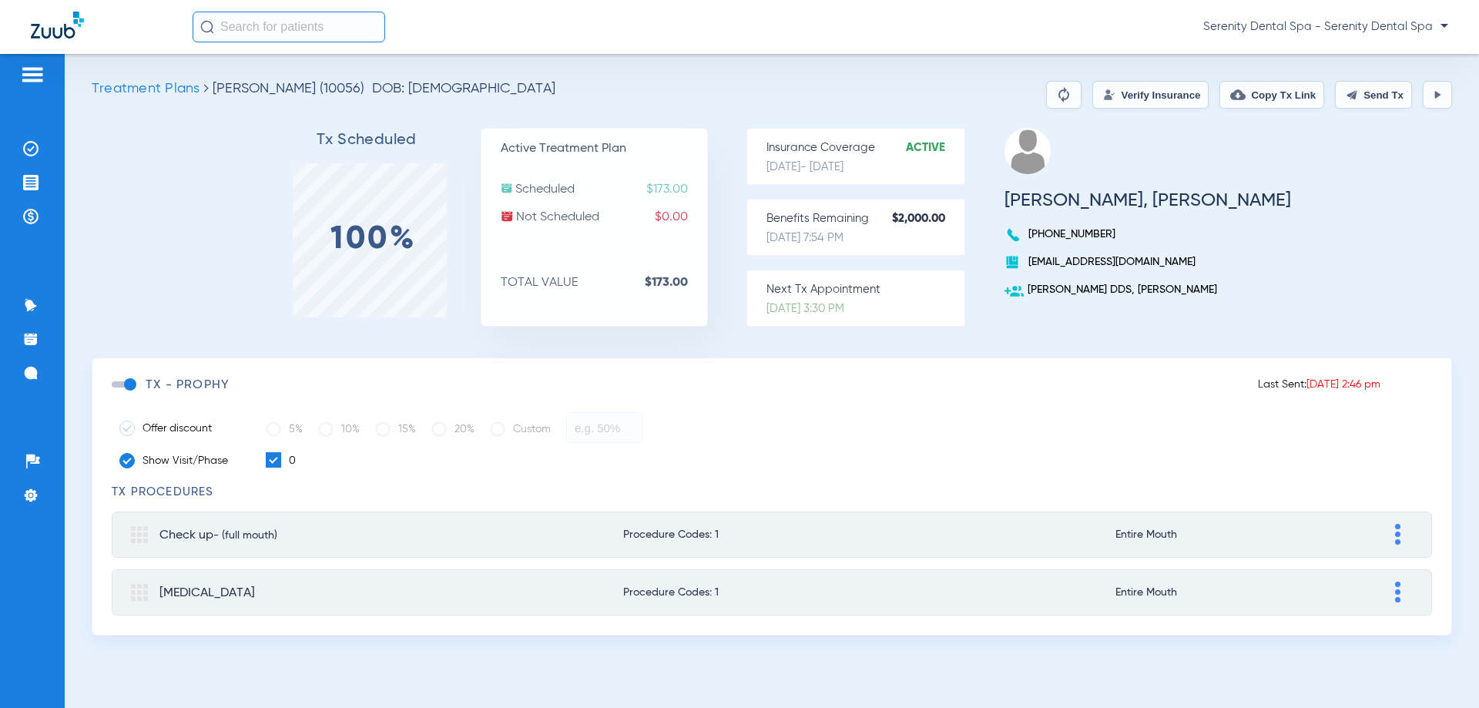
click at [1373, 102] on button "Send Tx" at bounding box center [1373, 95] width 77 height 28
click at [26, 186] on img at bounding box center [30, 182] width 15 height 15
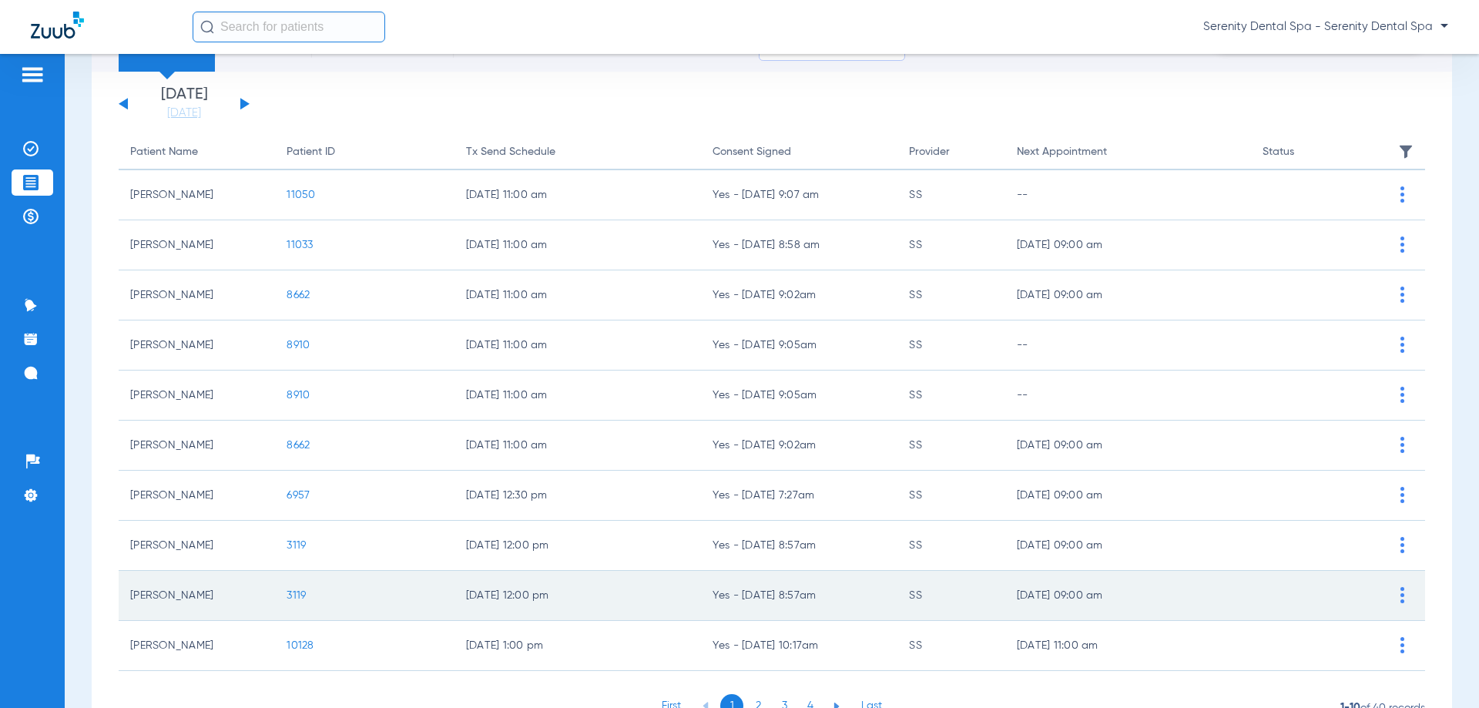
scroll to position [154, 0]
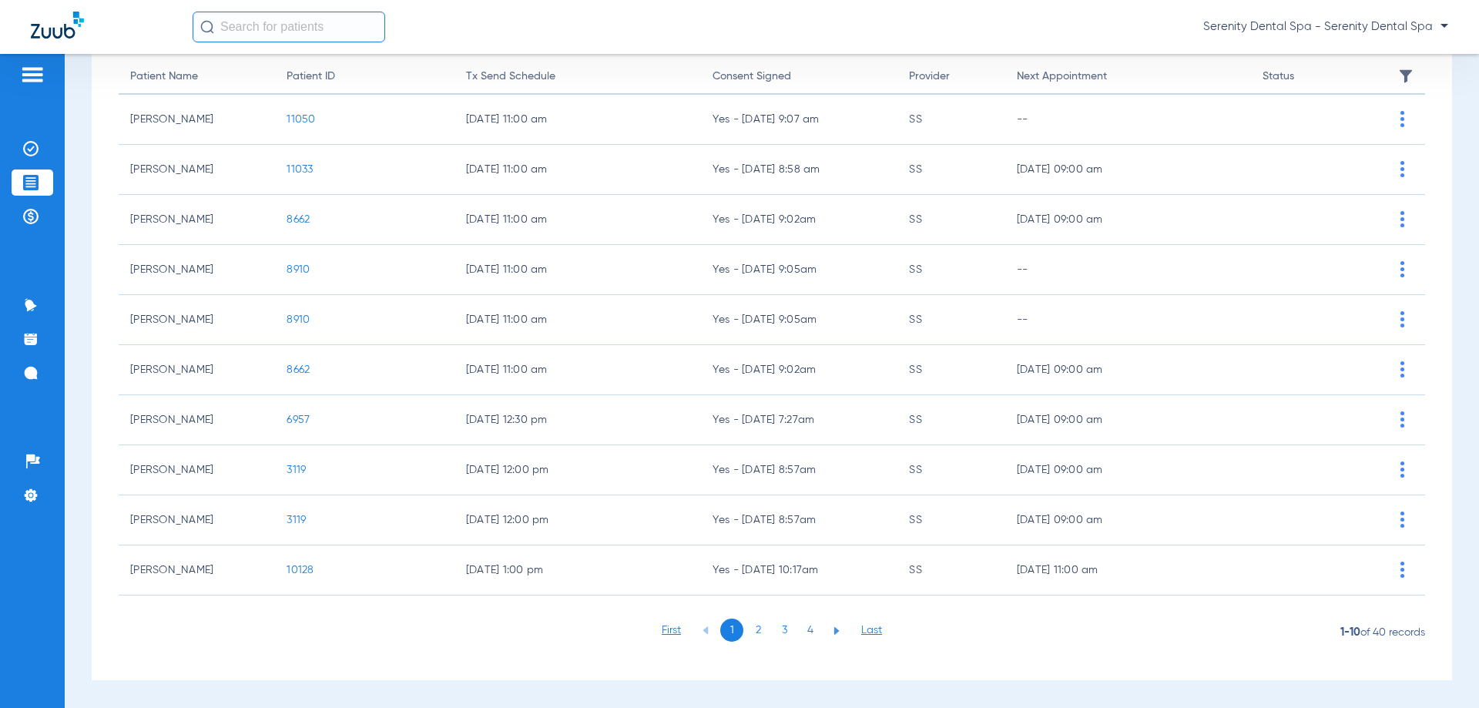
click at [777, 634] on li "3" at bounding box center [784, 630] width 23 height 23
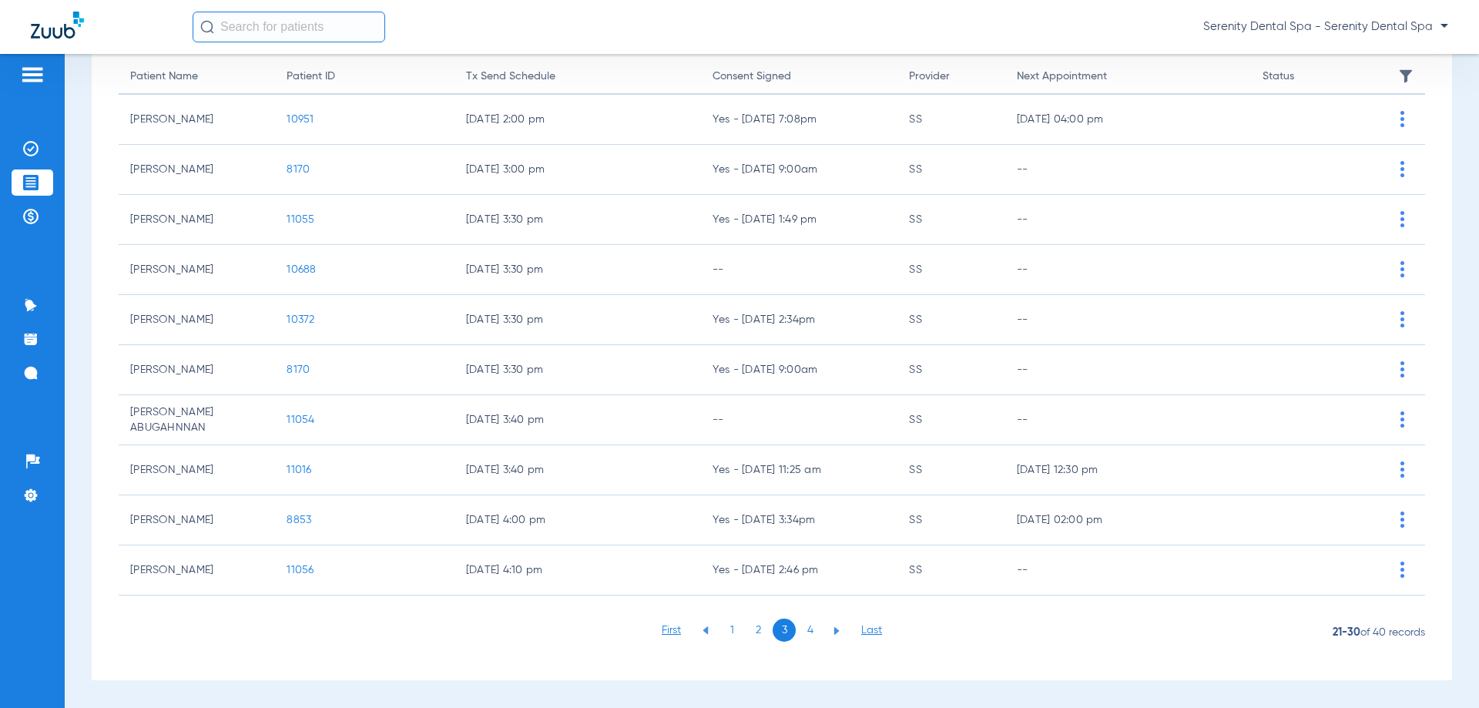
click at [799, 631] on li "4" at bounding box center [810, 630] width 23 height 23
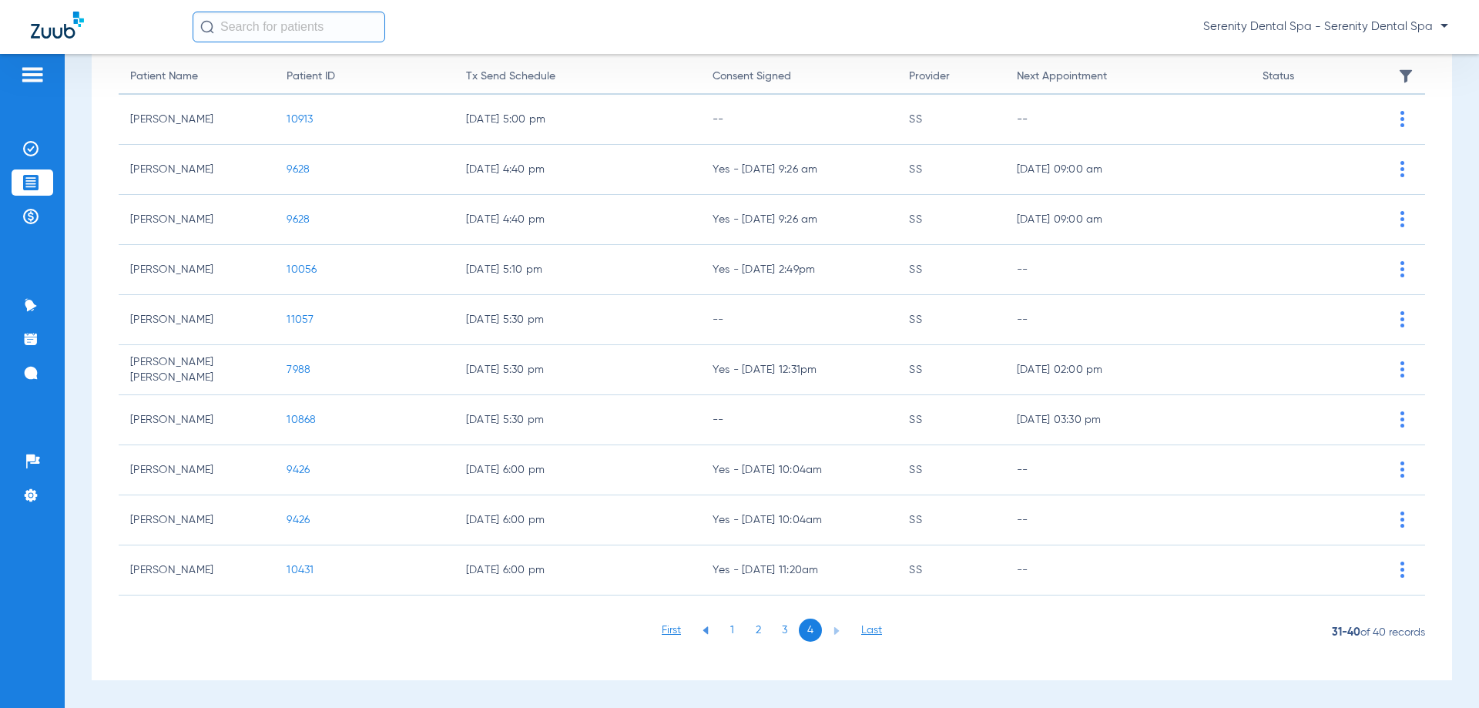
click at [302, 167] on span "9628" at bounding box center [298, 169] width 23 height 11
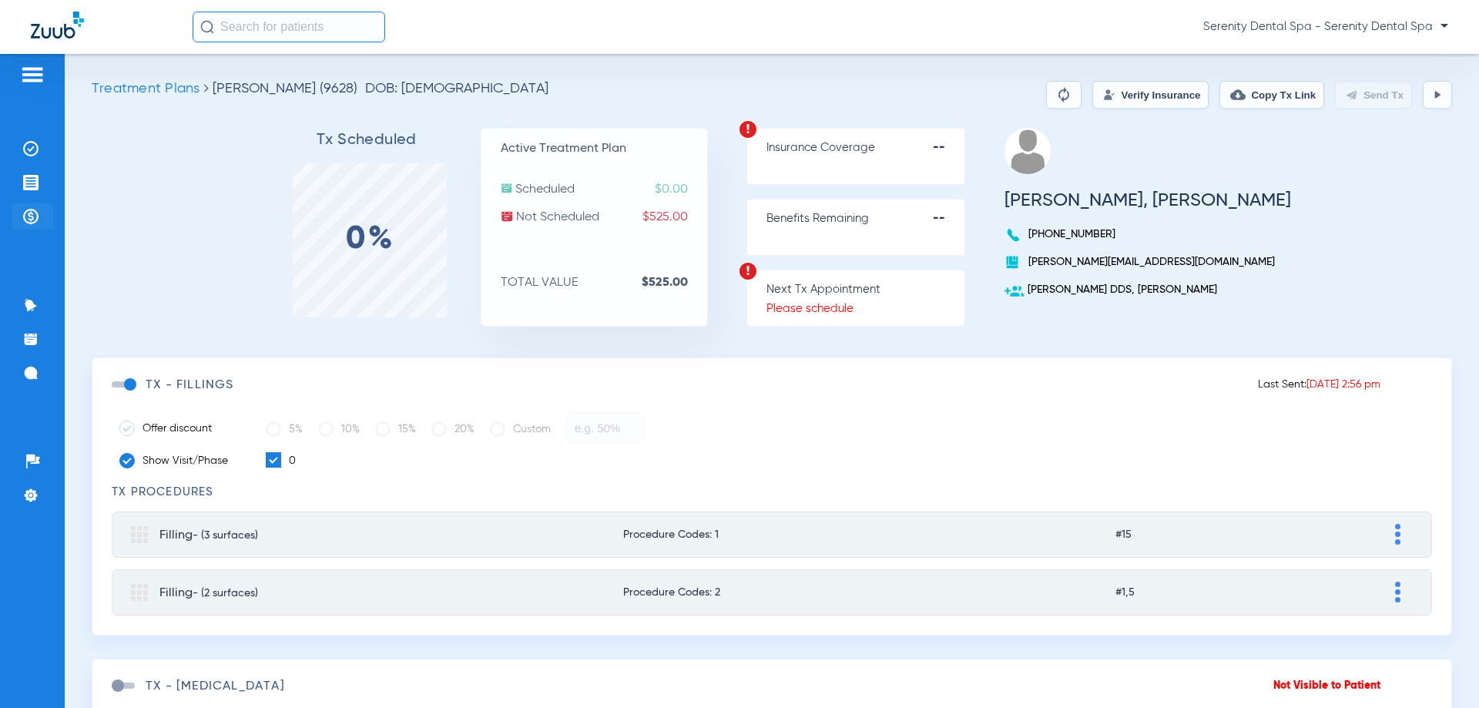
click at [25, 219] on img at bounding box center [30, 216] width 15 height 15
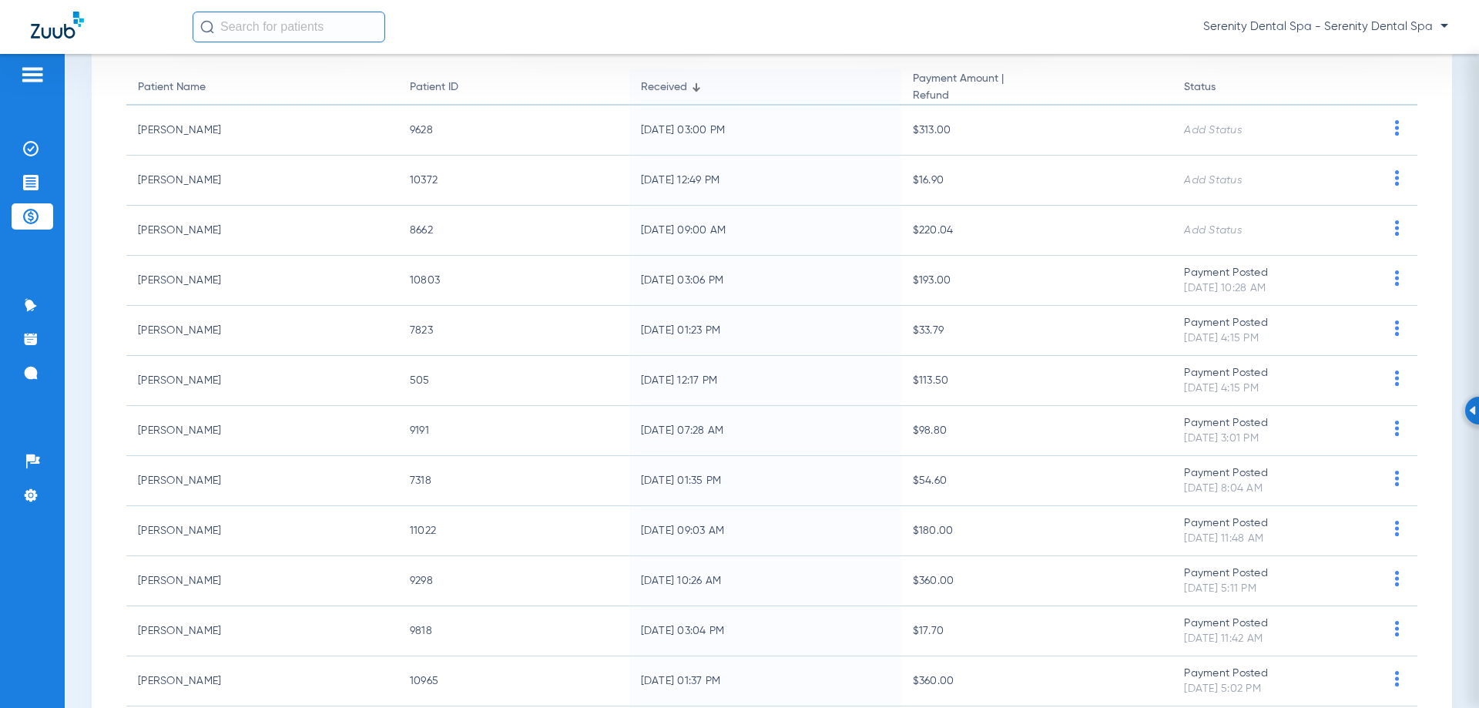
scroll to position [462, 0]
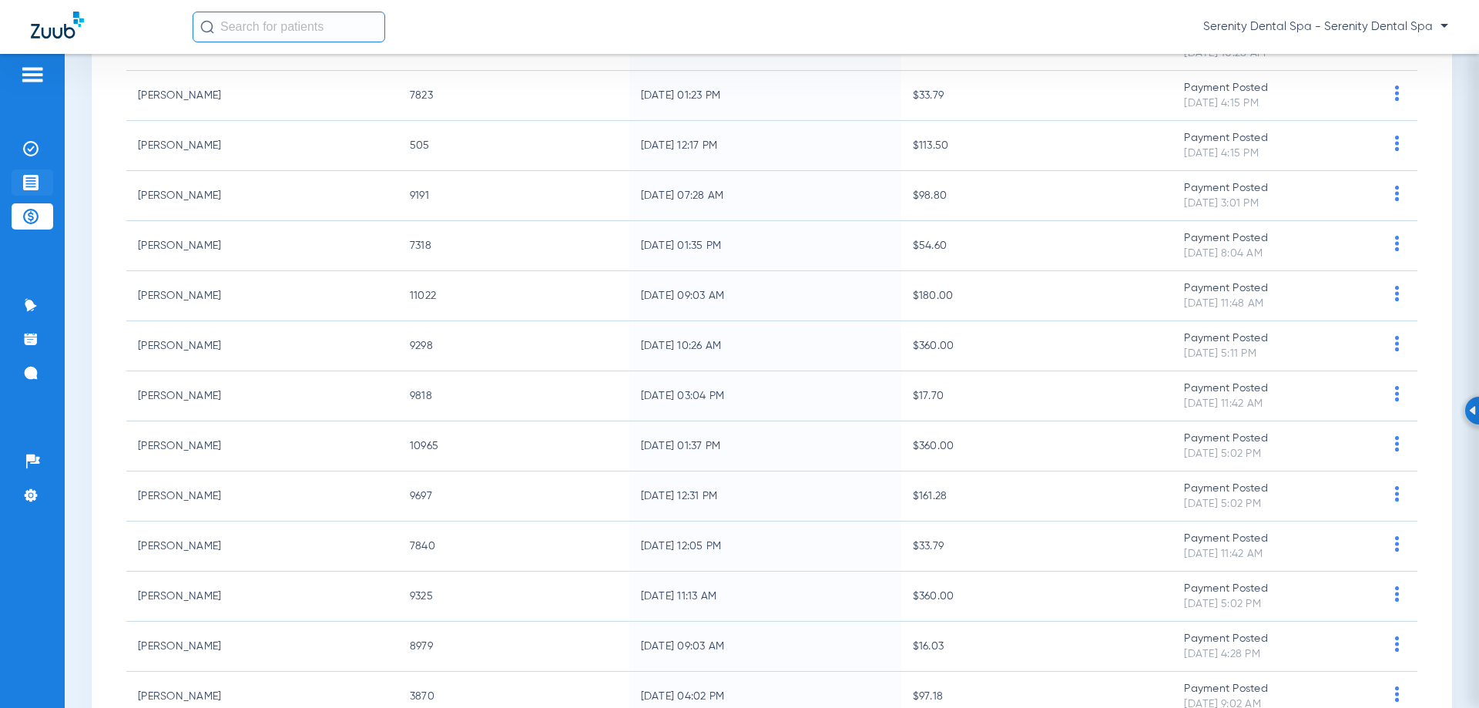
click at [35, 186] on img at bounding box center [30, 182] width 15 height 15
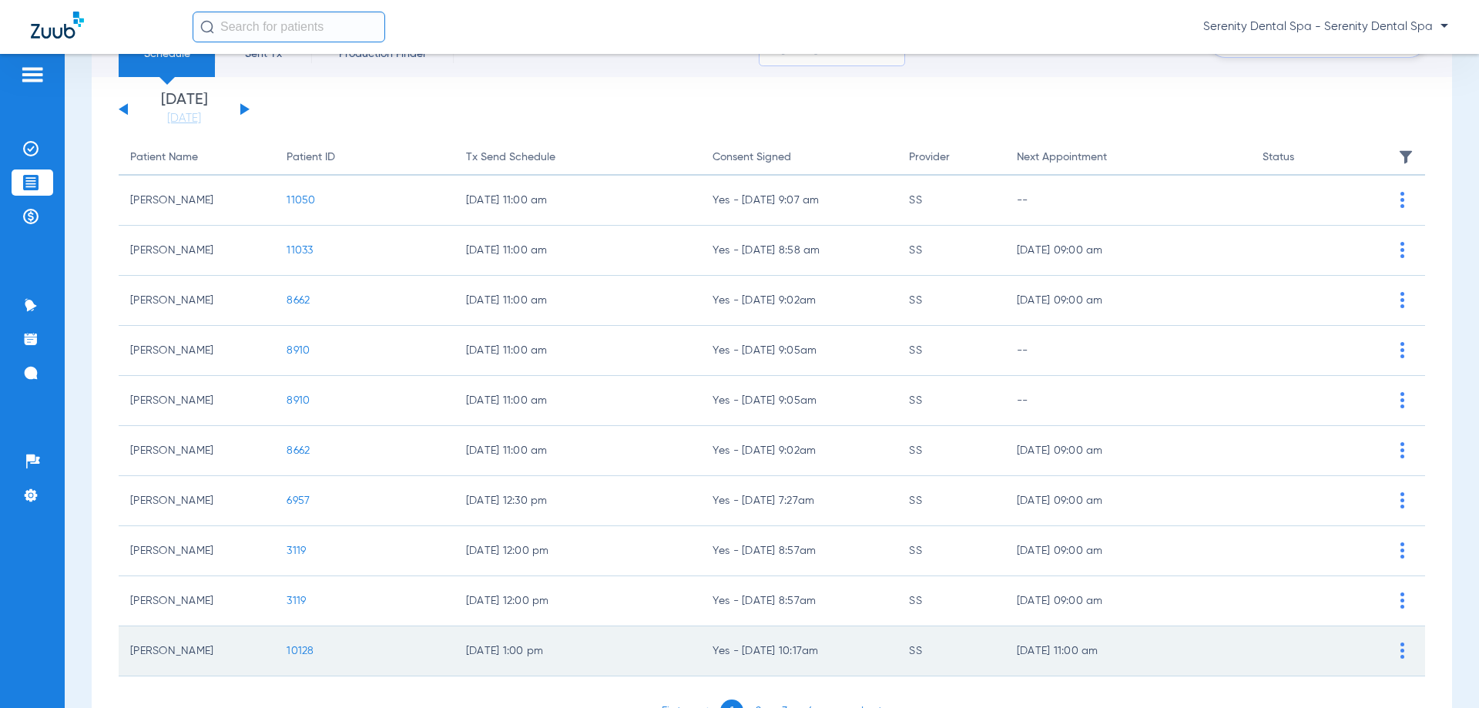
scroll to position [154, 0]
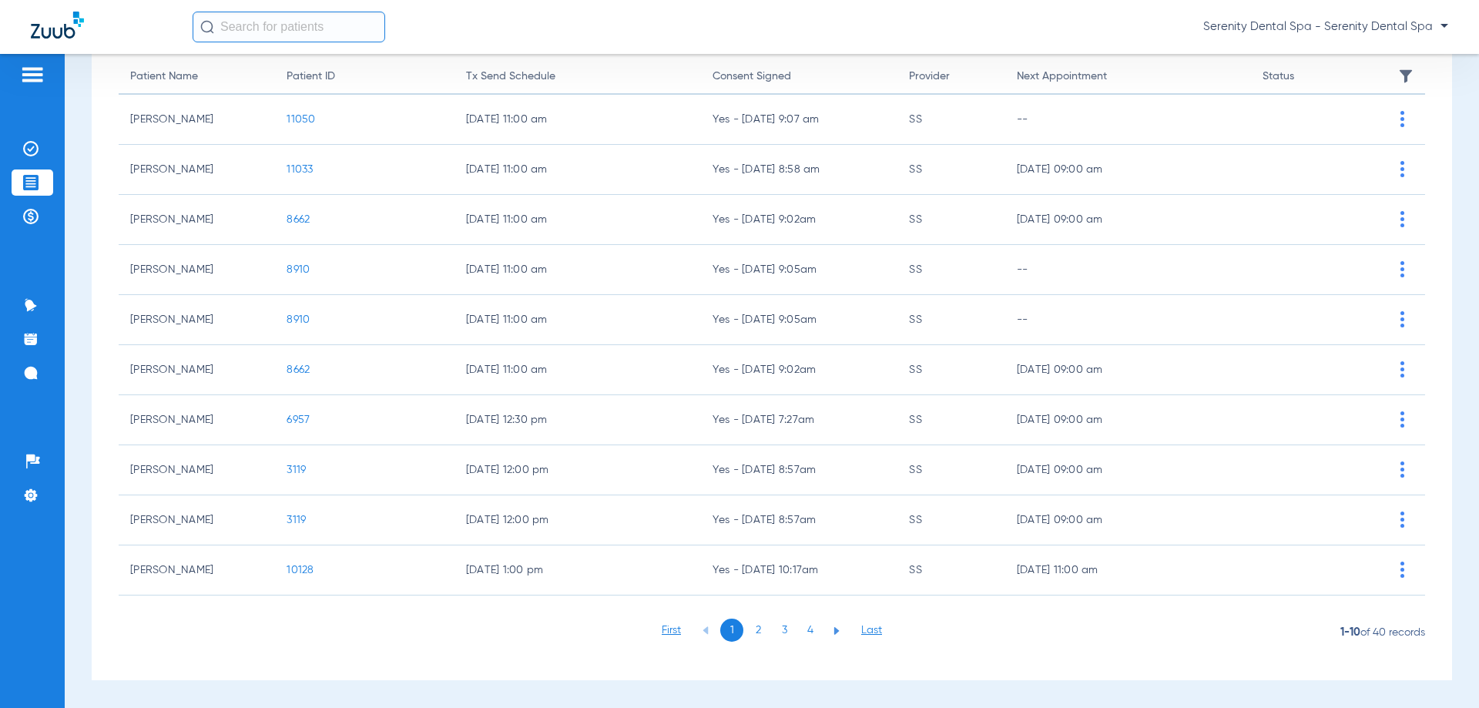
click at [809, 638] on li "4" at bounding box center [810, 630] width 23 height 23
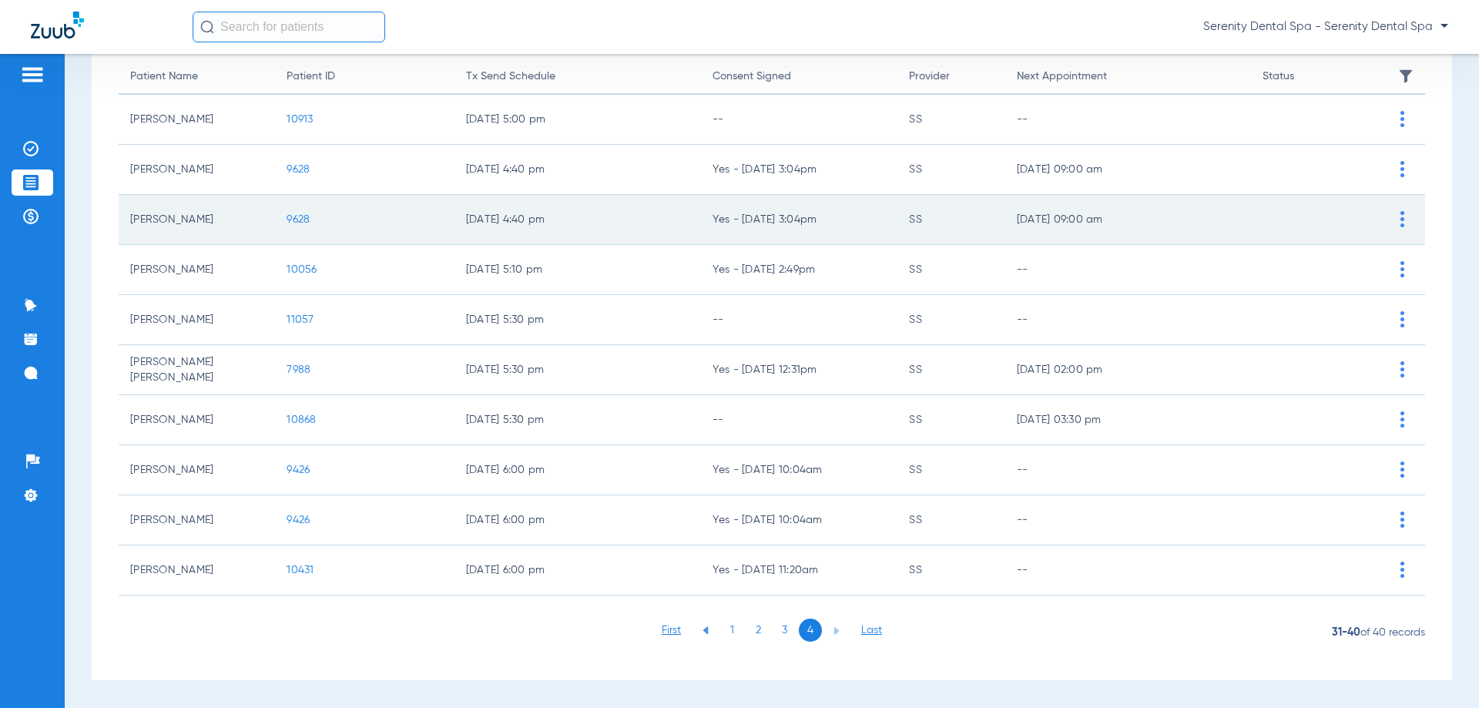
click at [298, 223] on span "9628" at bounding box center [298, 219] width 23 height 11
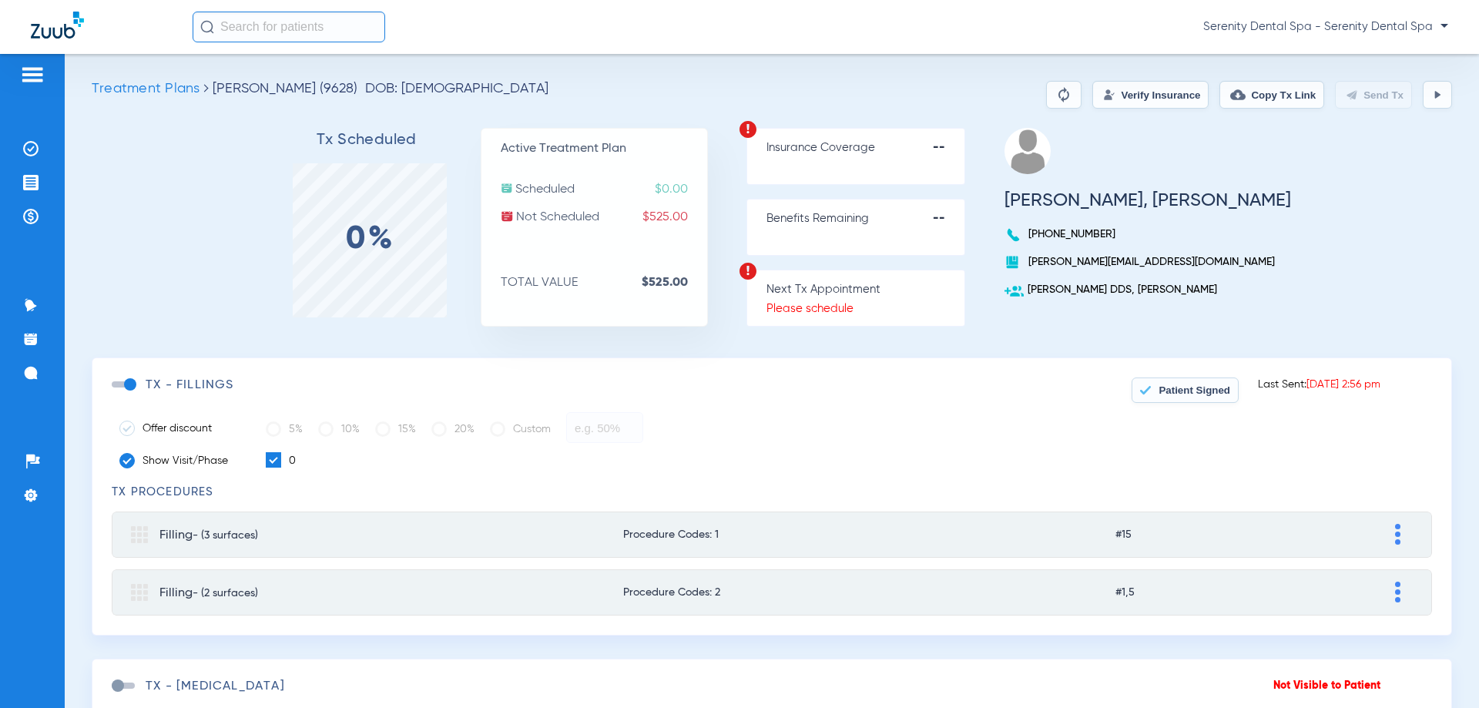
click at [9, 197] on div "Patients Insurance Verification Treatment Acceptance Payments & A/R Communicati…" at bounding box center [32, 408] width 65 height 708
click at [35, 191] on li "Treatment Acceptance" at bounding box center [33, 183] width 42 height 26
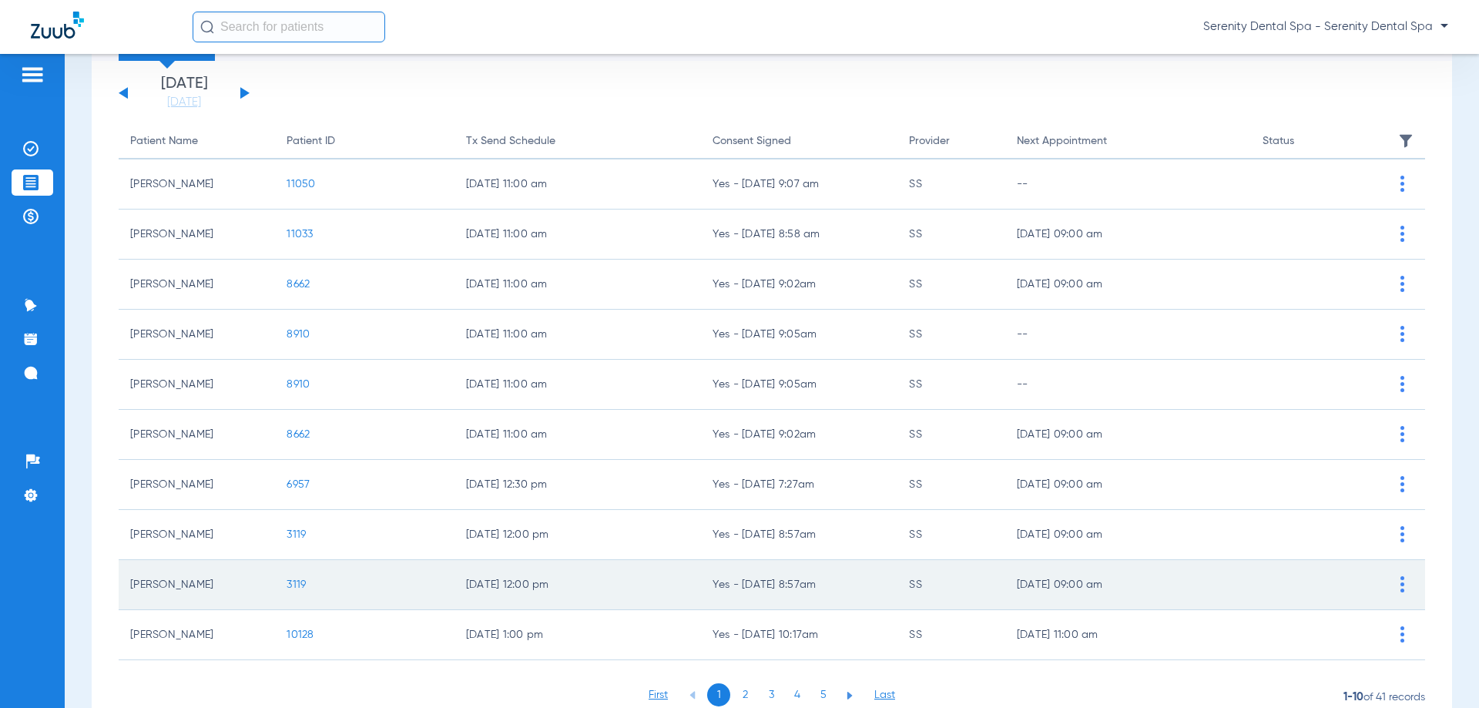
scroll to position [154, 0]
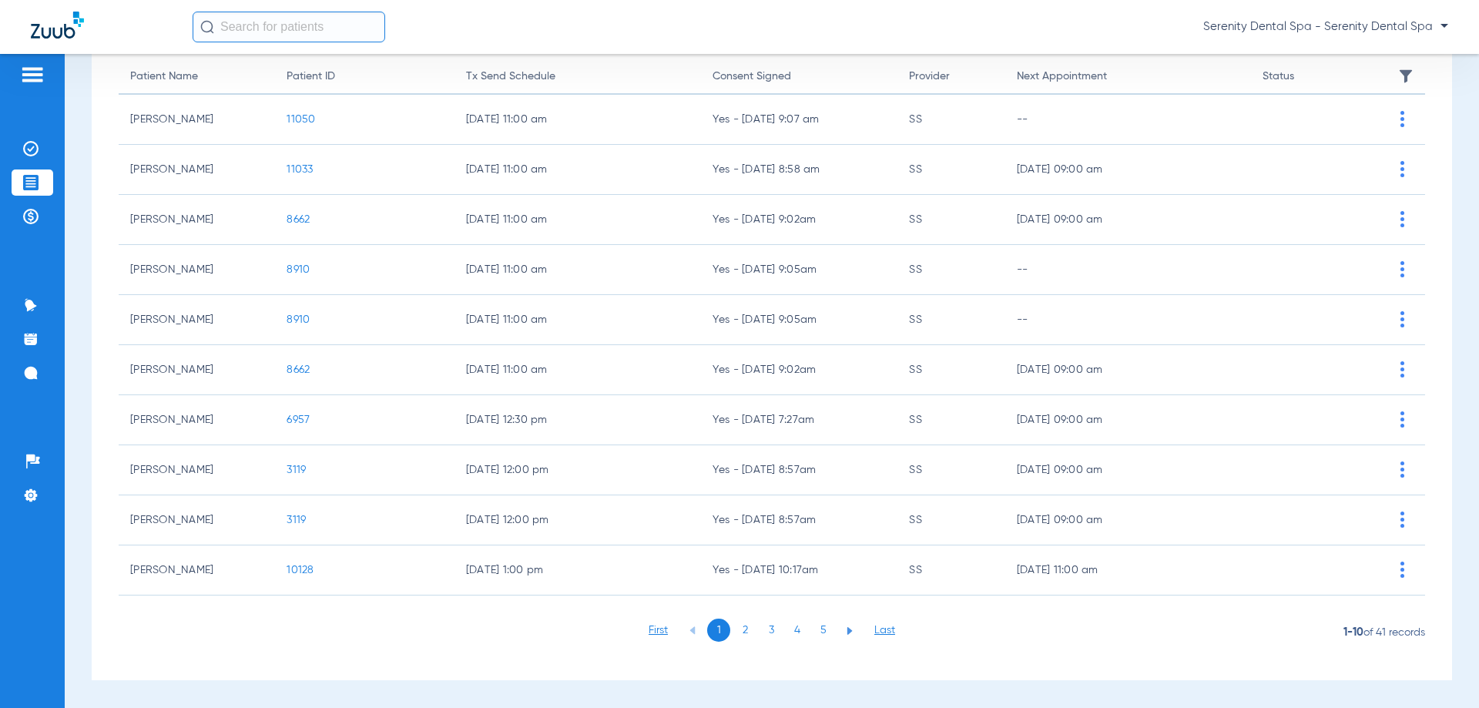
click at [791, 627] on li "4" at bounding box center [797, 630] width 23 height 23
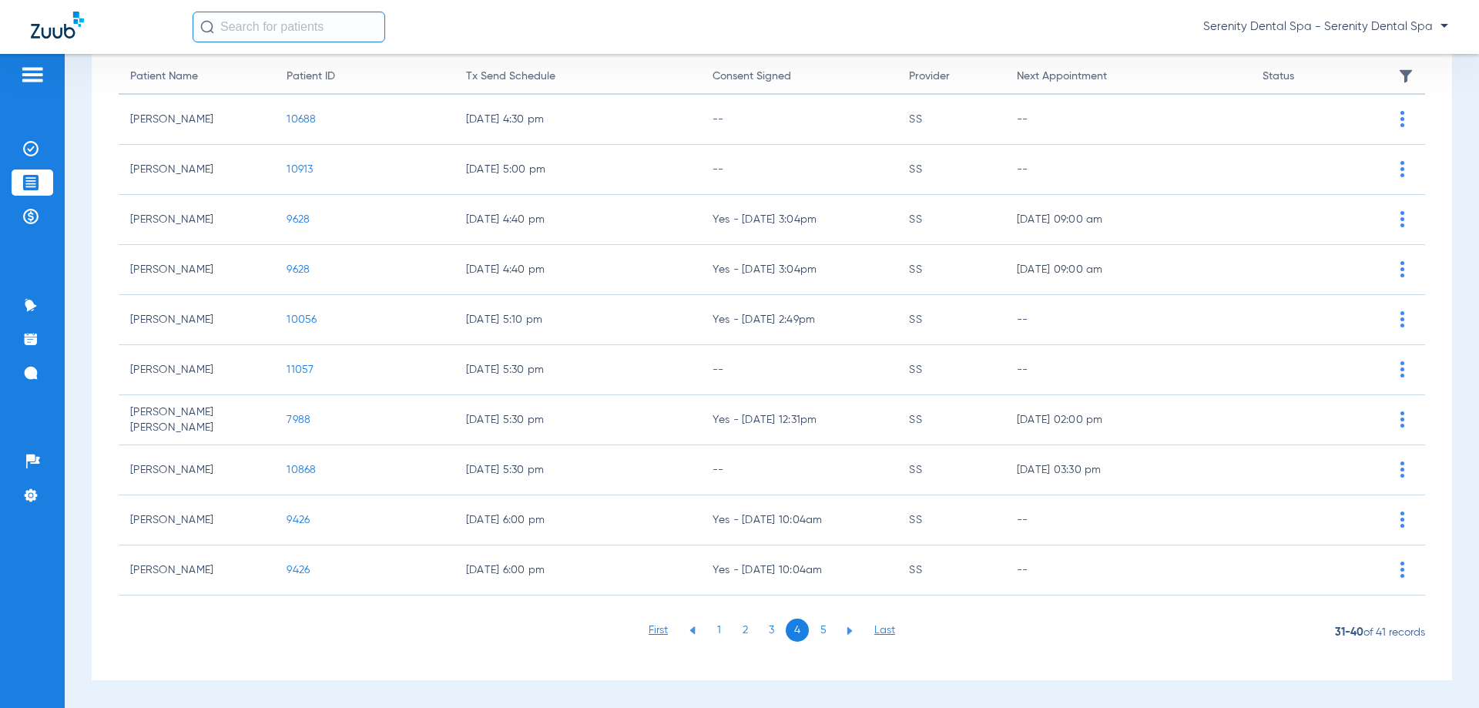
click at [824, 629] on li "5" at bounding box center [823, 630] width 23 height 23
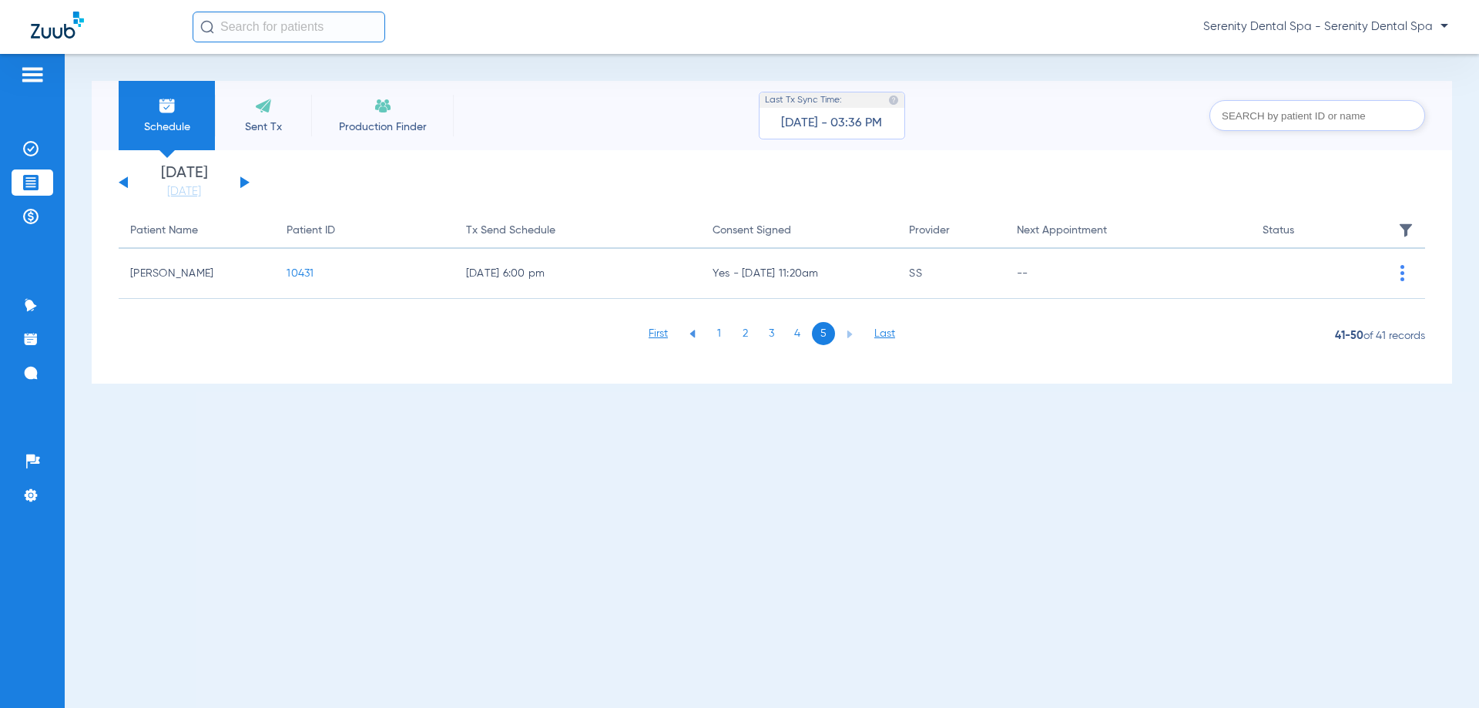
click at [798, 334] on li "4" at bounding box center [797, 333] width 23 height 23
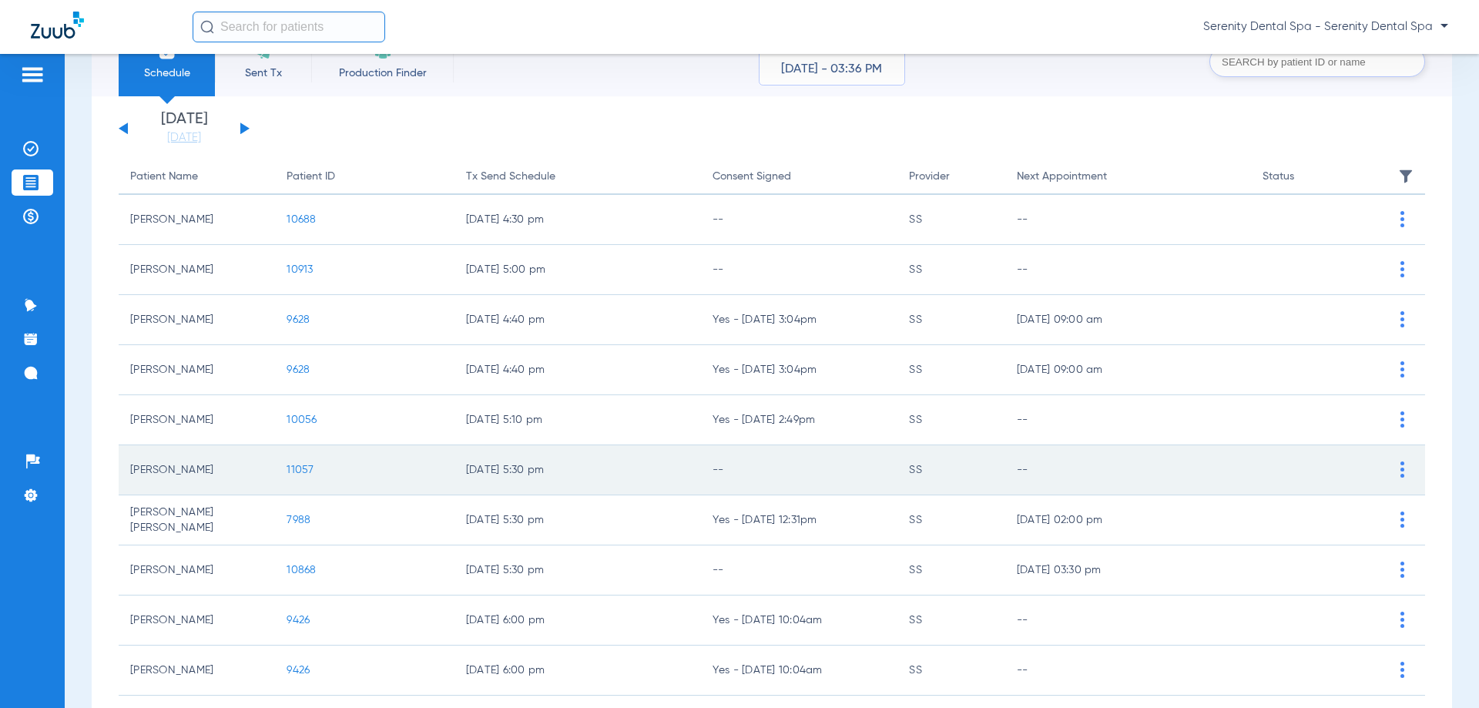
scroll to position [154, 0]
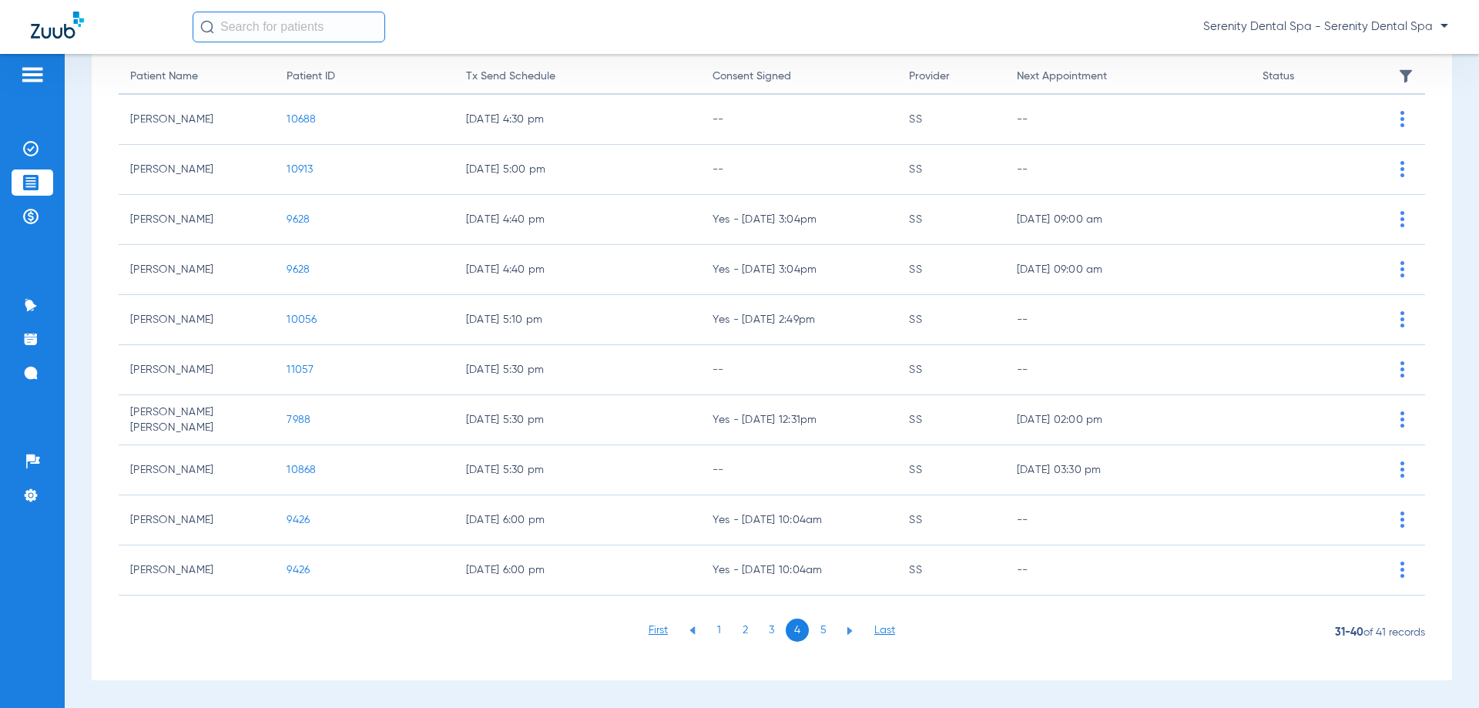
click at [294, 368] on span "11057" at bounding box center [300, 369] width 27 height 11
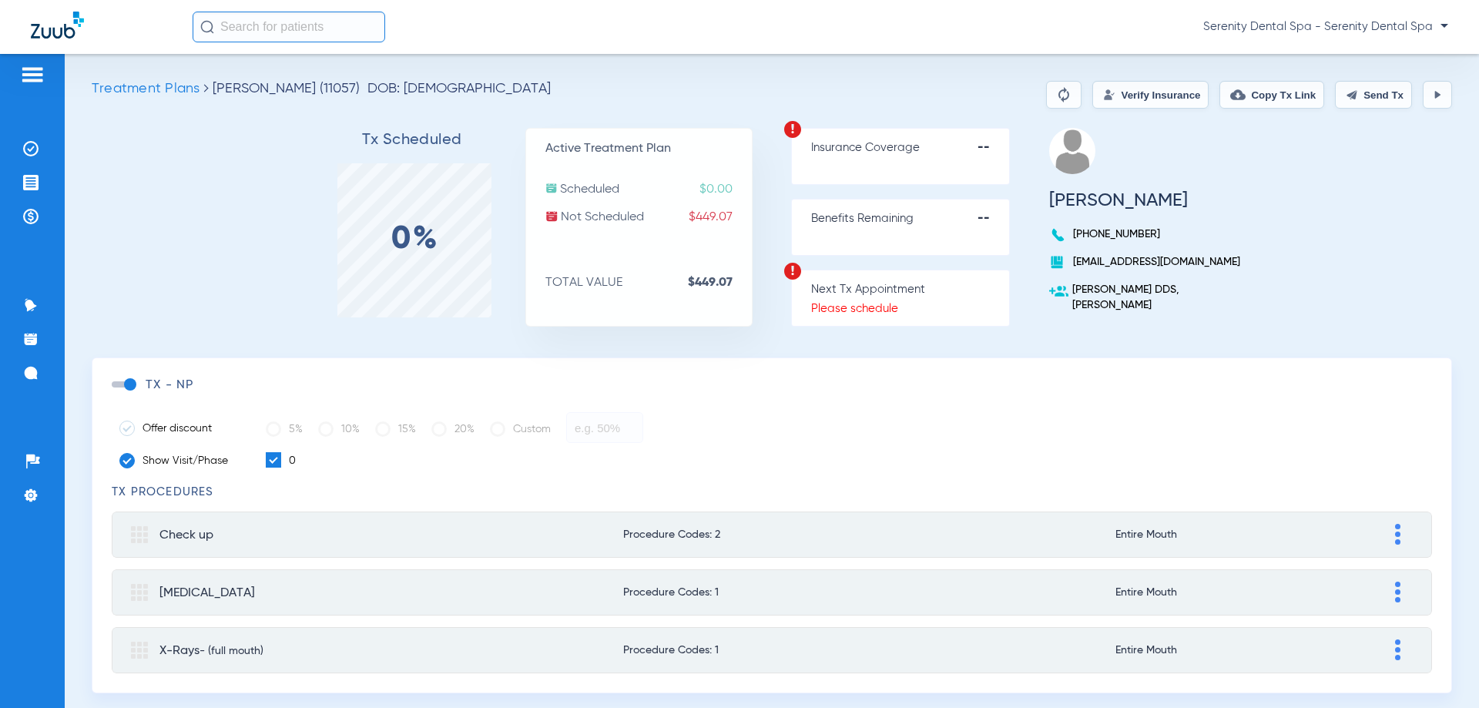
click at [1371, 106] on button "Send Tx" at bounding box center [1373, 95] width 77 height 28
click at [21, 178] on li "Treatment Acceptance" at bounding box center [33, 183] width 42 height 26
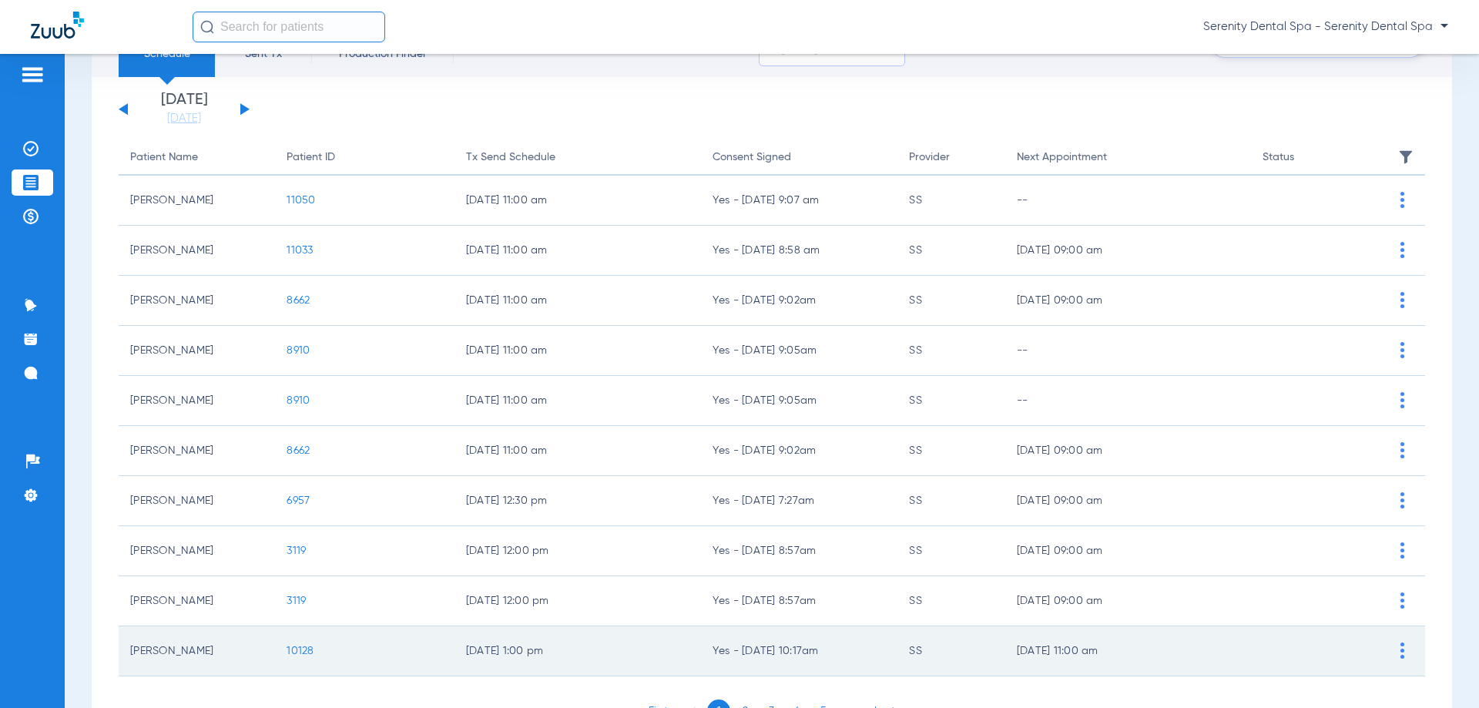
scroll to position [154, 0]
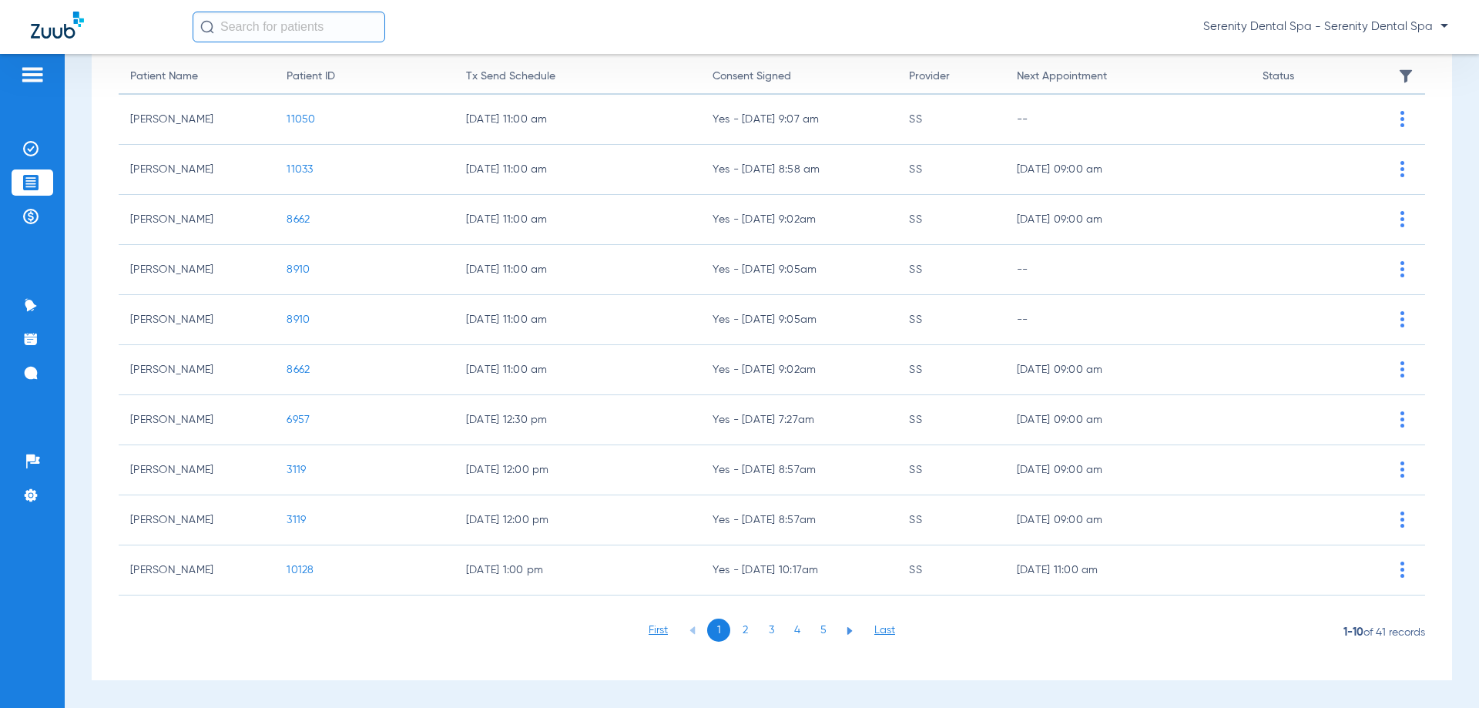
click at [818, 629] on li "5" at bounding box center [823, 630] width 23 height 23
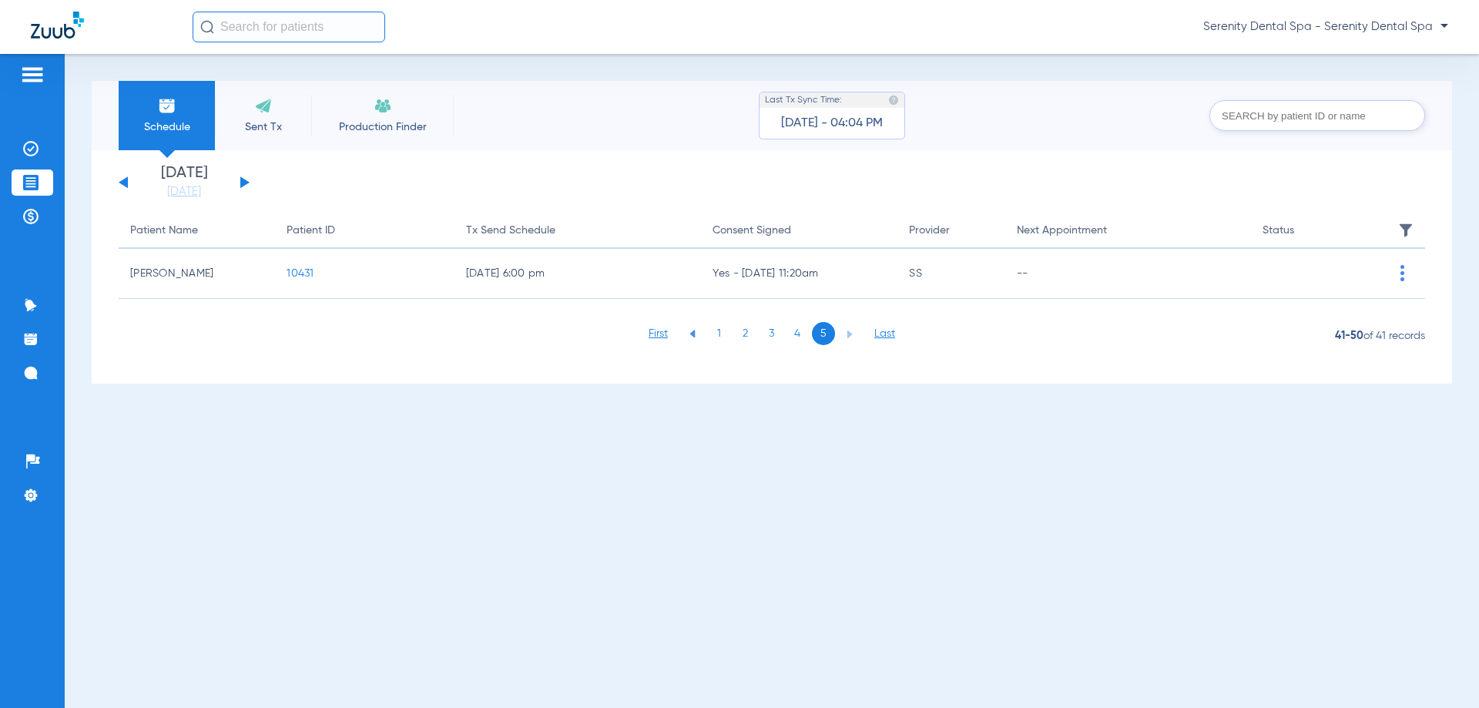
scroll to position [0, 0]
click at [799, 338] on li "4" at bounding box center [797, 333] width 23 height 23
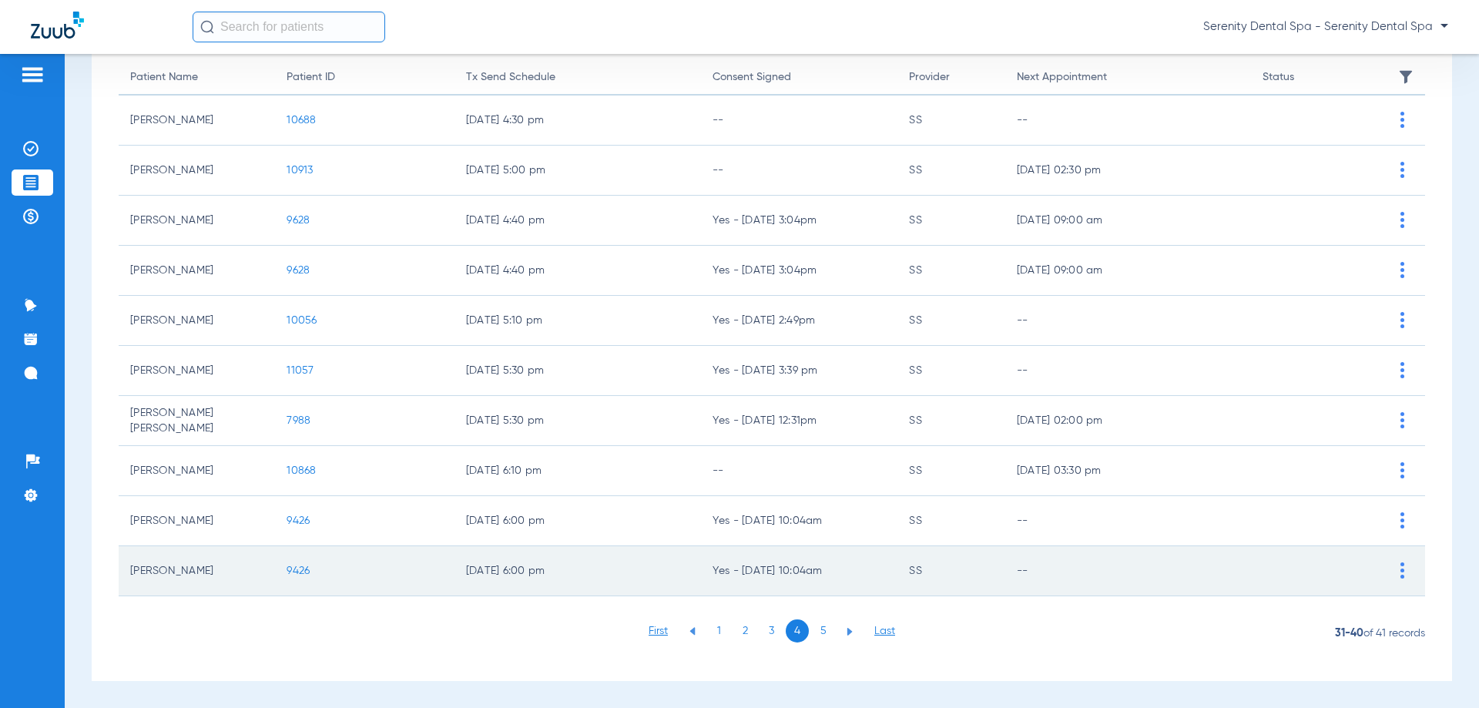
scroll to position [154, 0]
click at [300, 574] on span "9426" at bounding box center [298, 570] width 23 height 11
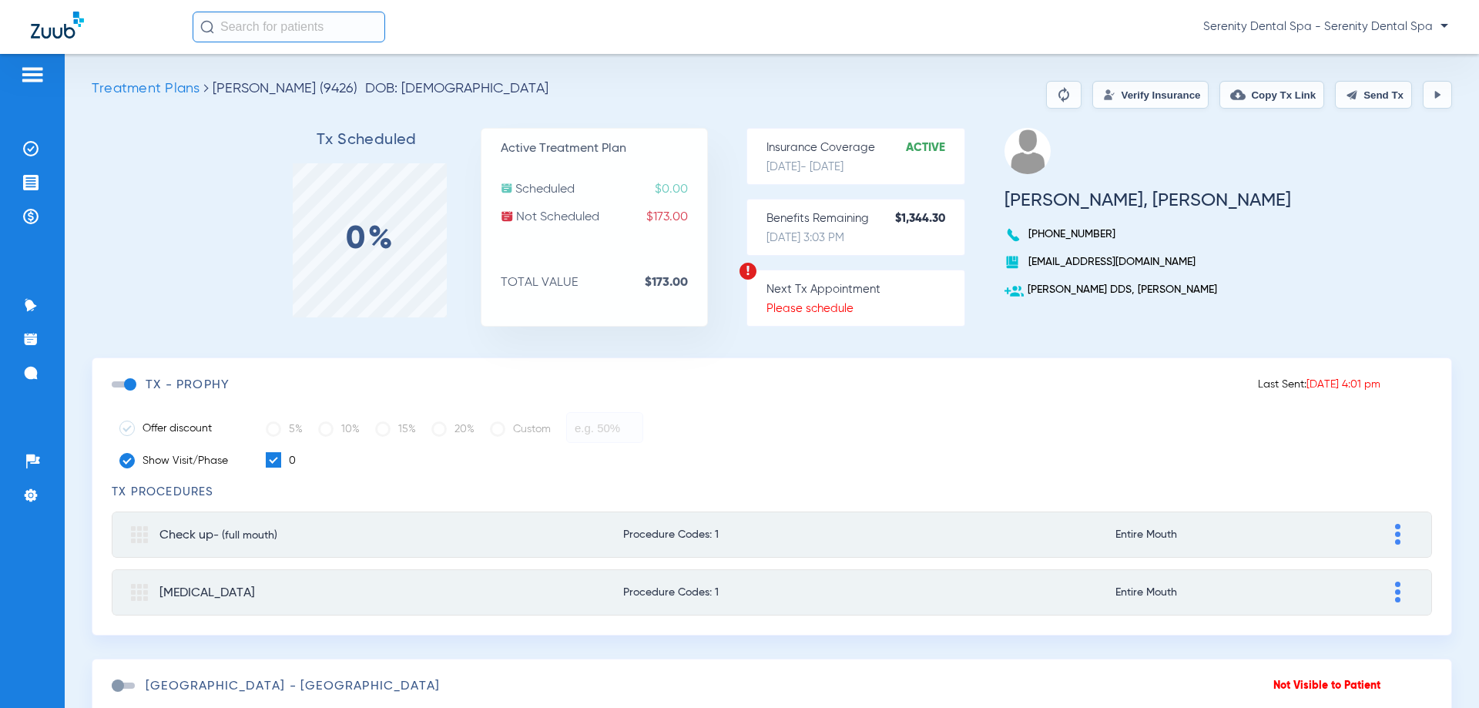
click at [1346, 92] on img at bounding box center [1352, 95] width 12 height 12
click at [1244, 98] on button "Copy Tx Link" at bounding box center [1272, 95] width 105 height 28
click at [29, 378] on img at bounding box center [30, 372] width 15 height 15
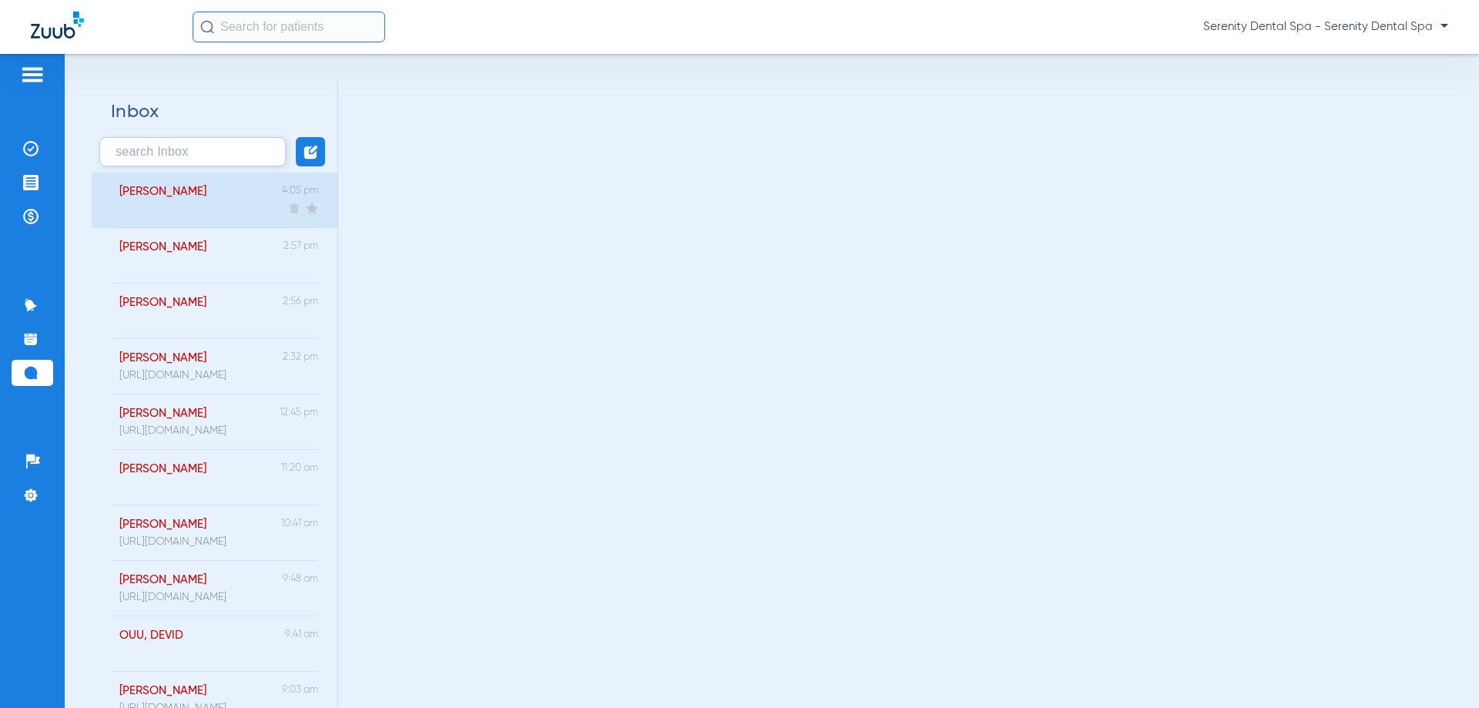
click at [187, 213] on div "[PERSON_NAME]" at bounding box center [154, 200] width 103 height 55
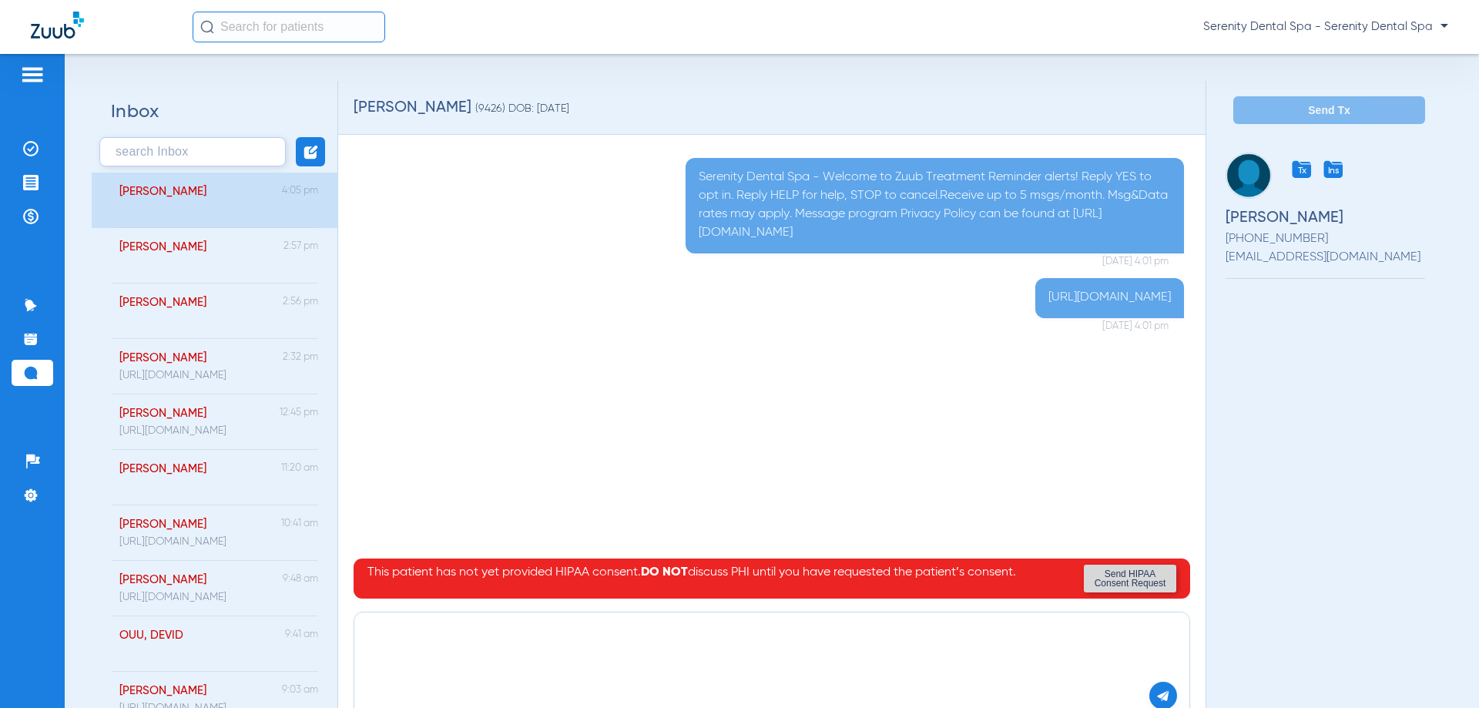
paste textarea "[URL][DOMAIN_NAME]"
type textarea "[URL][DOMAIN_NAME]"
click at [1150, 686] on button at bounding box center [1164, 696] width 28 height 28
click at [40, 186] on li "Treatment Acceptance" at bounding box center [33, 183] width 42 height 26
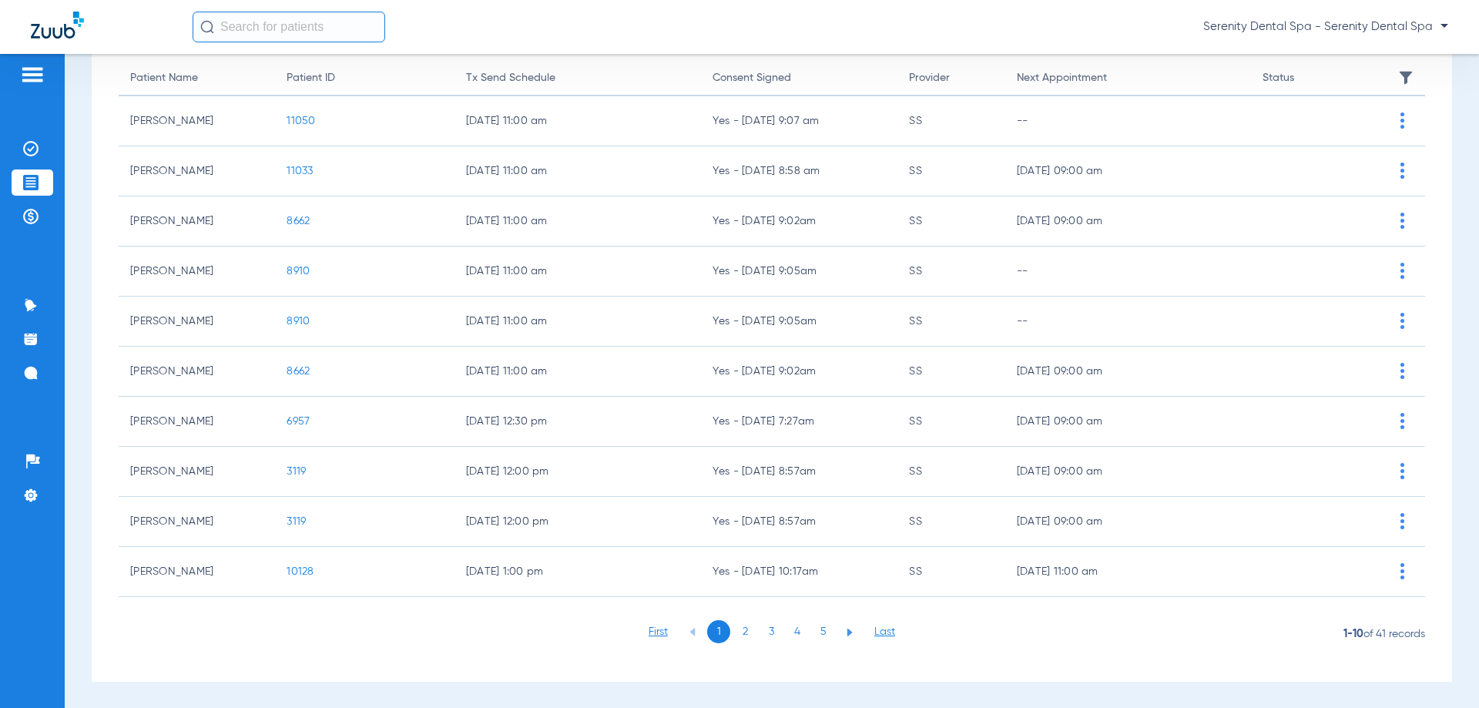
scroll to position [154, 0]
click at [795, 628] on li "4" at bounding box center [797, 630] width 23 height 23
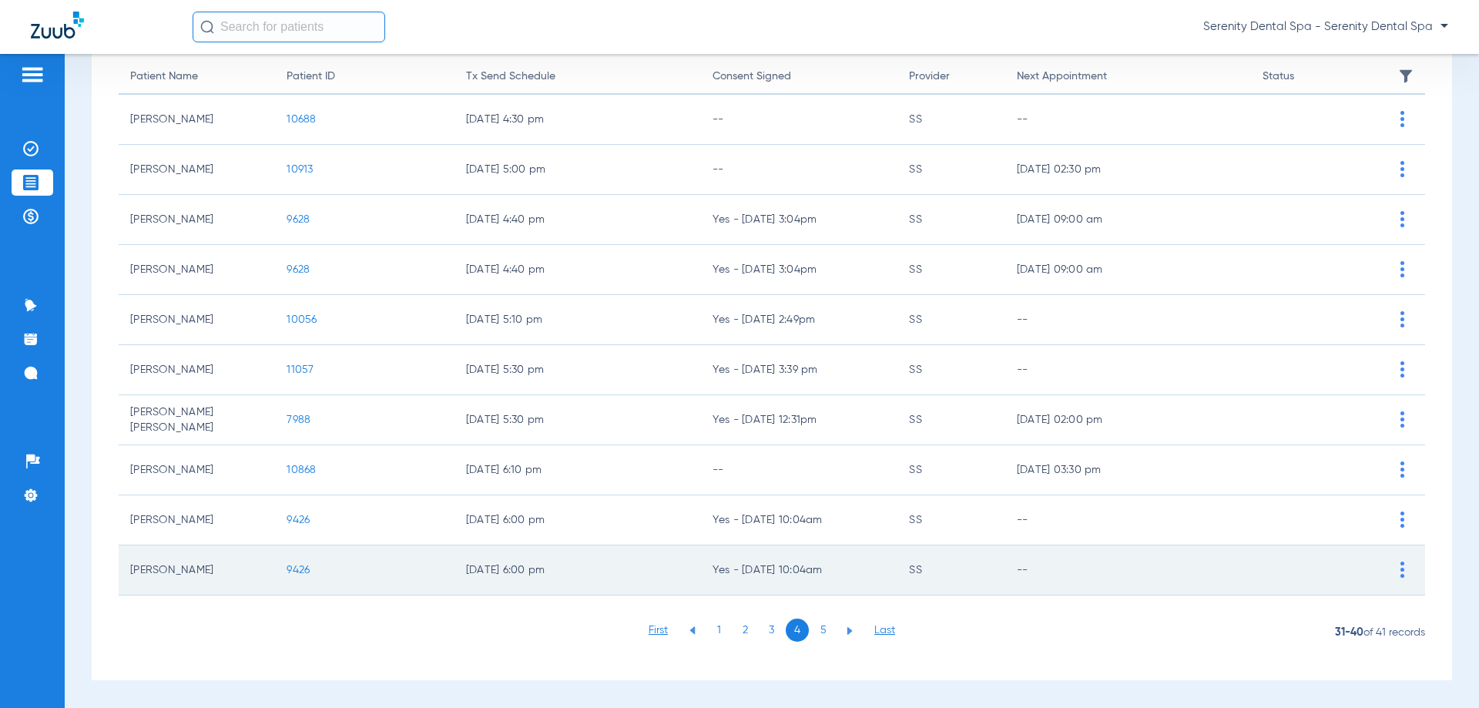
click at [294, 569] on span "9426" at bounding box center [298, 570] width 23 height 11
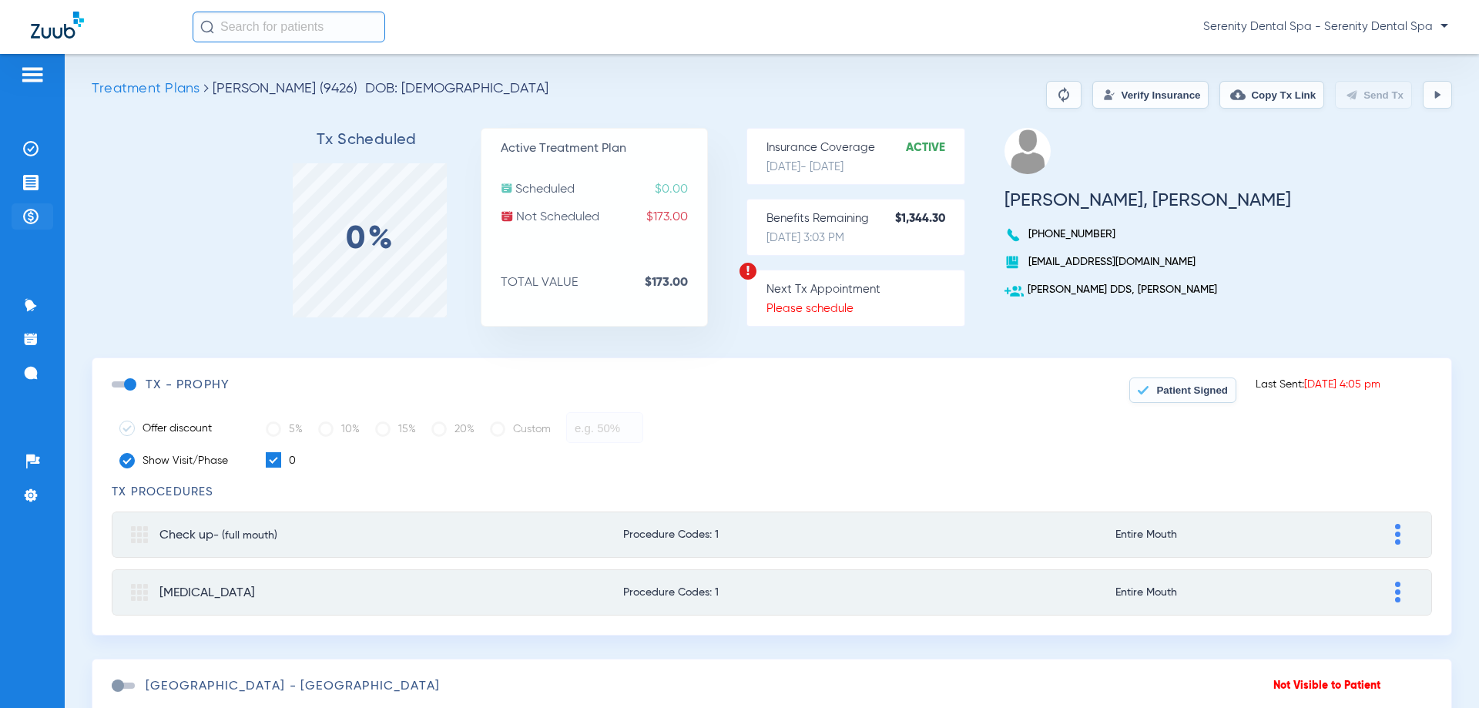
click at [22, 214] on li "Payments & A/R" at bounding box center [33, 216] width 42 height 26
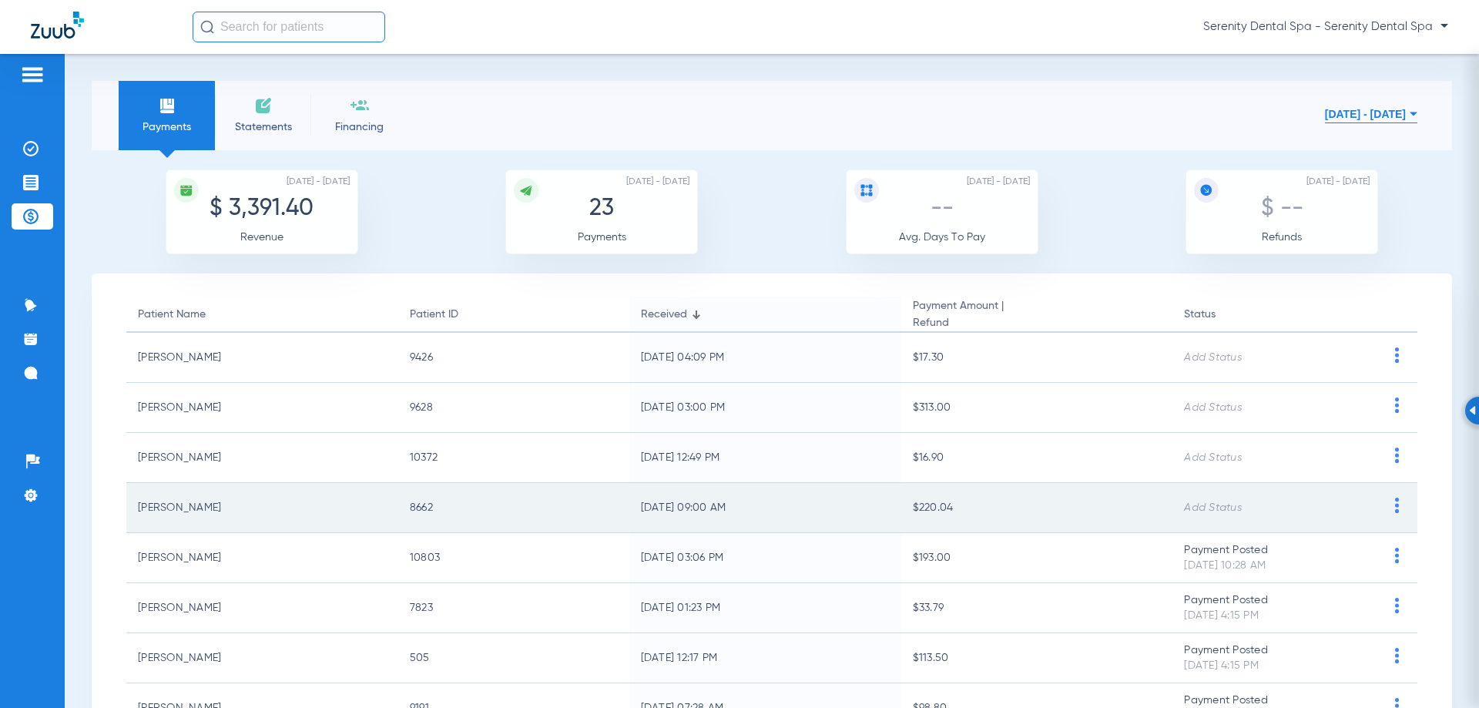
click at [1388, 507] on img at bounding box center [1397, 505] width 19 height 15
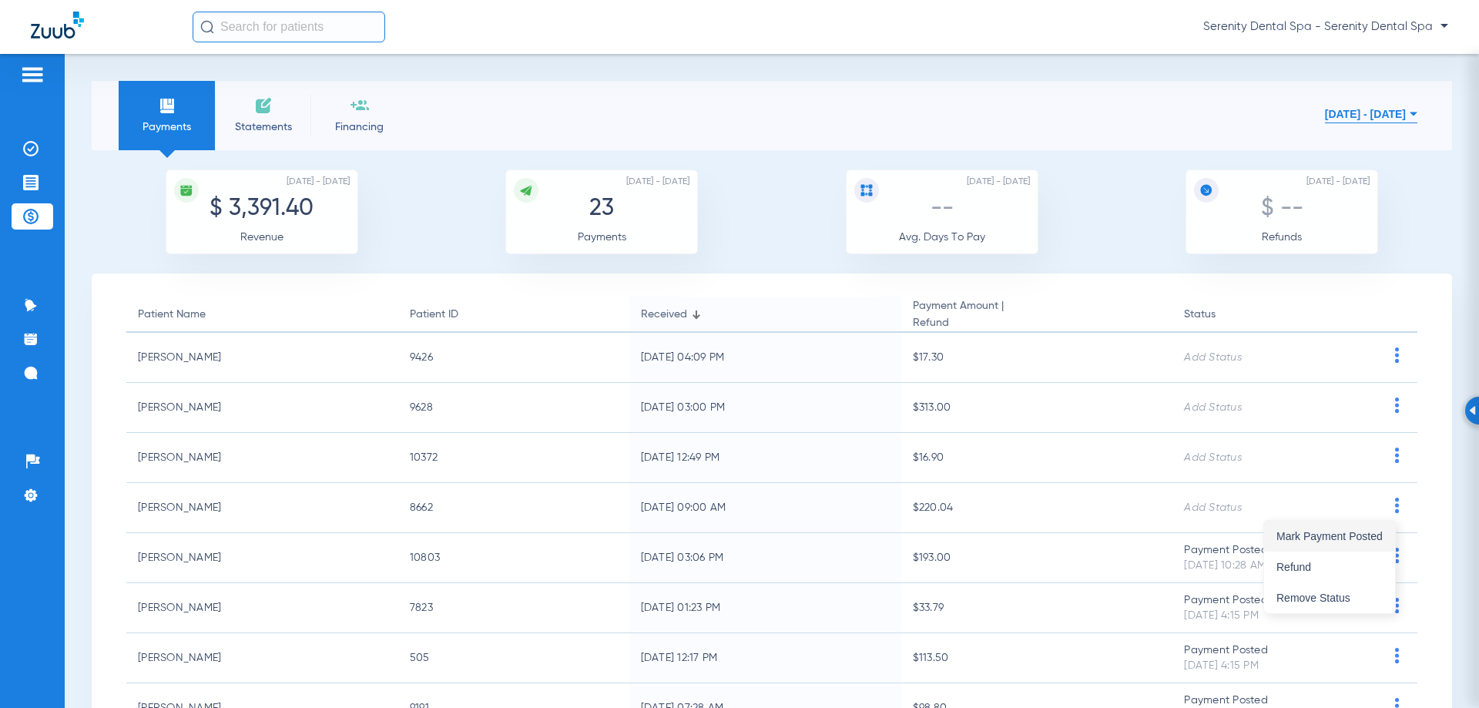
click at [1369, 524] on button "Mark Payment Posted" at bounding box center [1329, 536] width 131 height 31
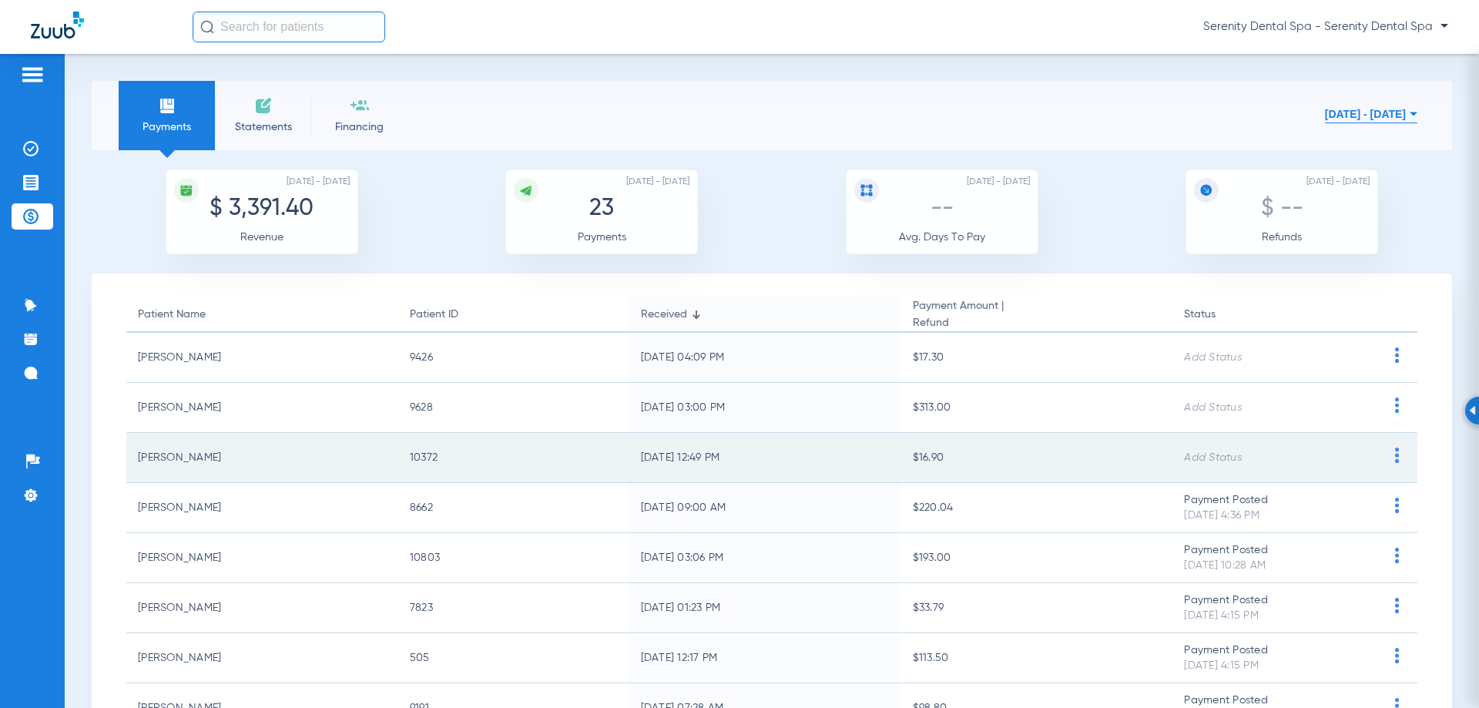
click at [1388, 461] on img at bounding box center [1397, 455] width 19 height 15
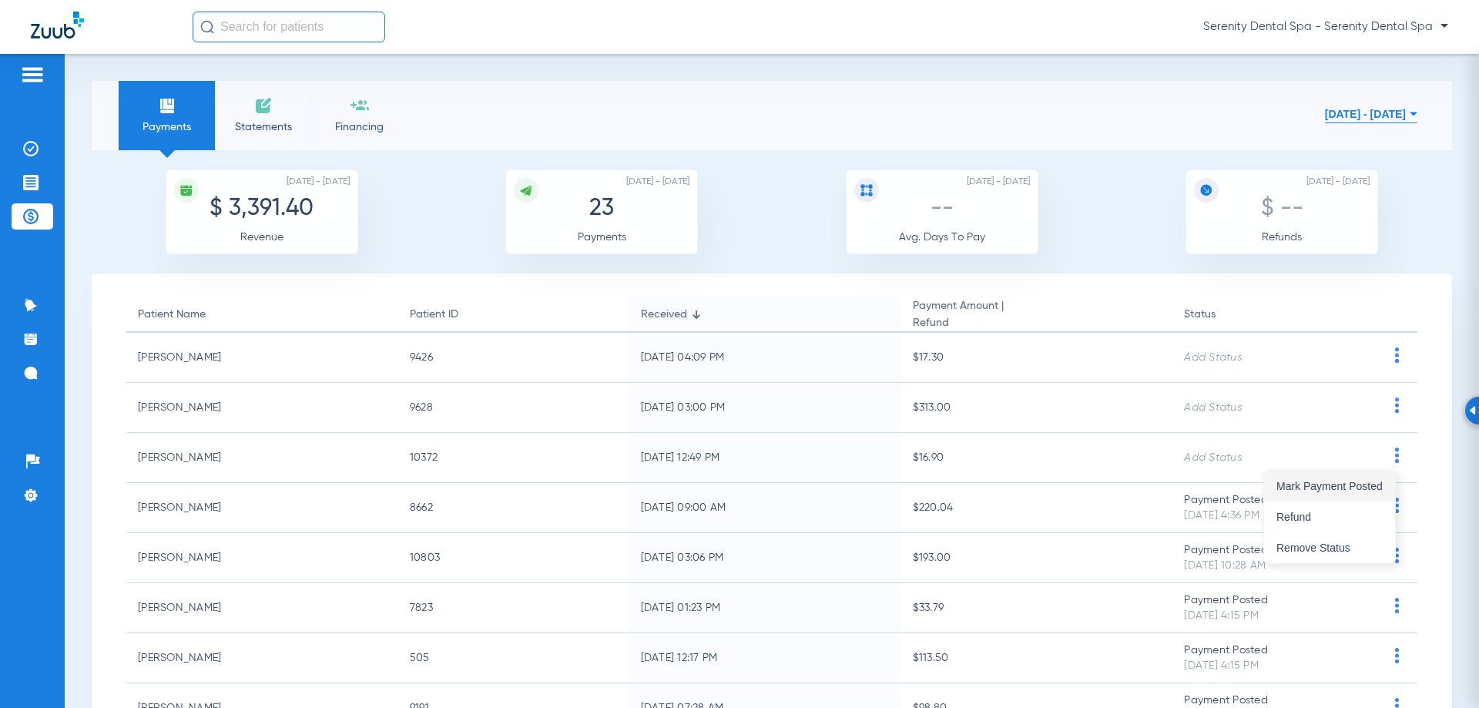
click at [1363, 482] on span "Mark Payment Posted" at bounding box center [1330, 486] width 106 height 11
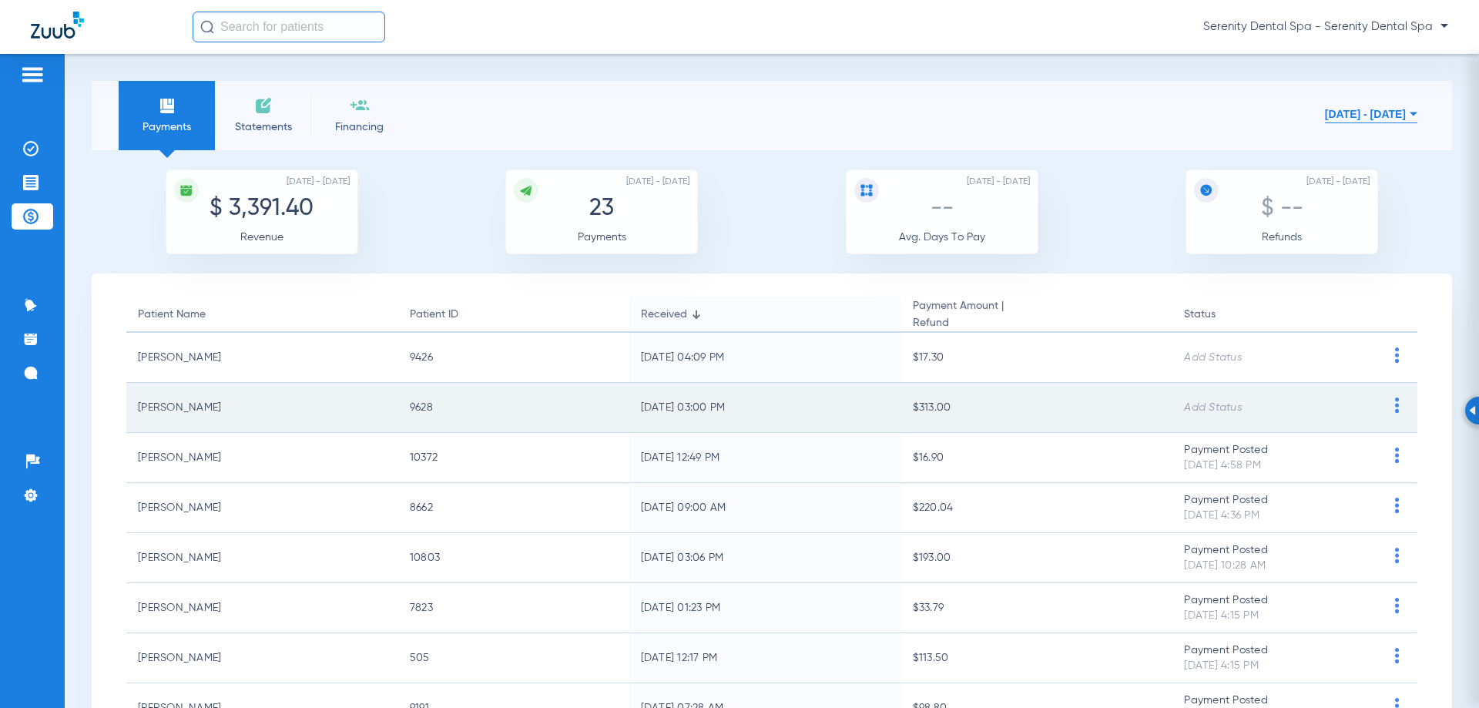
click at [1388, 402] on img at bounding box center [1397, 405] width 19 height 15
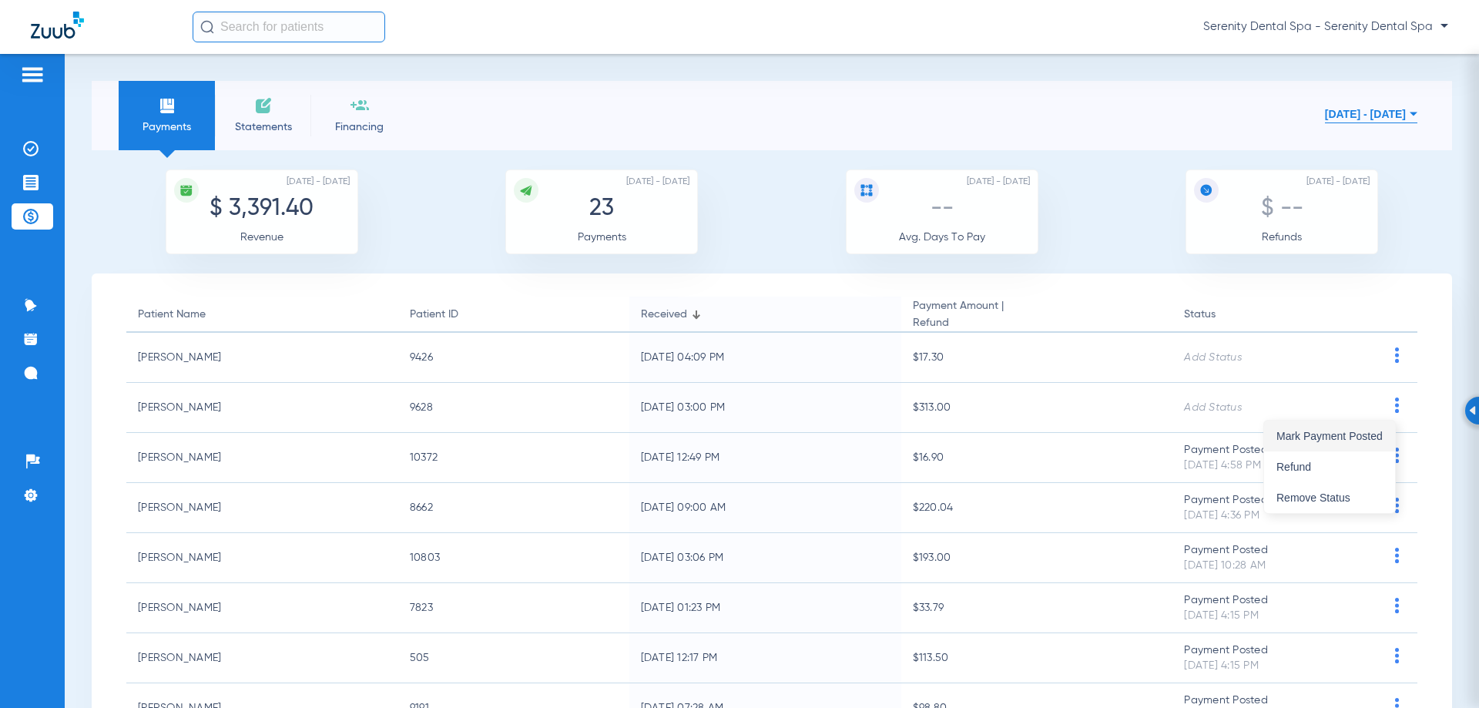
click at [1342, 426] on button "Mark Payment Posted" at bounding box center [1329, 436] width 131 height 31
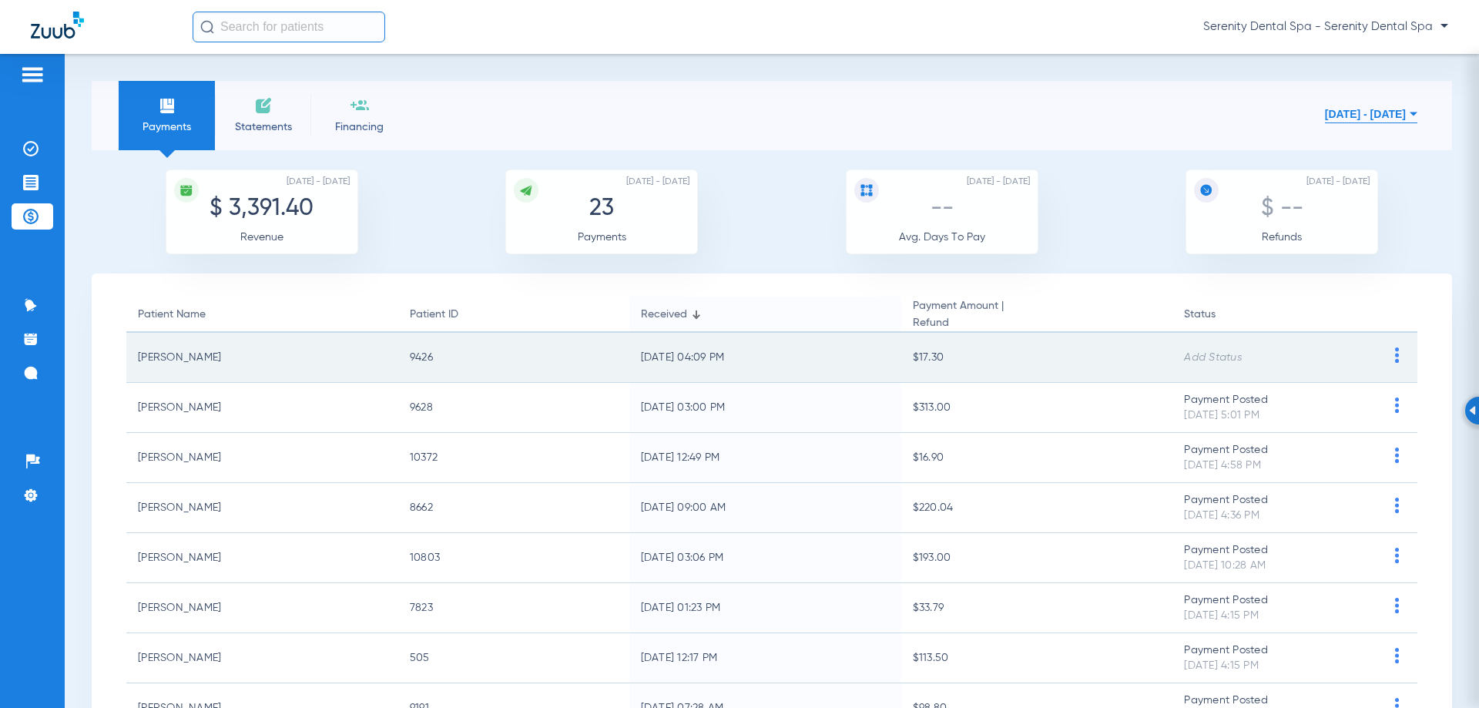
click at [1377, 358] on div at bounding box center [1397, 358] width 41 height 20
click at [1390, 353] on img at bounding box center [1397, 355] width 19 height 15
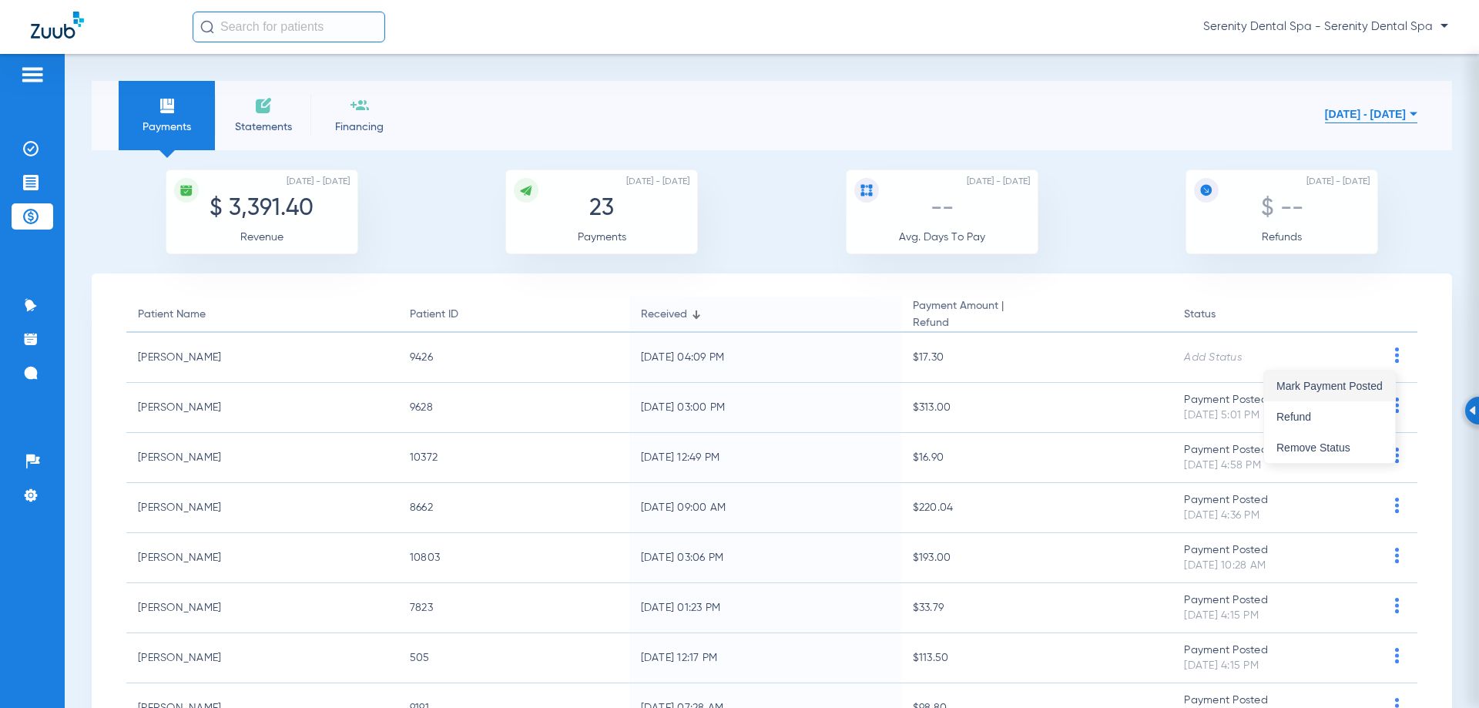
click at [1357, 375] on button "Mark Payment Posted" at bounding box center [1329, 386] width 131 height 31
